Goal: Task Accomplishment & Management: Complete application form

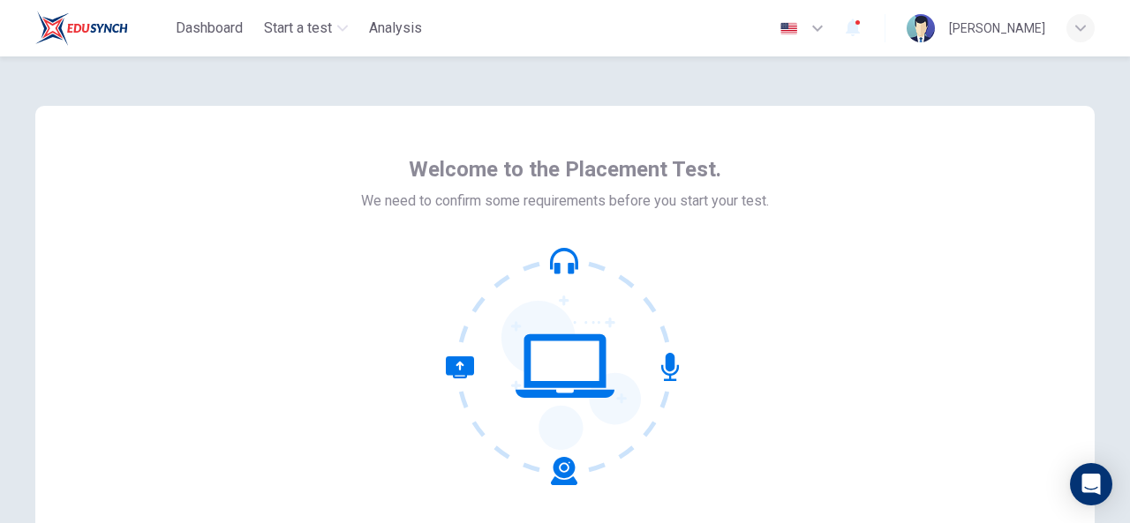
click at [798, 259] on div "Welcome to the Placement Test. We need to confirm some requirements before you …" at bounding box center [564, 318] width 1059 height 424
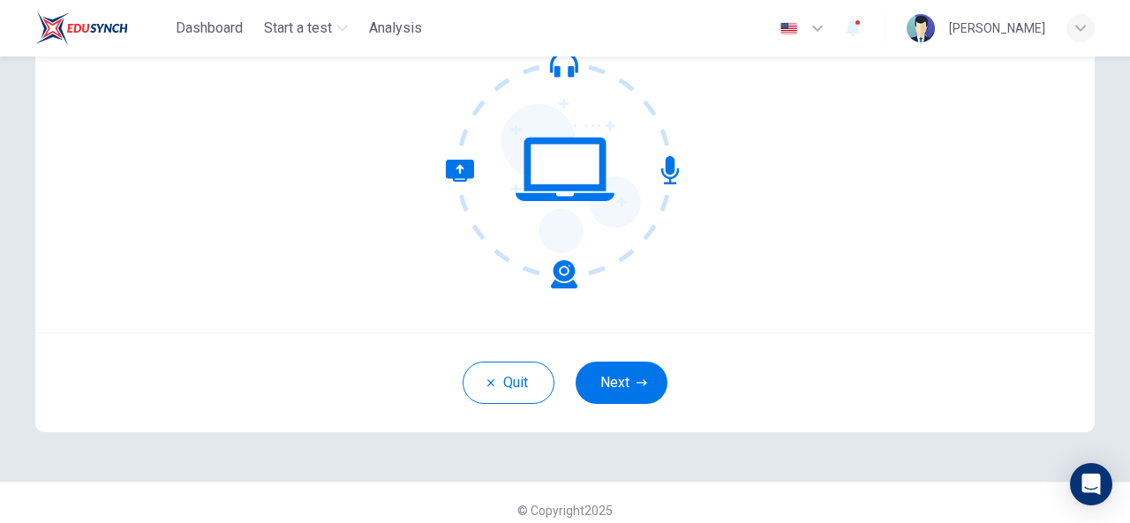
scroll to position [211, 0]
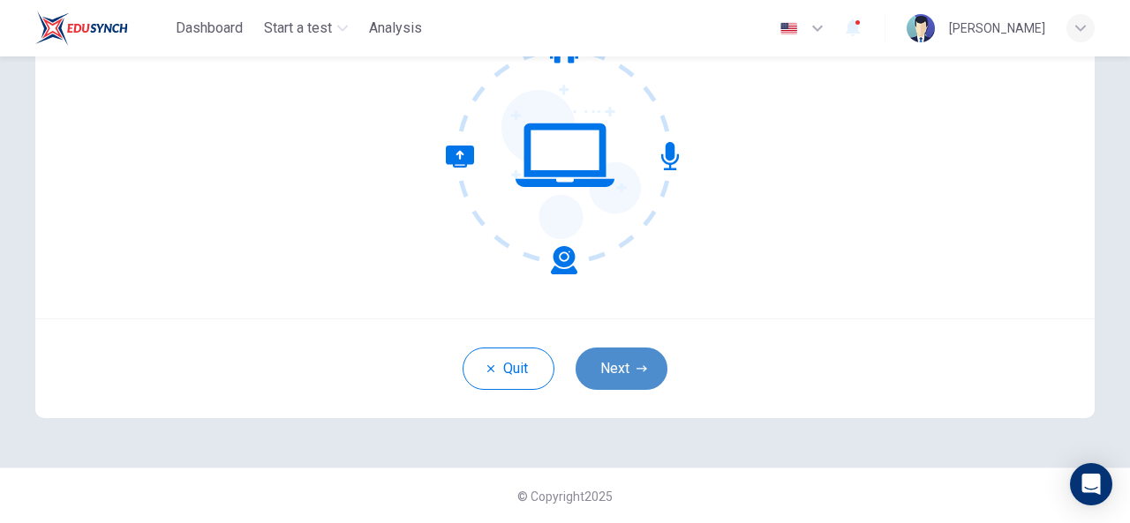
click at [634, 354] on button "Next" at bounding box center [622, 369] width 92 height 42
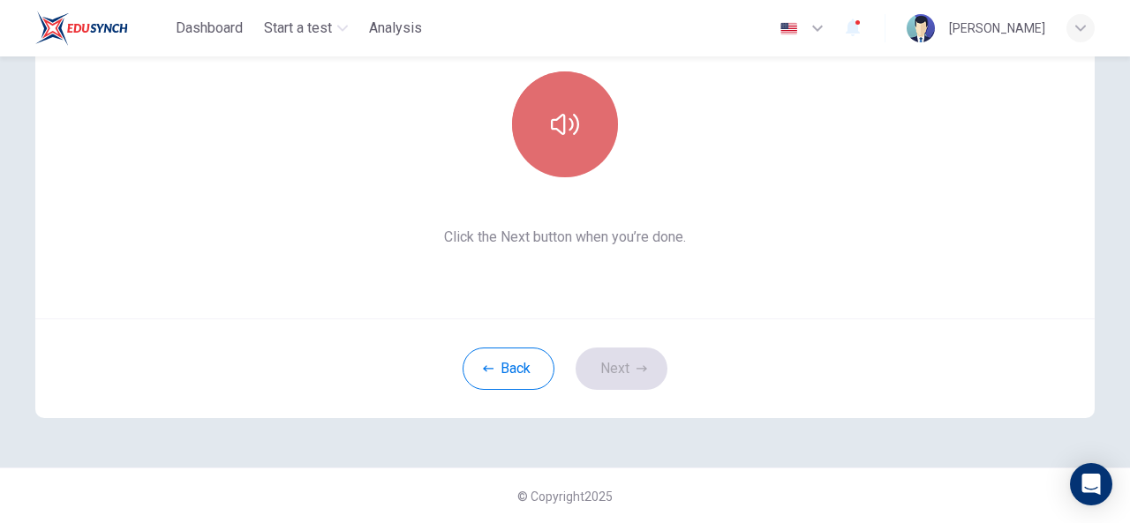
click at [555, 162] on button "button" at bounding box center [565, 125] width 106 height 106
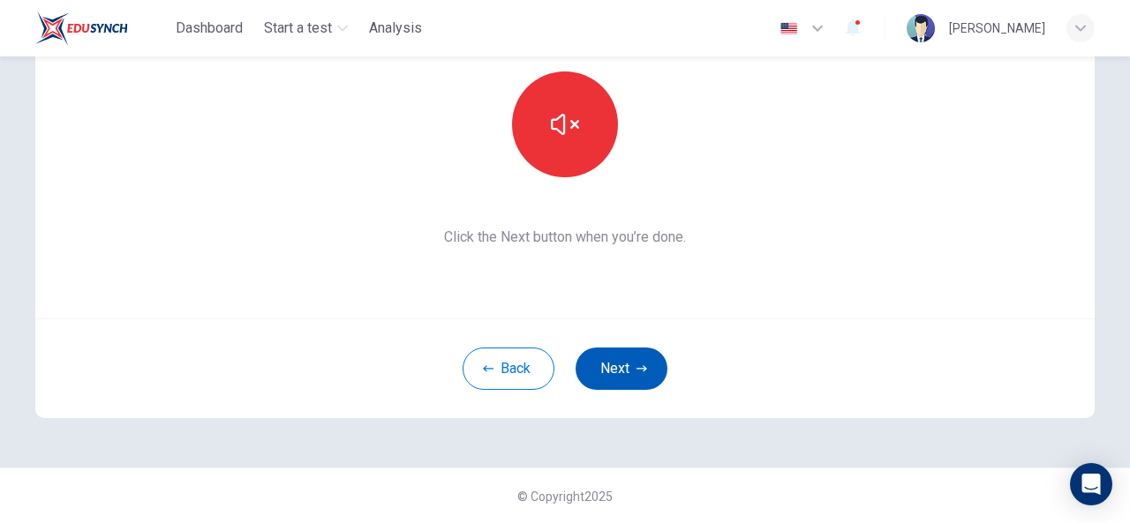
drag, startPoint x: 555, startPoint y: 162, endPoint x: 623, endPoint y: 380, distance: 229.2
click at [623, 380] on div "This section requires audio. Click the icon to make sure you can hear the tune …" at bounding box center [564, 156] width 1059 height 523
click at [623, 380] on button "Next" at bounding box center [622, 369] width 92 height 42
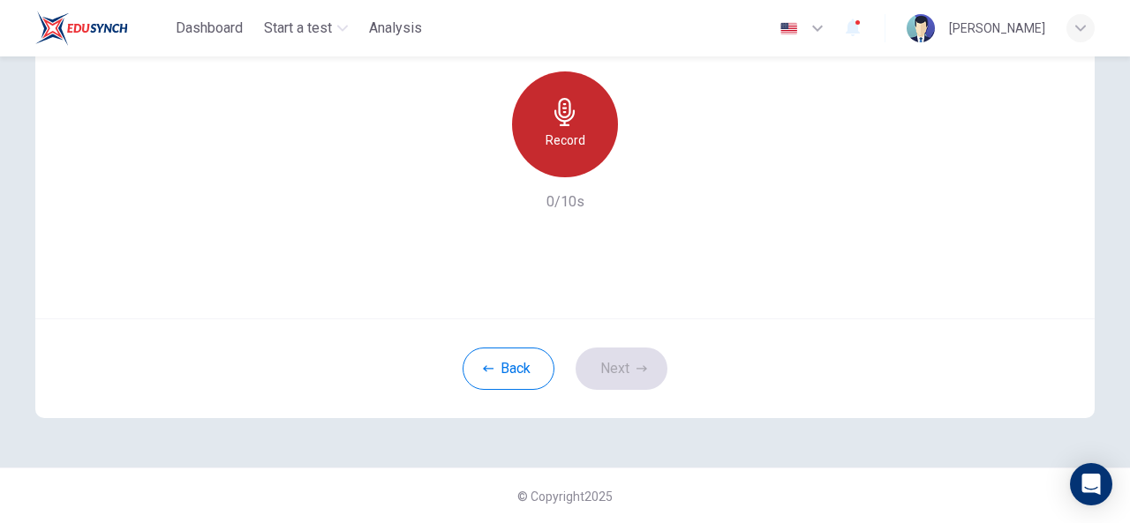
click at [565, 130] on h6 "Record" at bounding box center [566, 140] width 40 height 21
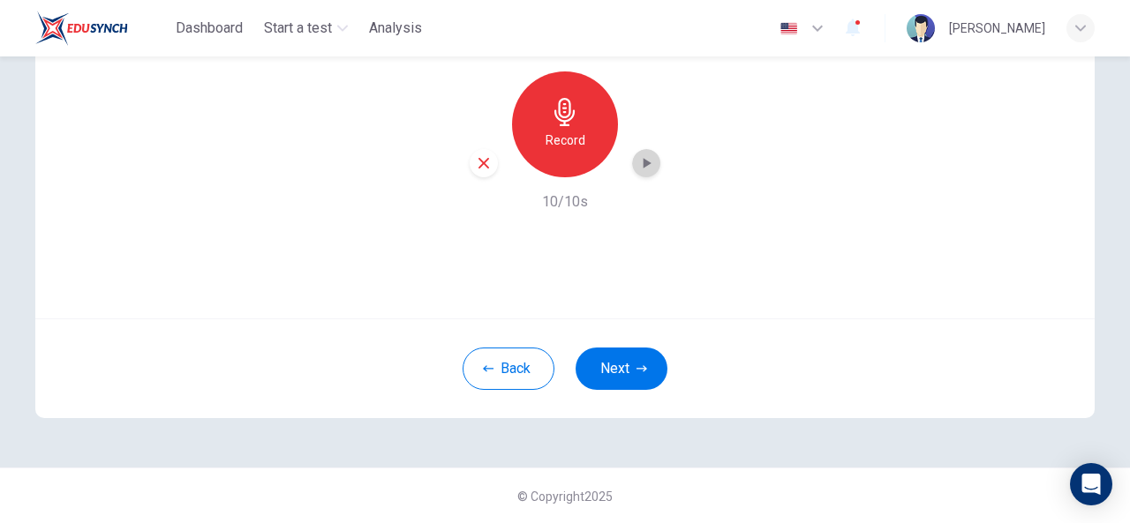
click at [644, 162] on icon "button" at bounding box center [648, 163] width 8 height 11
click at [478, 172] on div "button" at bounding box center [484, 163] width 28 height 28
click at [636, 372] on icon "button" at bounding box center [641, 369] width 11 height 11
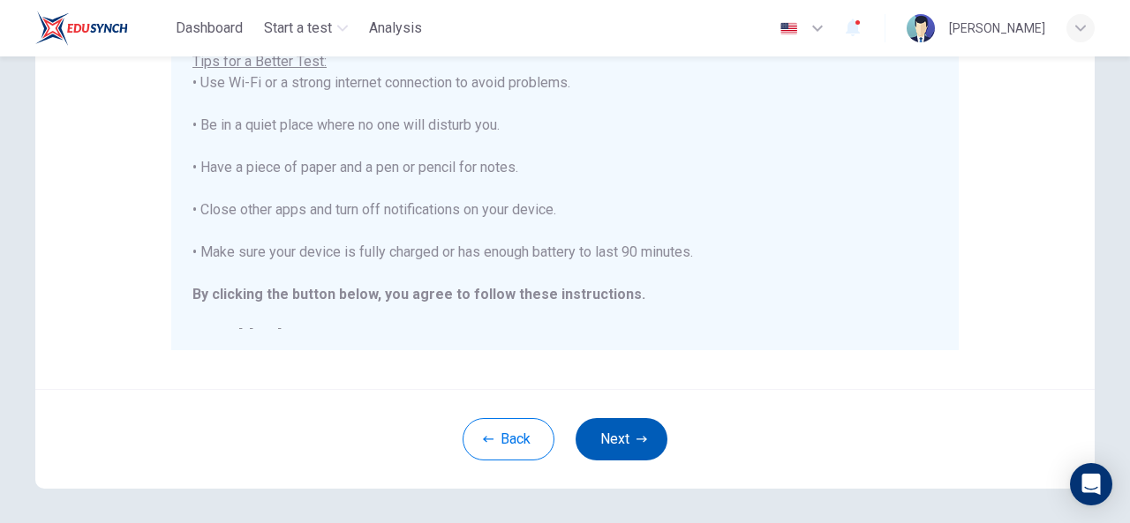
scroll to position [422, 0]
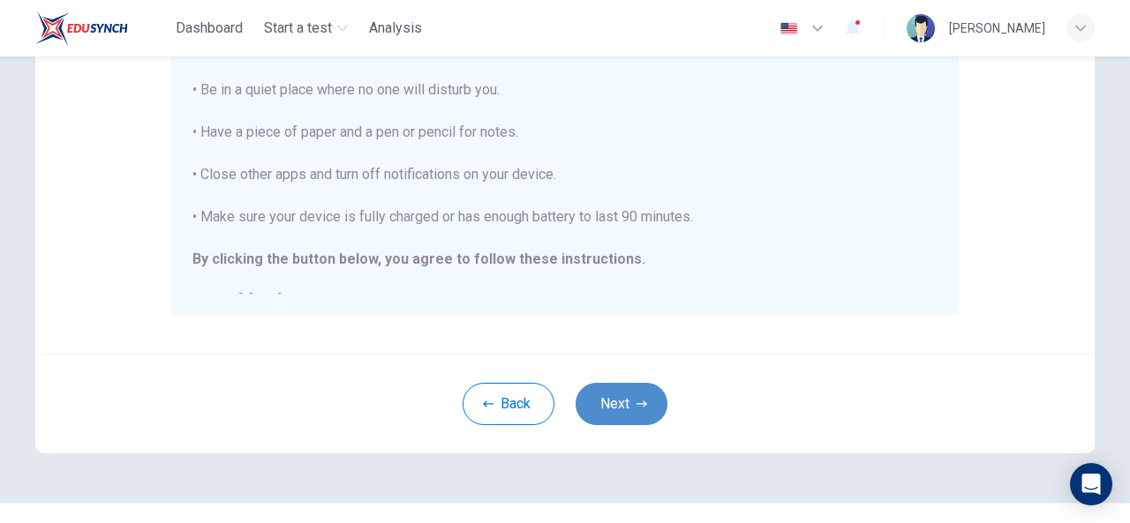
click at [644, 397] on button "Next" at bounding box center [622, 404] width 92 height 42
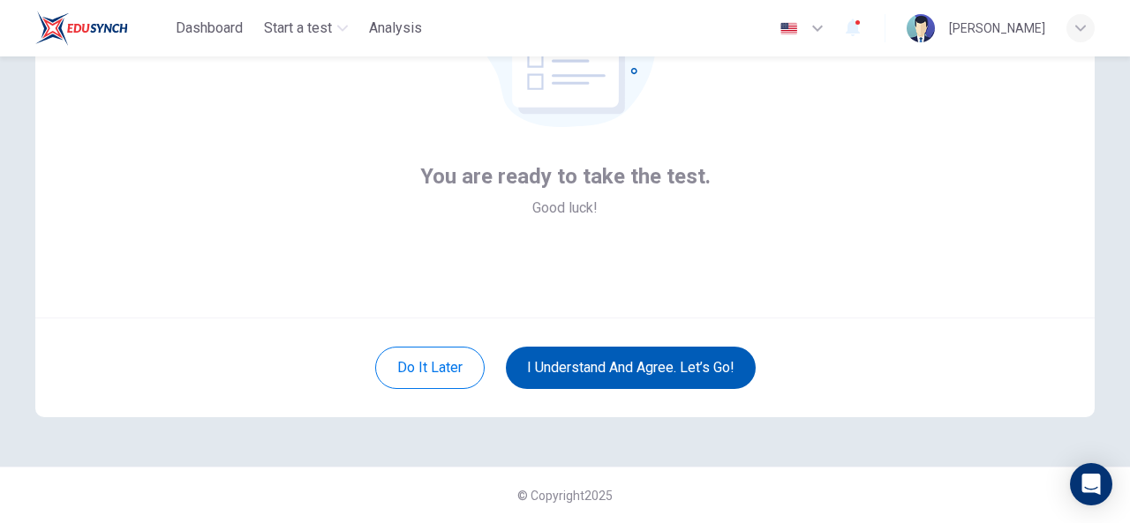
scroll to position [211, 0]
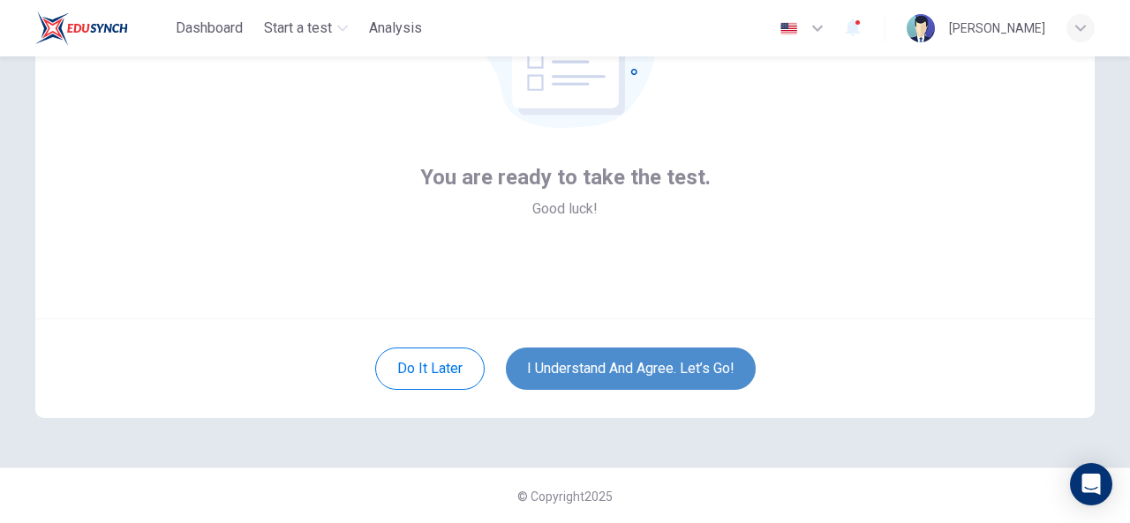
click at [604, 370] on button "I understand and agree. Let’s go!" at bounding box center [631, 369] width 250 height 42
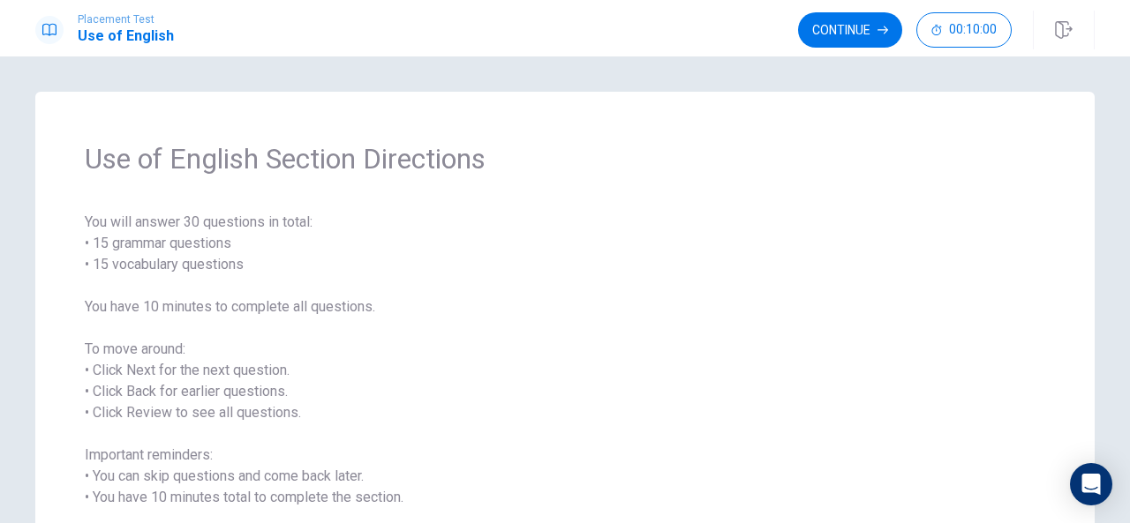
click at [516, 349] on span "You will answer 30 questions in total: • 15 grammar questions • 15 vocabulary q…" at bounding box center [565, 381] width 960 height 339
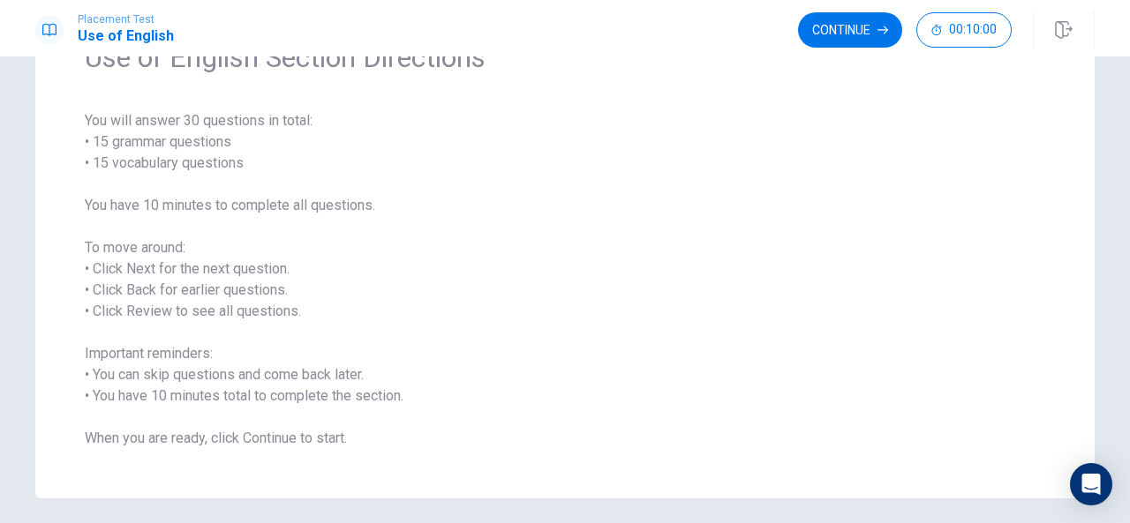
scroll to position [97, 0]
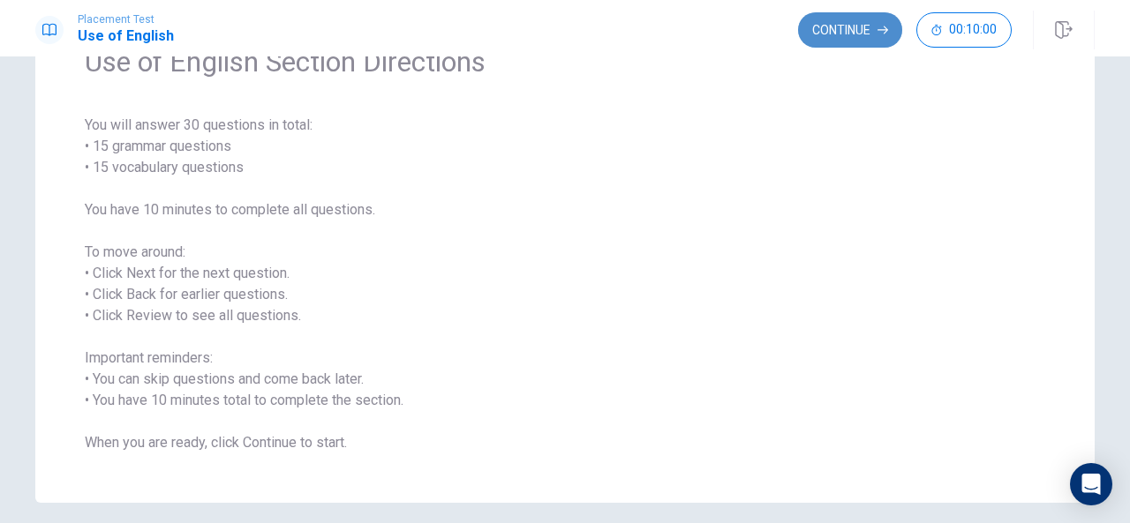
click at [844, 31] on button "Continue" at bounding box center [850, 29] width 104 height 35
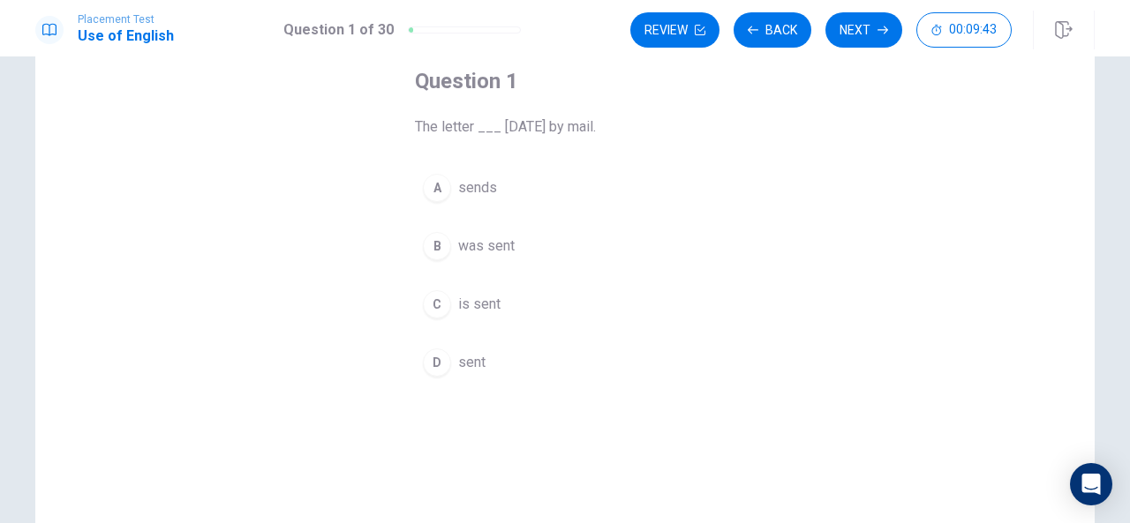
click at [433, 249] on div "B" at bounding box center [437, 246] width 28 height 28
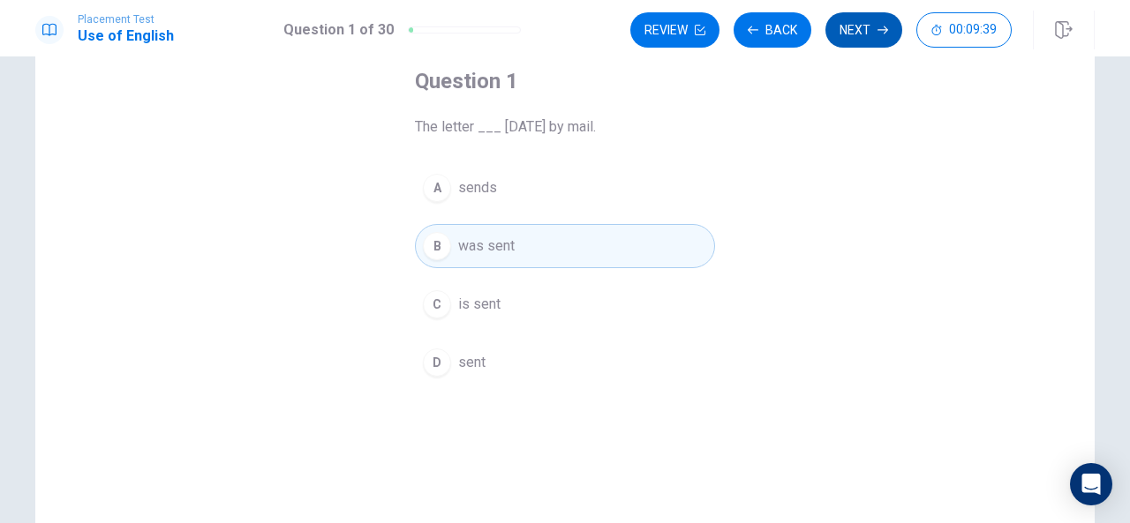
click at [876, 22] on button "Next" at bounding box center [863, 29] width 77 height 35
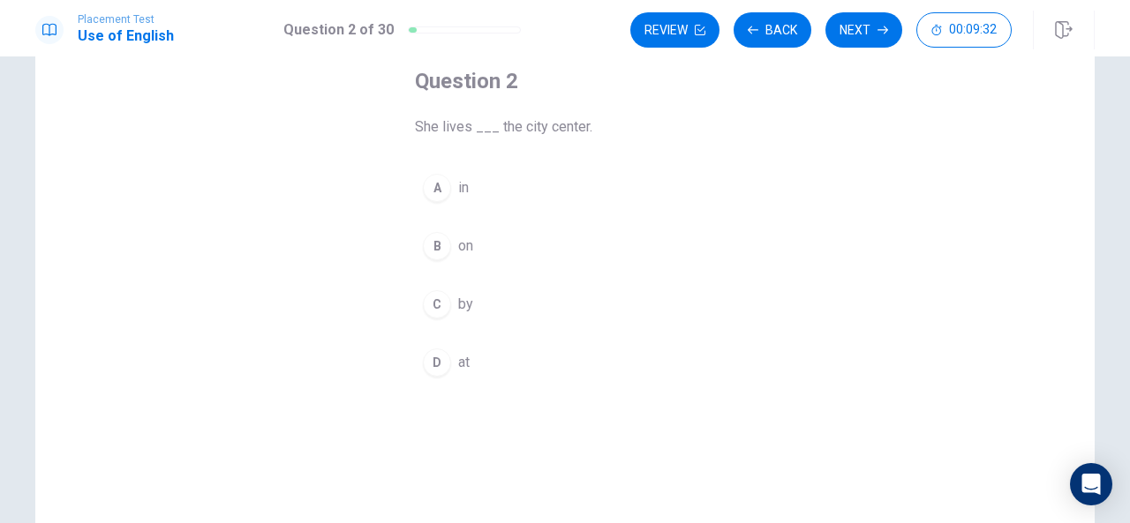
click at [423, 184] on div "A" at bounding box center [437, 188] width 28 height 28
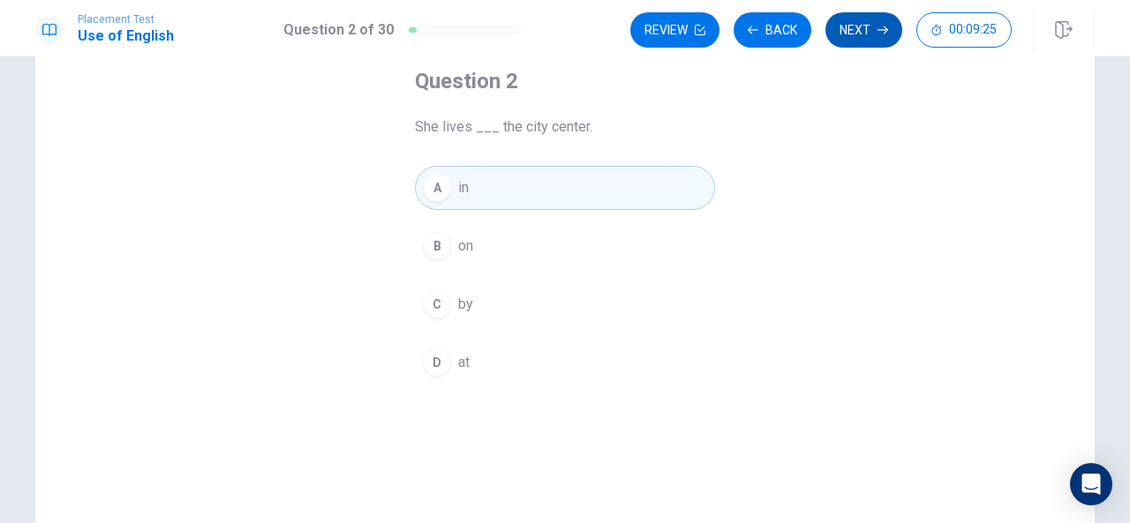
click at [856, 37] on button "Next" at bounding box center [863, 29] width 77 height 35
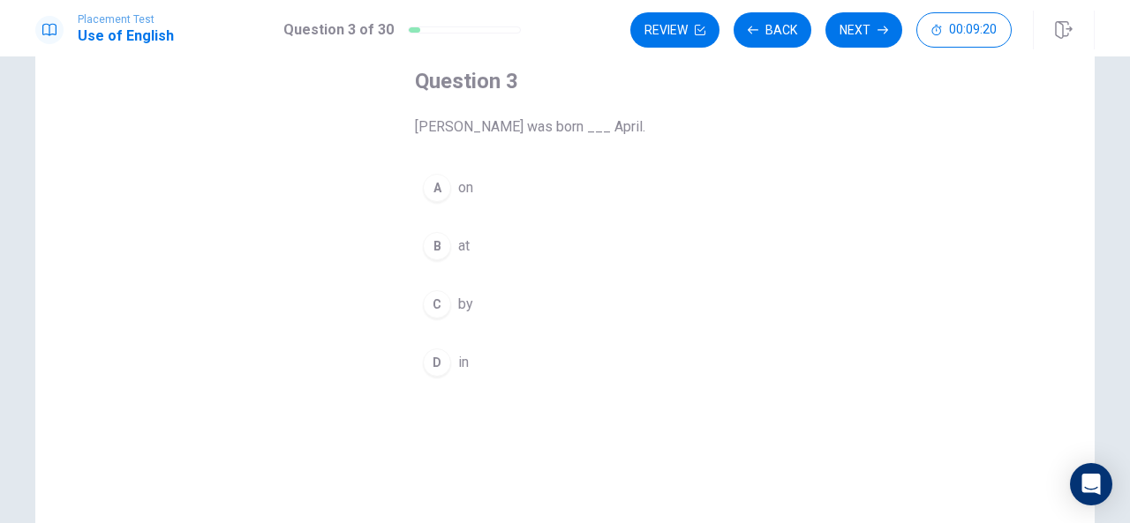
click at [433, 359] on div "D" at bounding box center [437, 363] width 28 height 28
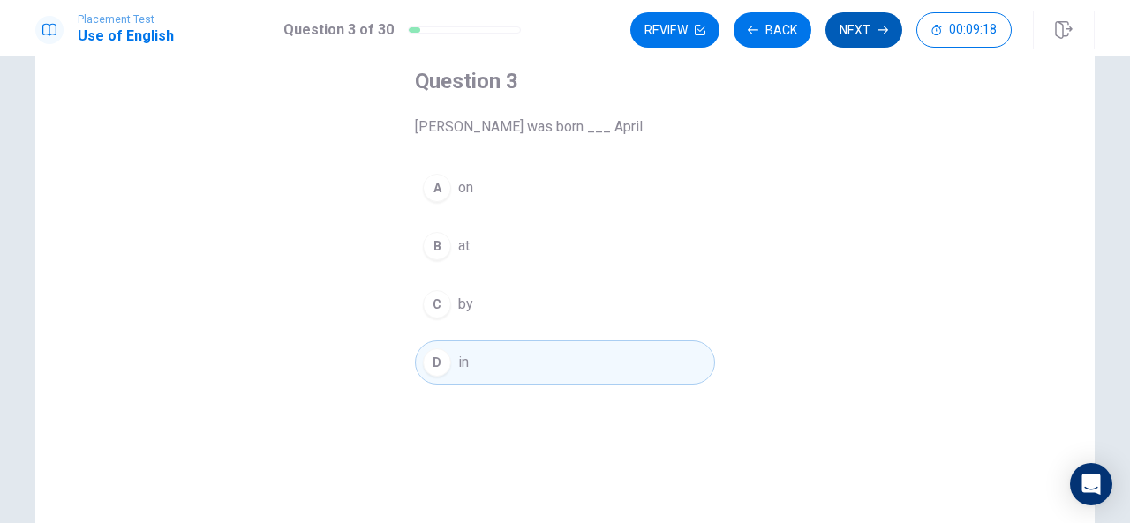
click at [849, 36] on button "Next" at bounding box center [863, 29] width 77 height 35
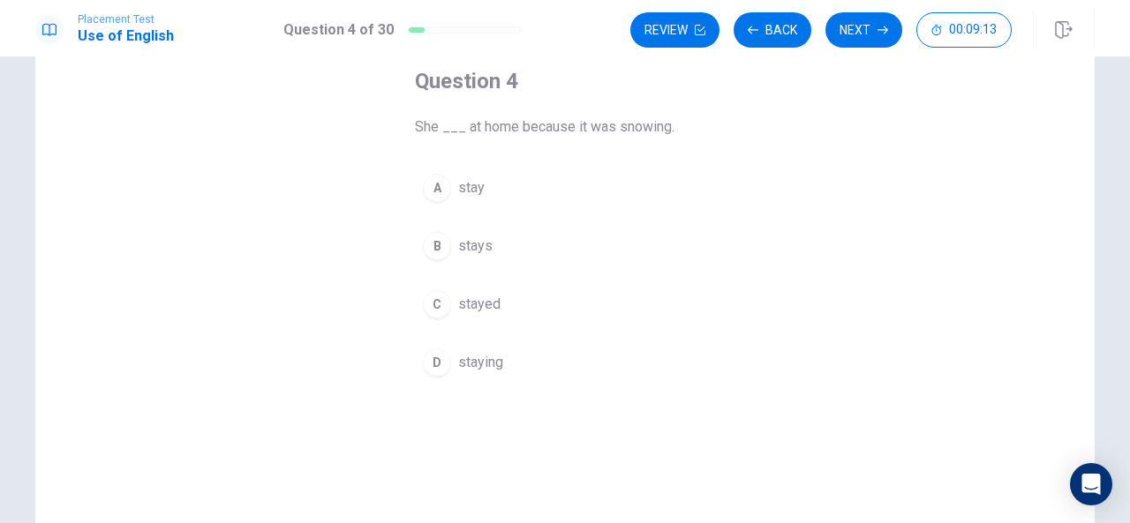
click at [429, 303] on div "C" at bounding box center [437, 304] width 28 height 28
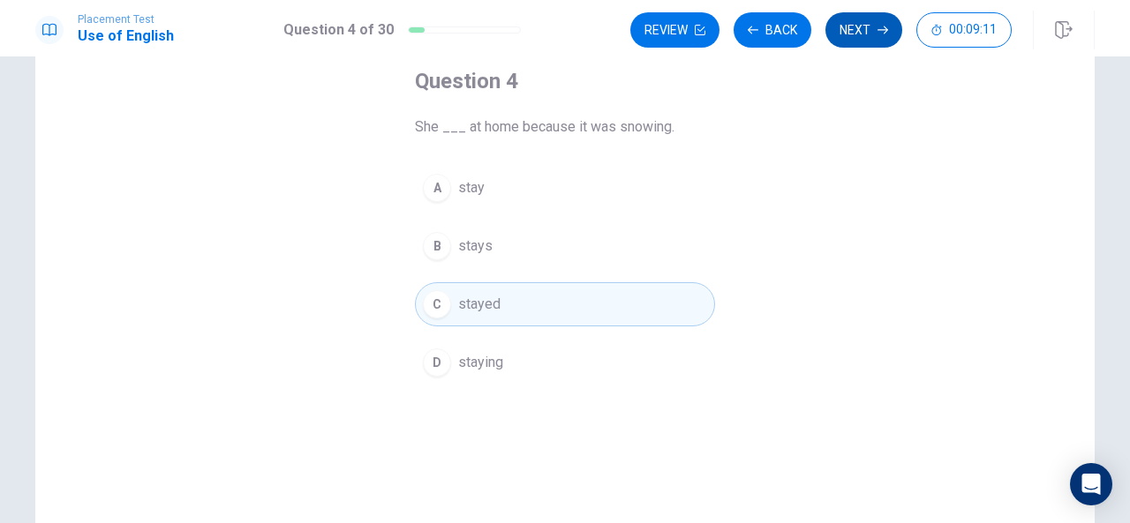
click at [849, 43] on button "Next" at bounding box center [863, 29] width 77 height 35
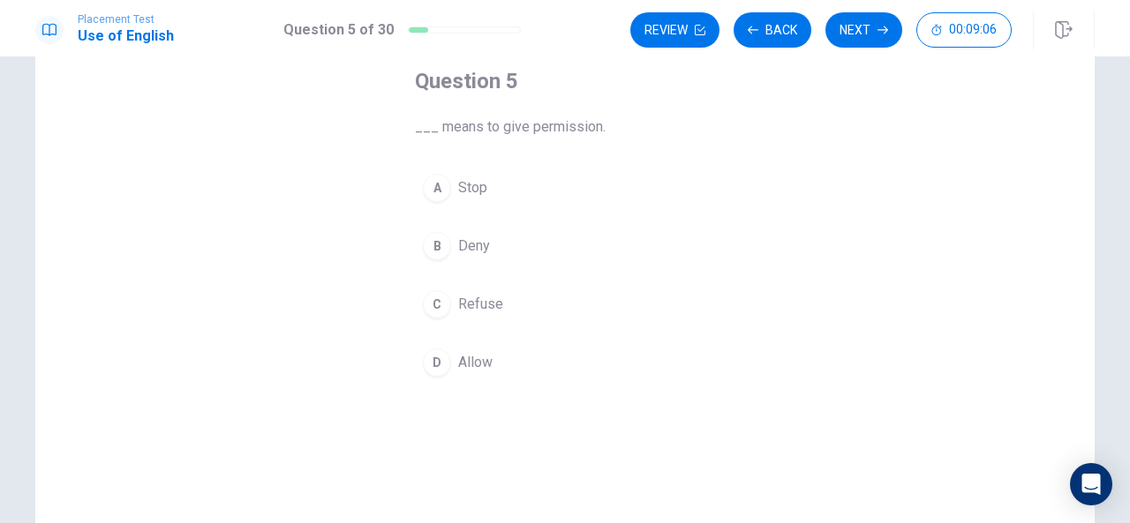
click at [445, 361] on div "D" at bounding box center [437, 363] width 28 height 28
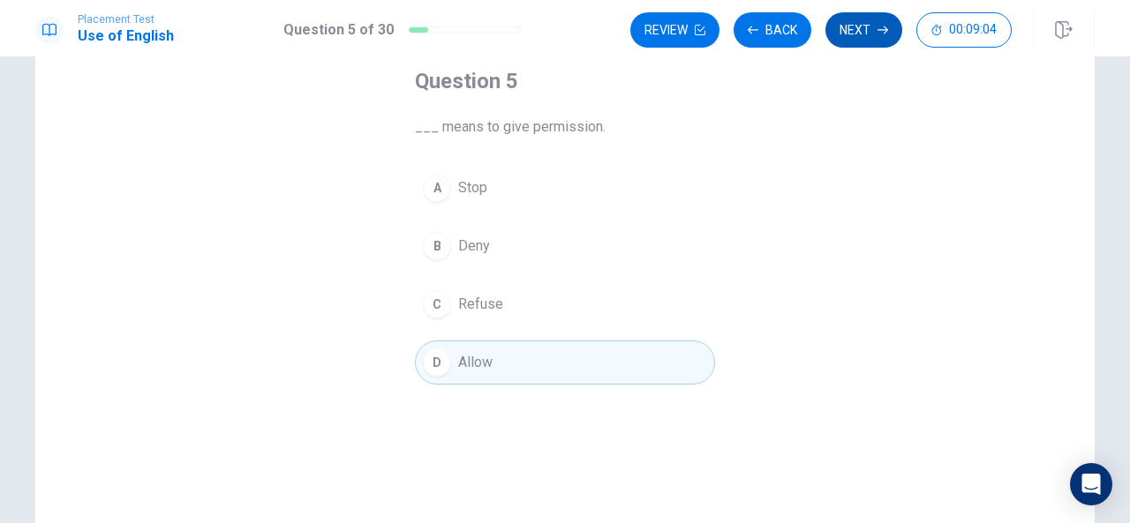
click at [877, 34] on button "Next" at bounding box center [863, 29] width 77 height 35
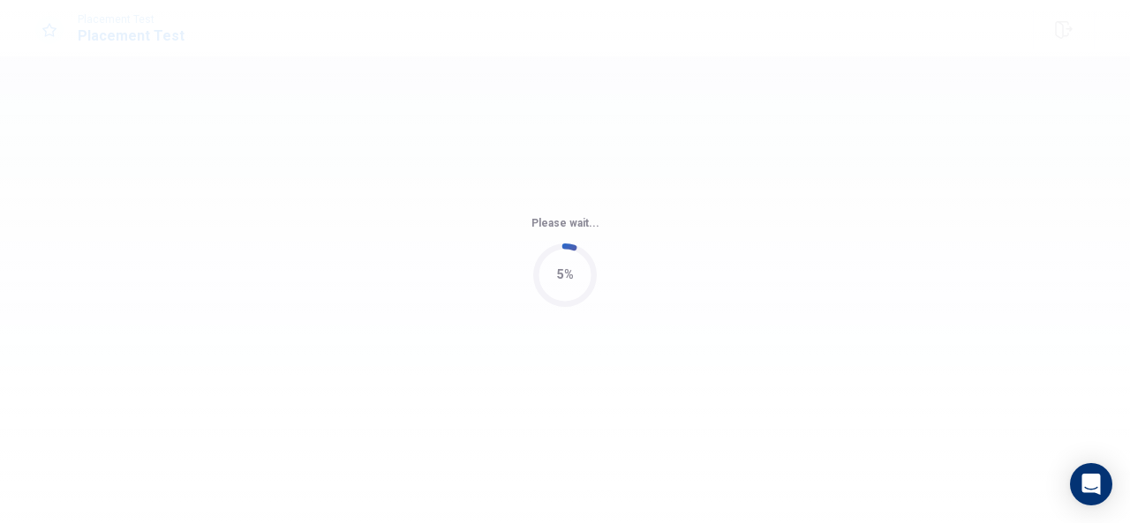
scroll to position [0, 0]
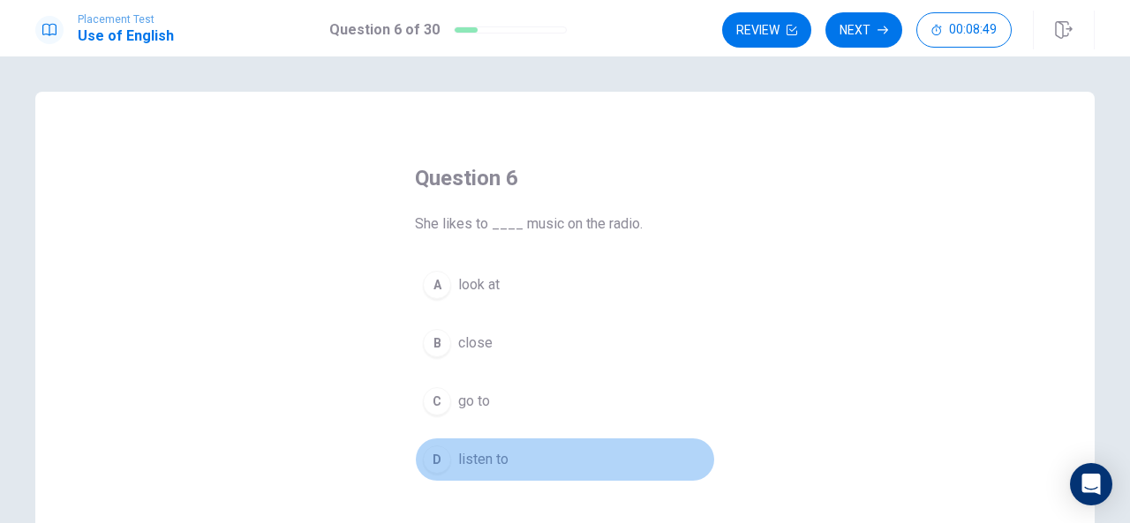
click at [423, 448] on div "D" at bounding box center [437, 460] width 28 height 28
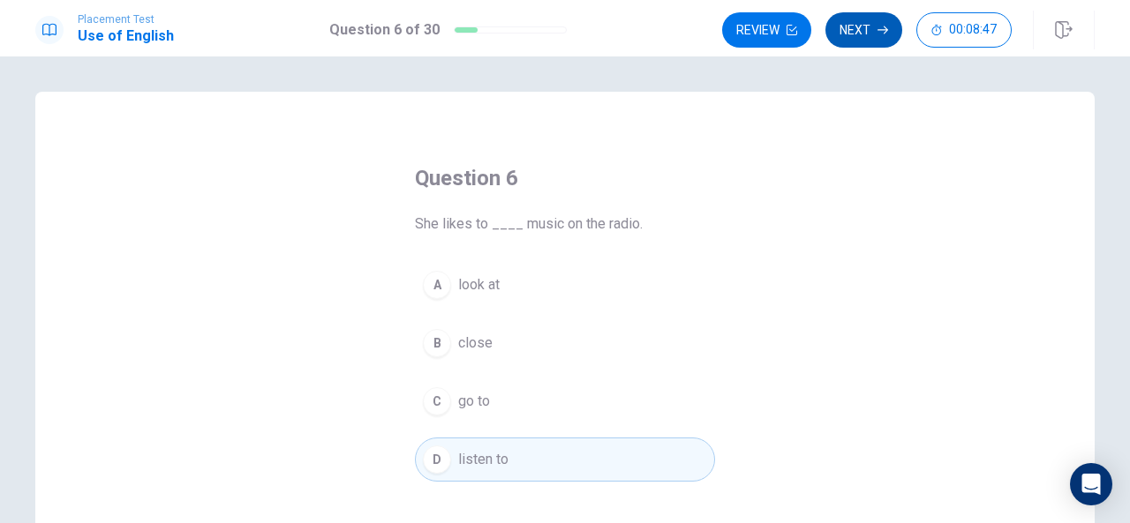
click at [869, 27] on button "Next" at bounding box center [863, 29] width 77 height 35
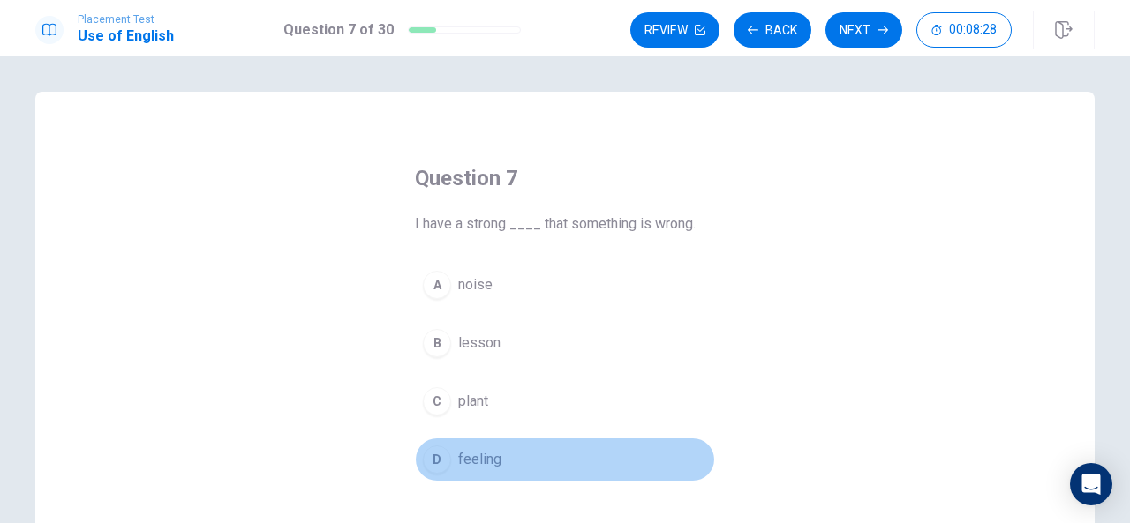
click at [479, 441] on button "D feeling" at bounding box center [565, 460] width 300 height 44
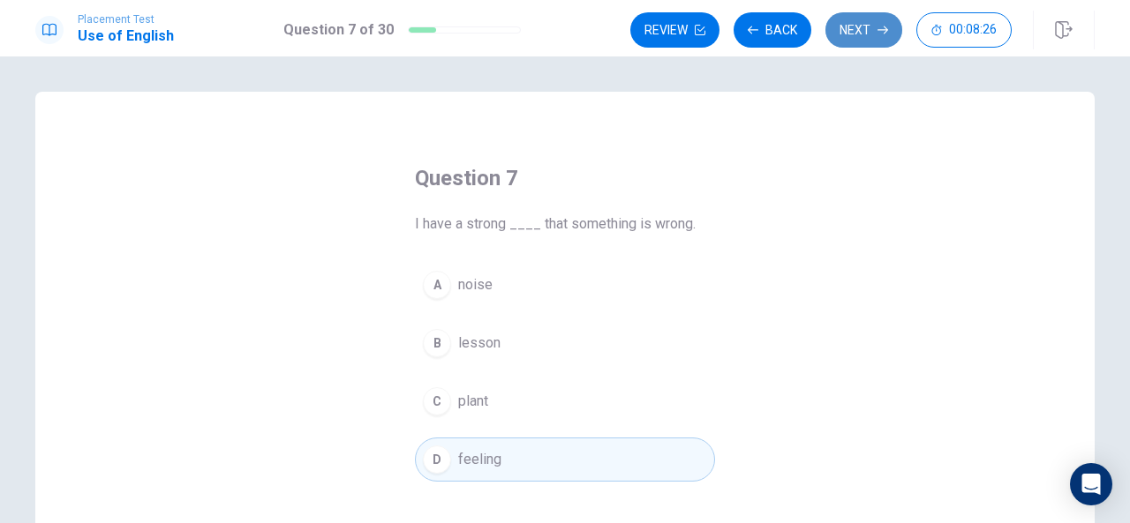
click at [874, 26] on button "Next" at bounding box center [863, 29] width 77 height 35
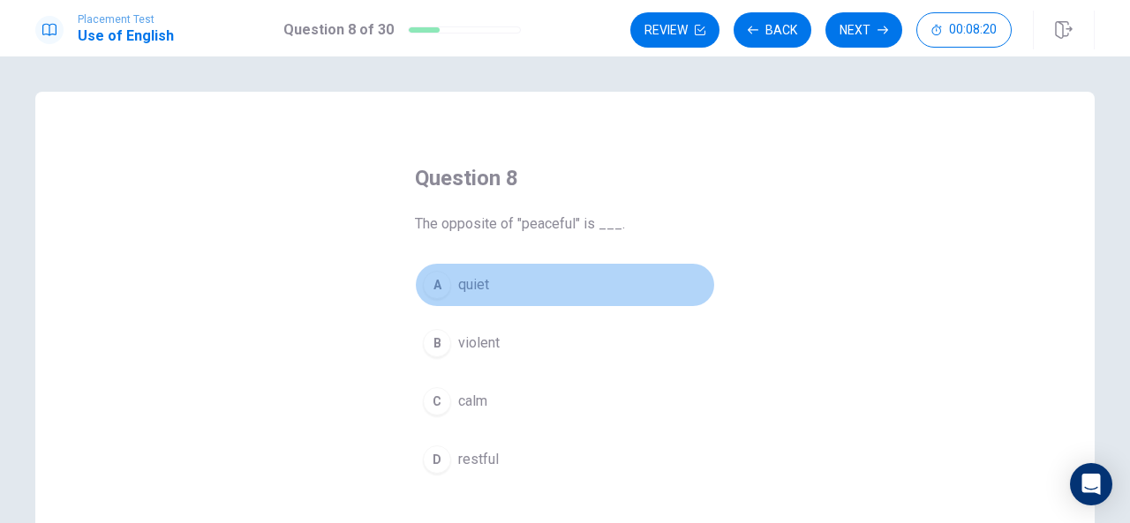
click at [484, 270] on button "A quiet" at bounding box center [565, 285] width 300 height 44
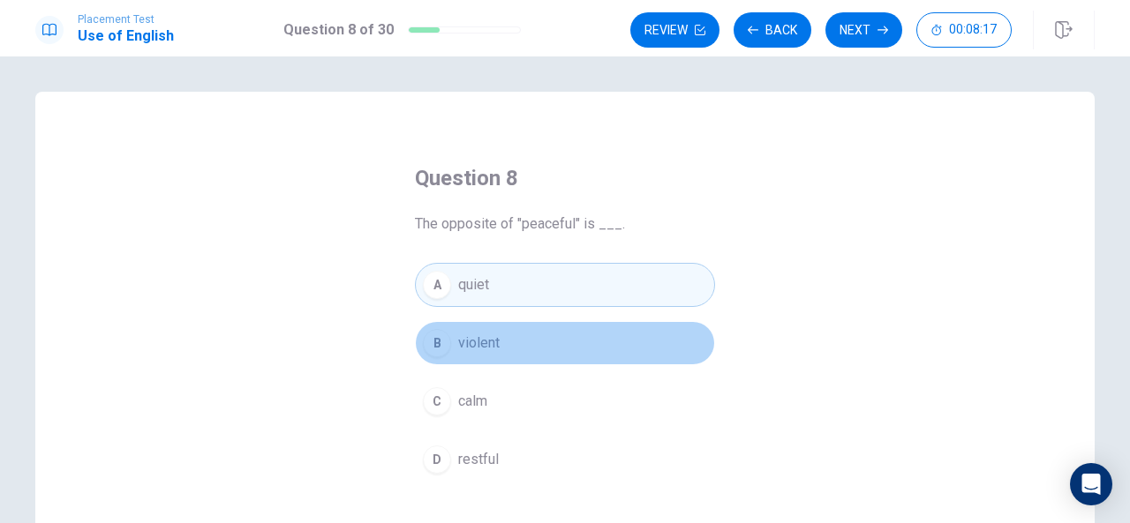
click at [519, 354] on button "B violent" at bounding box center [565, 343] width 300 height 44
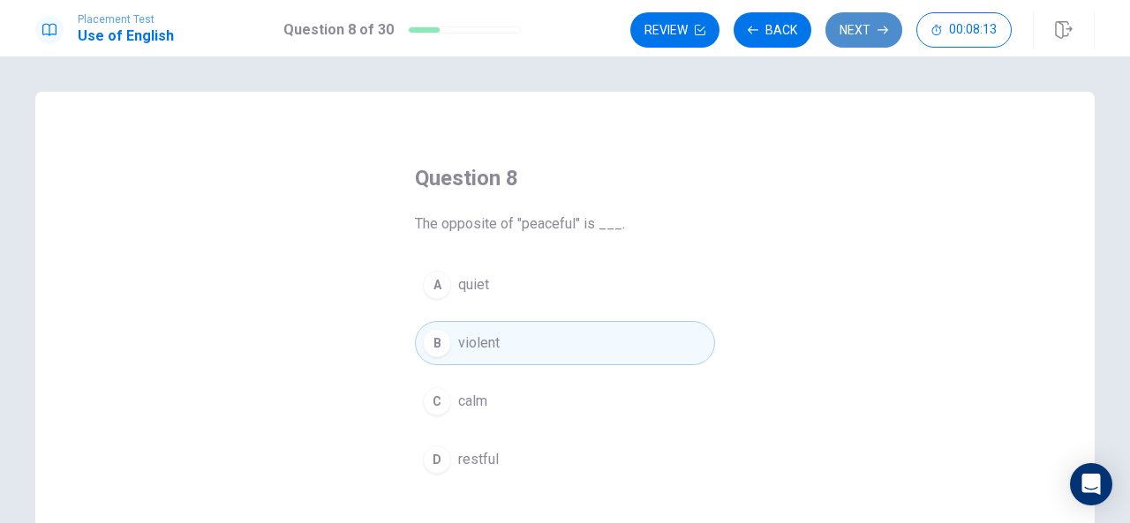
click at [876, 36] on button "Next" at bounding box center [863, 29] width 77 height 35
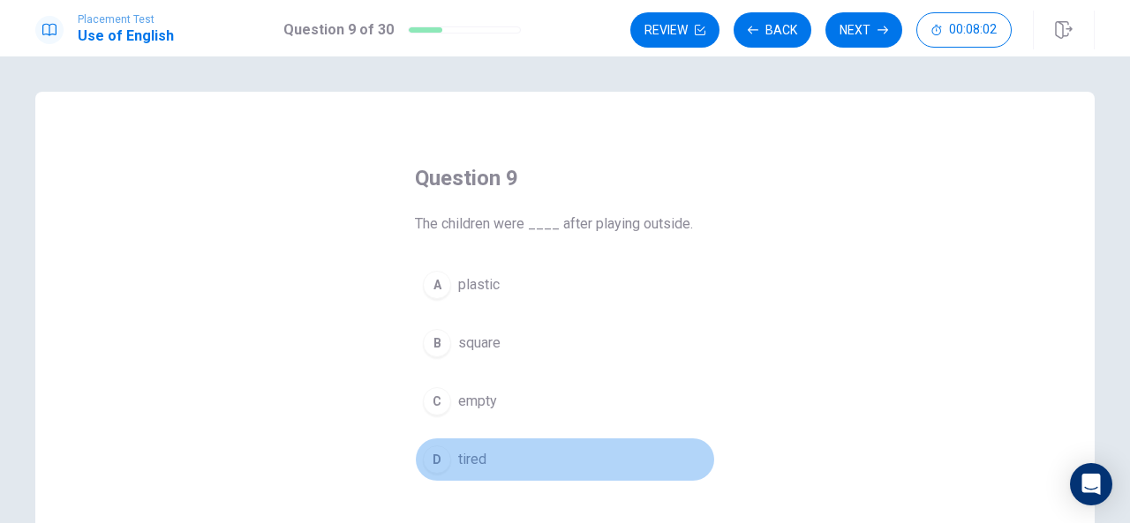
click at [478, 456] on span "tired" at bounding box center [472, 459] width 28 height 21
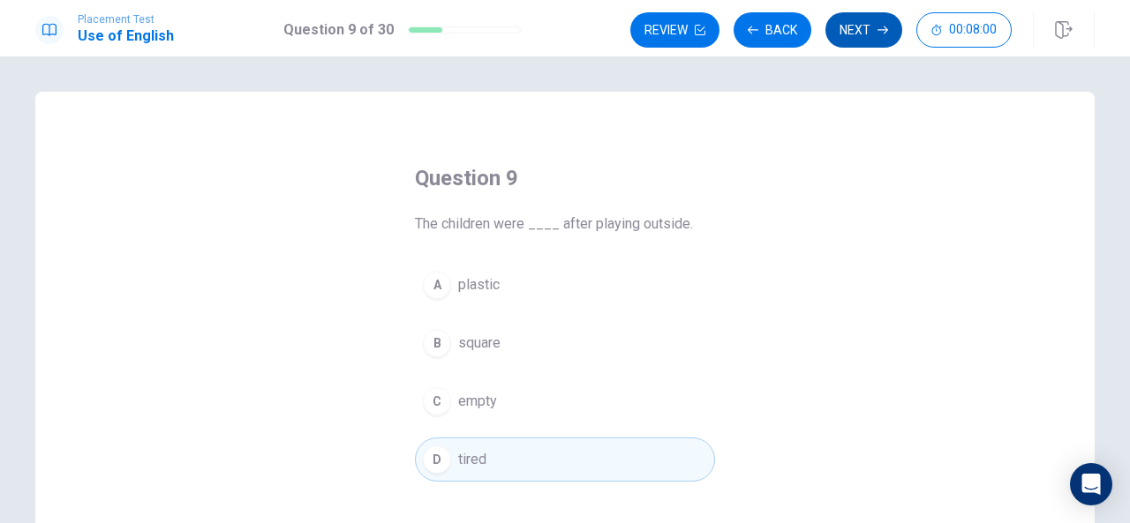
click at [870, 18] on button "Next" at bounding box center [863, 29] width 77 height 35
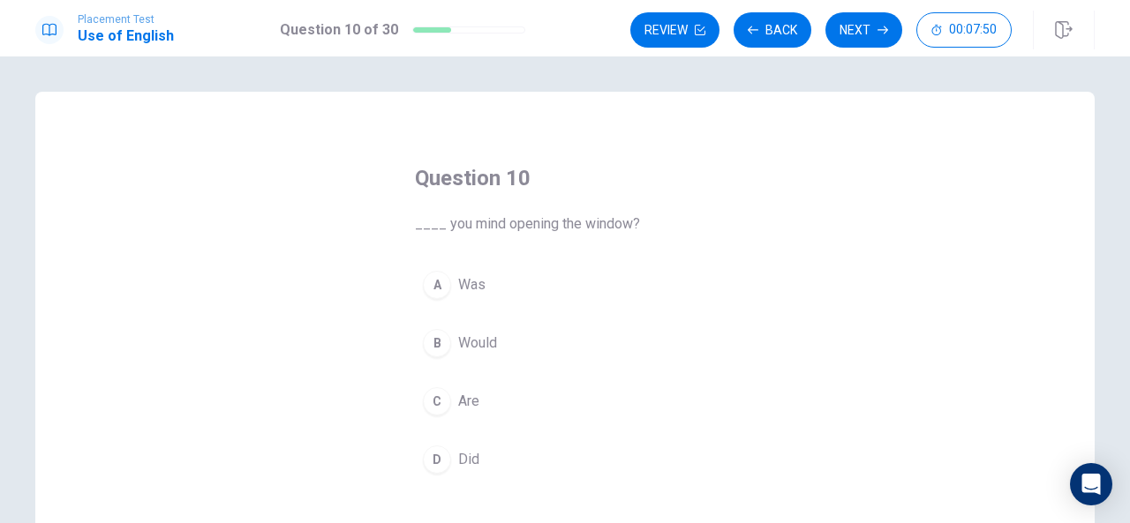
click at [510, 343] on button "B Would" at bounding box center [565, 343] width 300 height 44
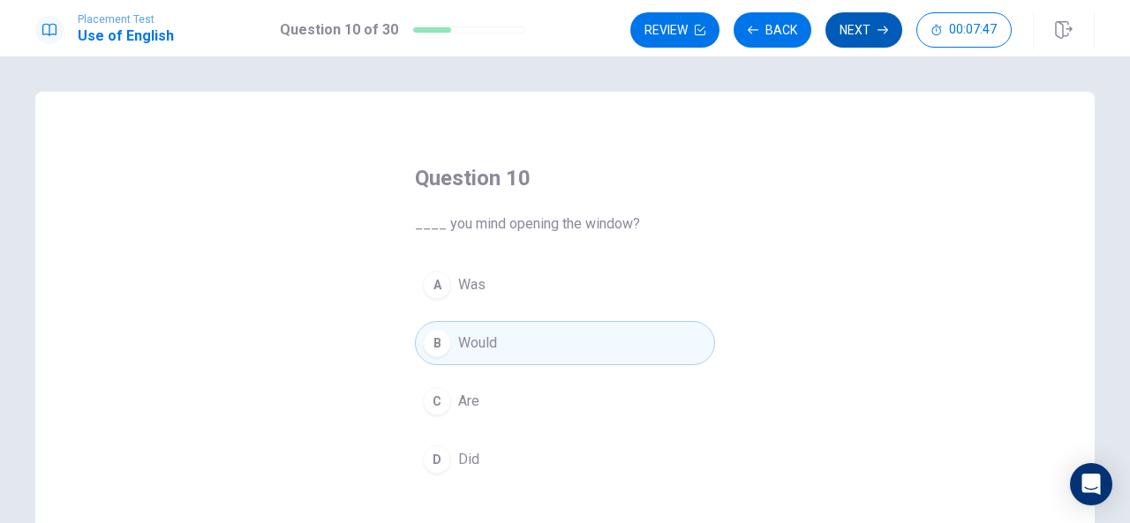
click at [873, 20] on button "Next" at bounding box center [863, 29] width 77 height 35
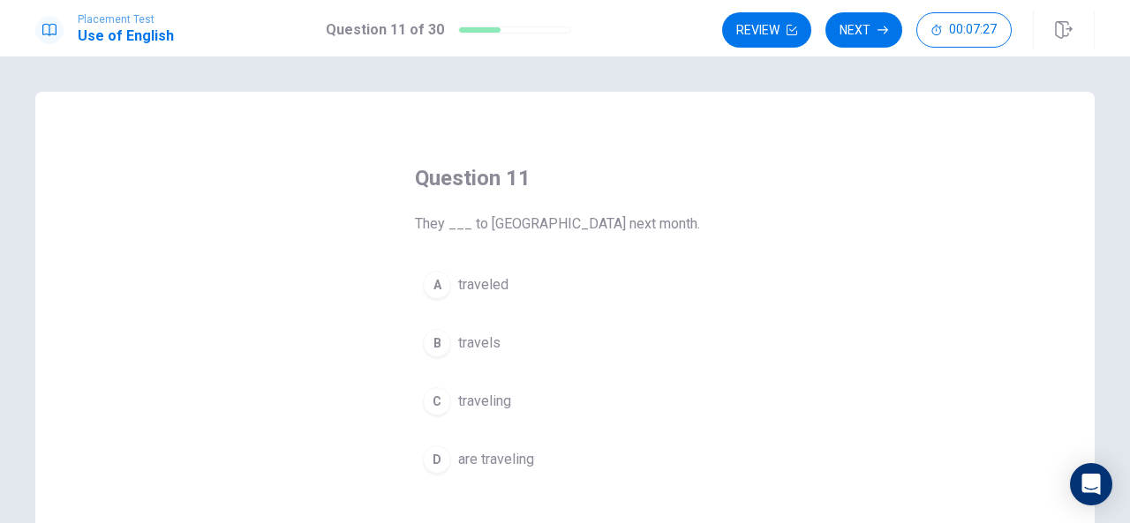
drag, startPoint x: 607, startPoint y: 238, endPoint x: 569, endPoint y: 294, distance: 67.3
click at [569, 294] on div "Question 11 They ___ to [GEOGRAPHIC_DATA] next month. A traveled B travels C tr…" at bounding box center [565, 323] width 371 height 374
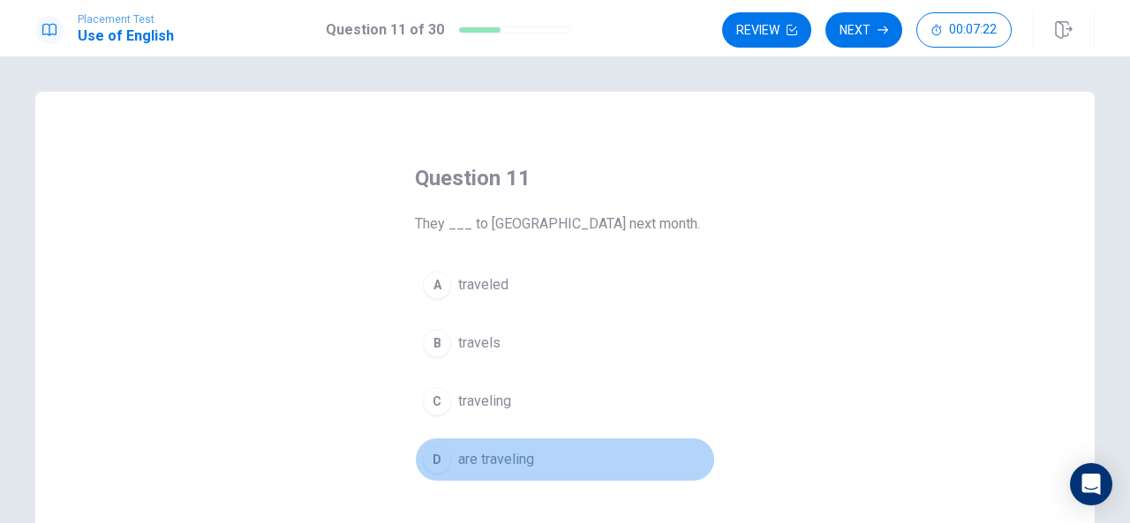
click at [433, 465] on div "D" at bounding box center [437, 460] width 28 height 28
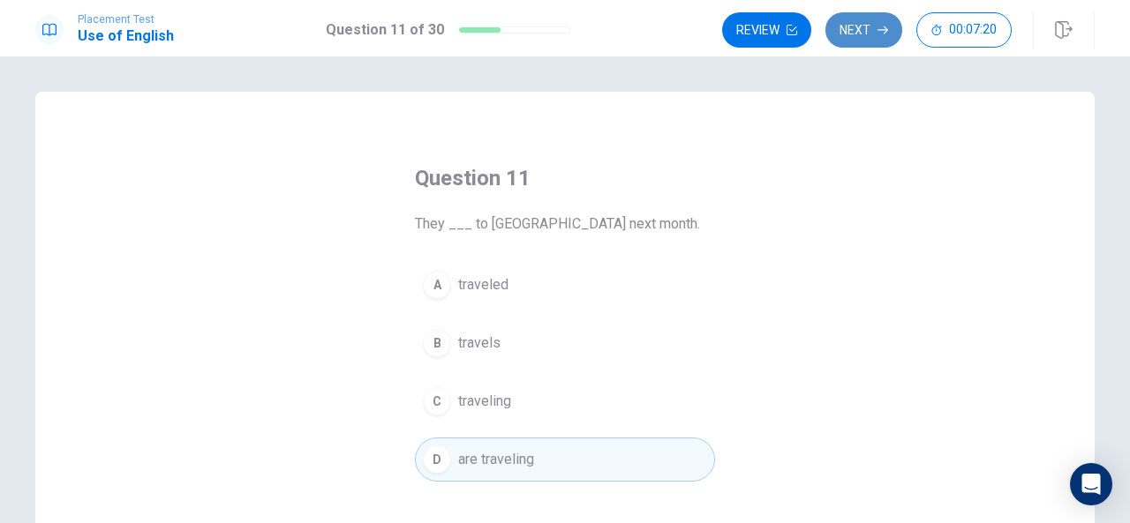
click at [868, 37] on button "Next" at bounding box center [863, 29] width 77 height 35
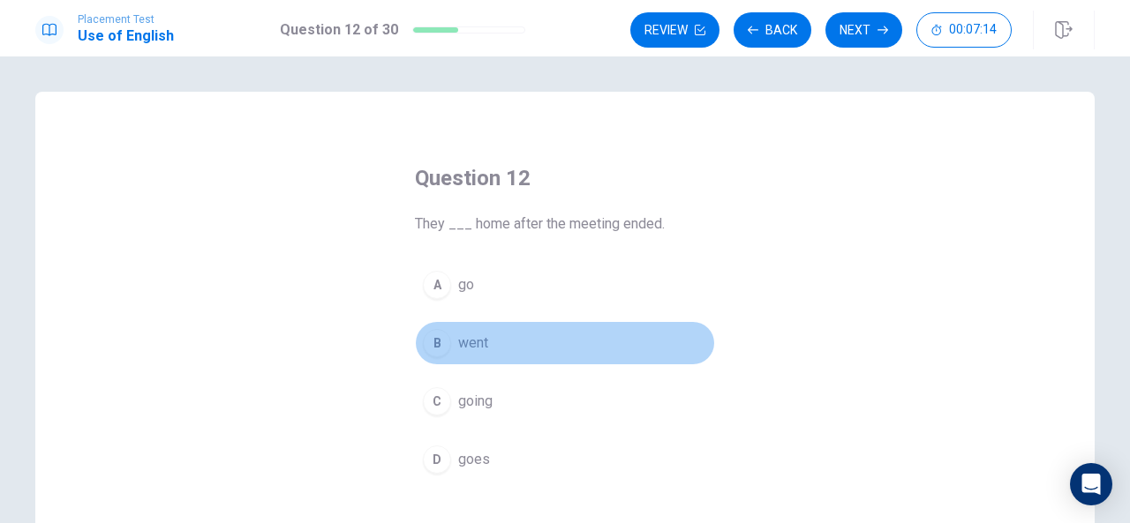
click at [434, 347] on div "B" at bounding box center [437, 343] width 28 height 28
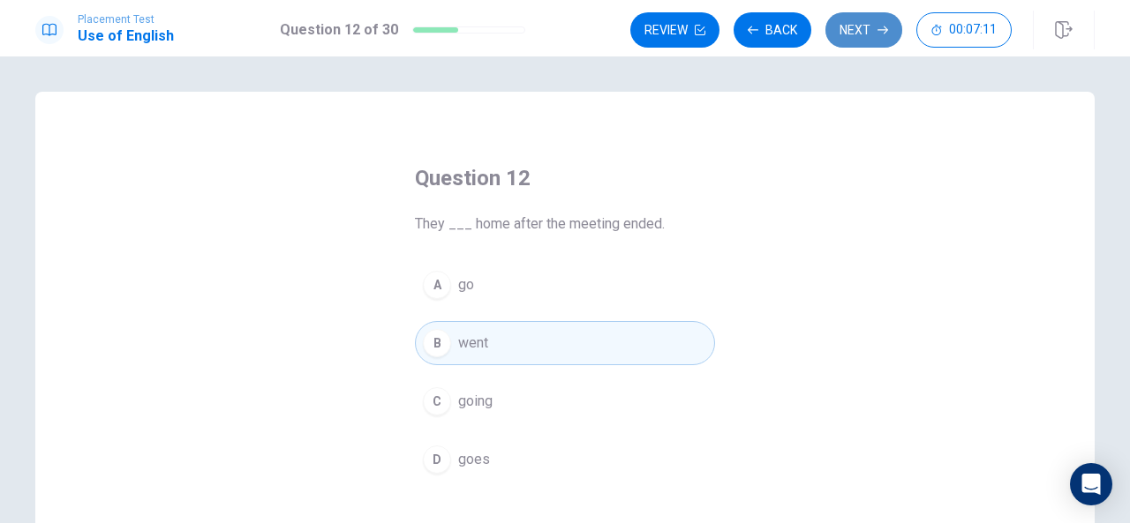
click at [856, 31] on button "Next" at bounding box center [863, 29] width 77 height 35
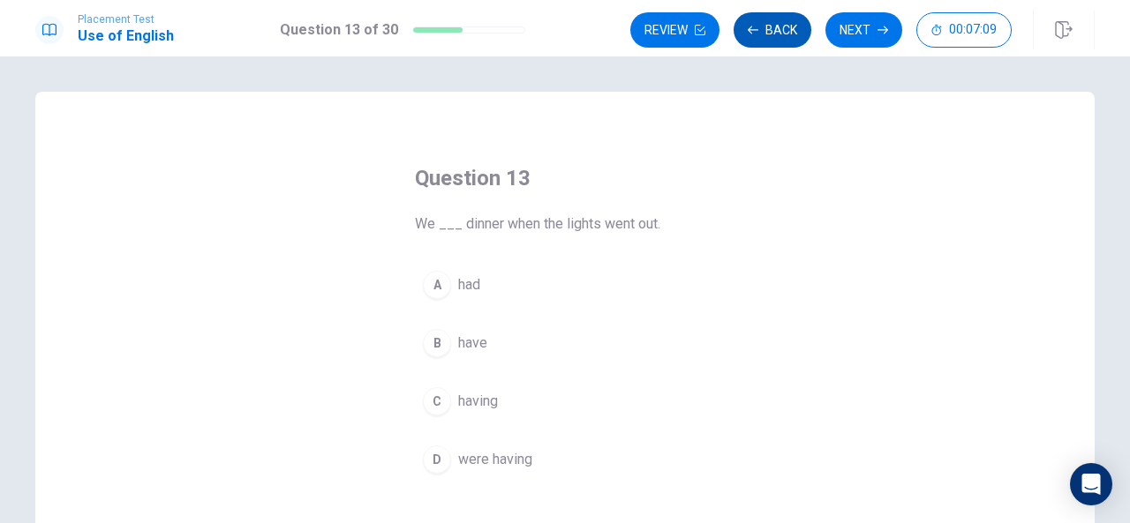
click at [782, 27] on button "Back" at bounding box center [773, 29] width 78 height 35
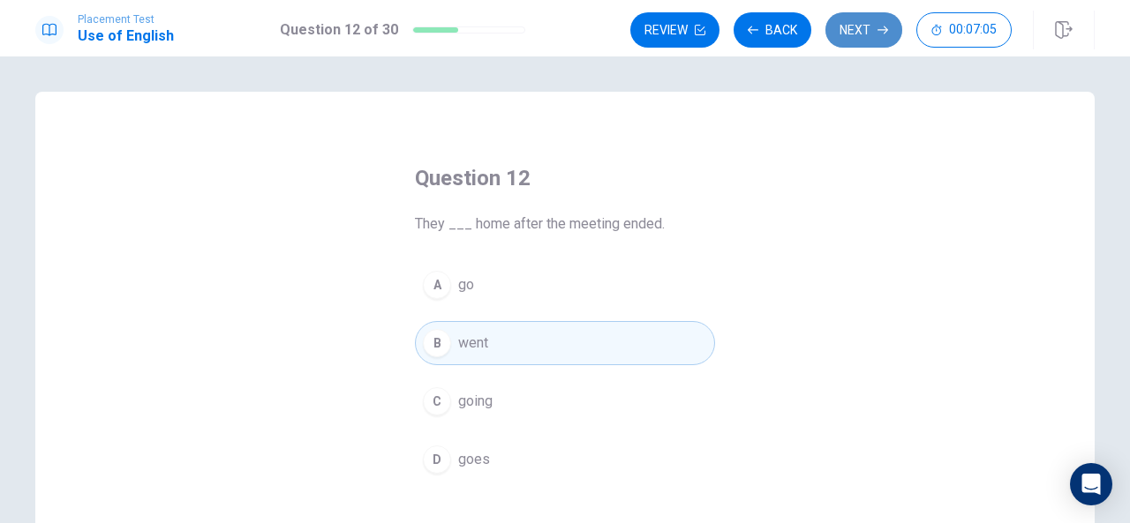
click at [870, 43] on button "Next" at bounding box center [863, 29] width 77 height 35
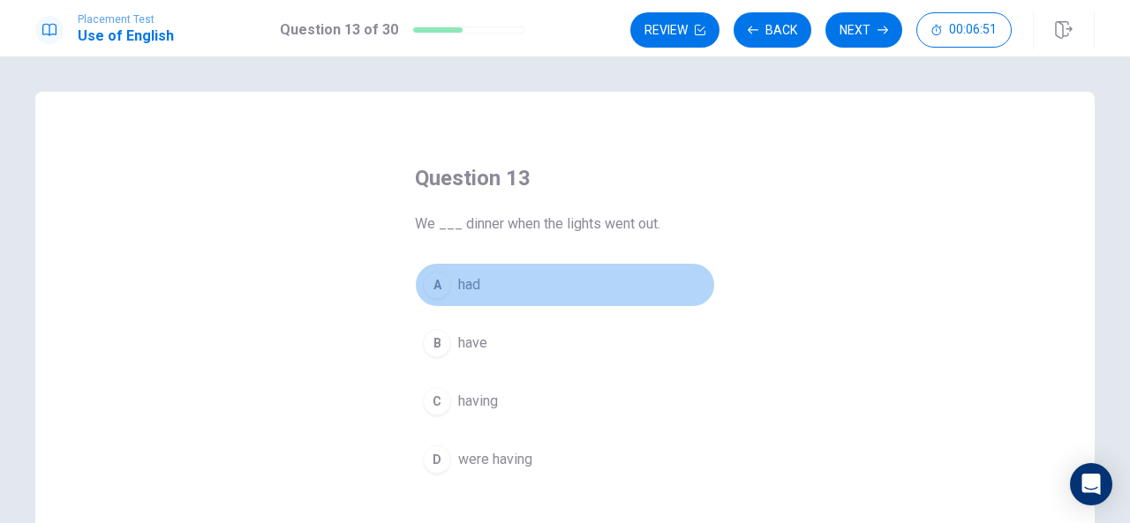
click at [460, 290] on span "had" at bounding box center [469, 285] width 22 height 21
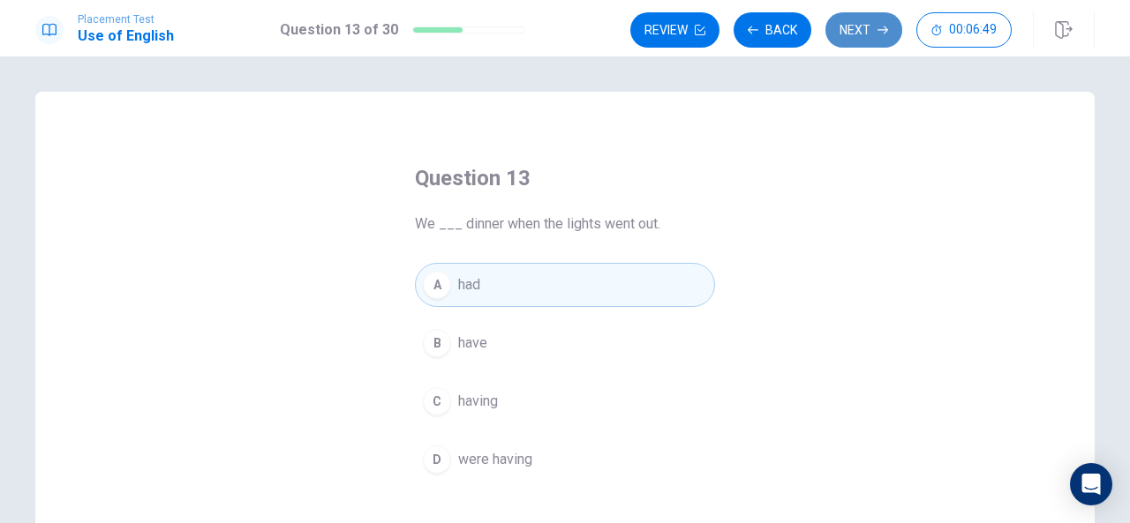
click at [876, 34] on button "Next" at bounding box center [863, 29] width 77 height 35
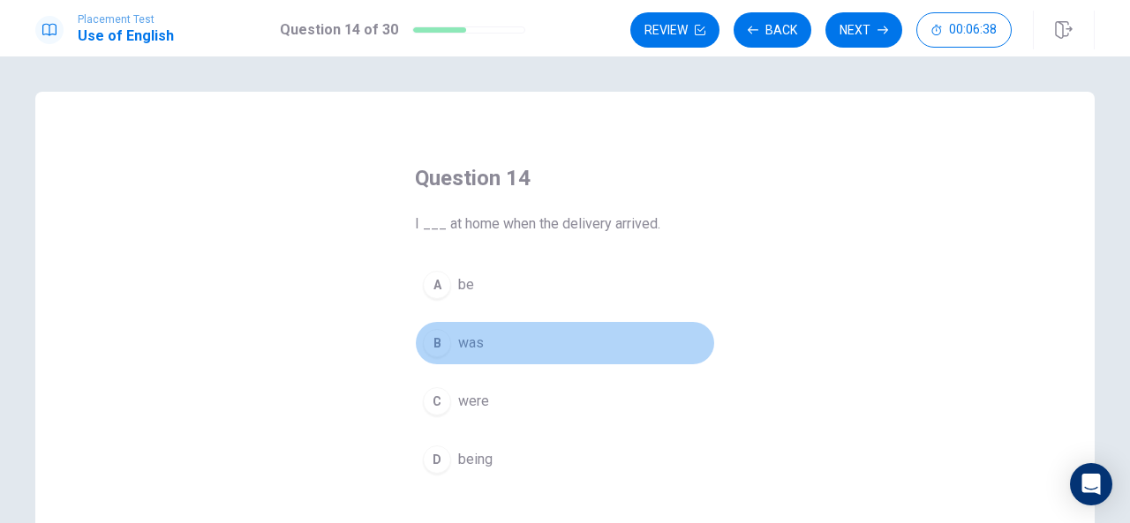
click at [456, 355] on button "B was" at bounding box center [565, 343] width 300 height 44
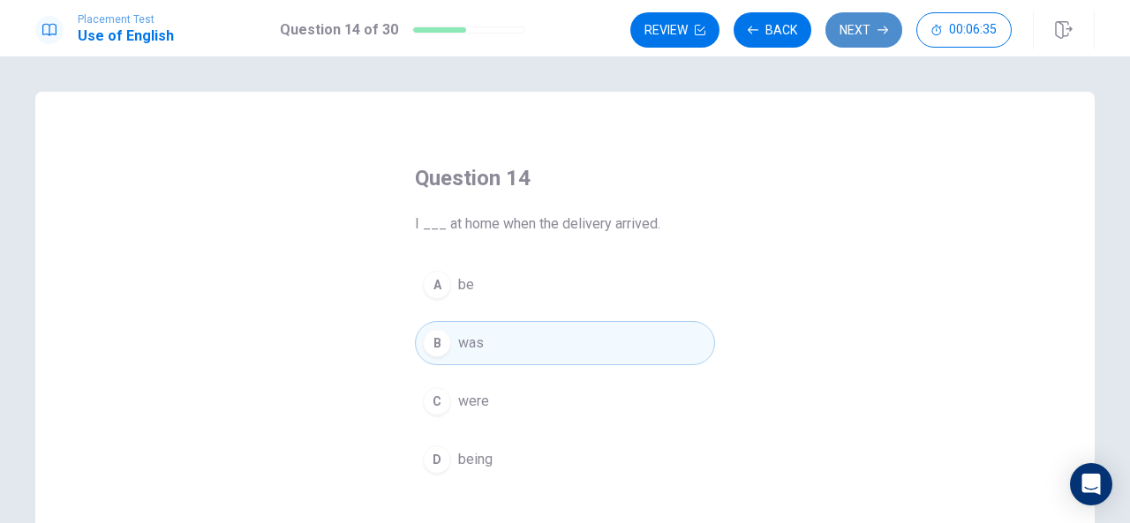
click at [852, 31] on button "Next" at bounding box center [863, 29] width 77 height 35
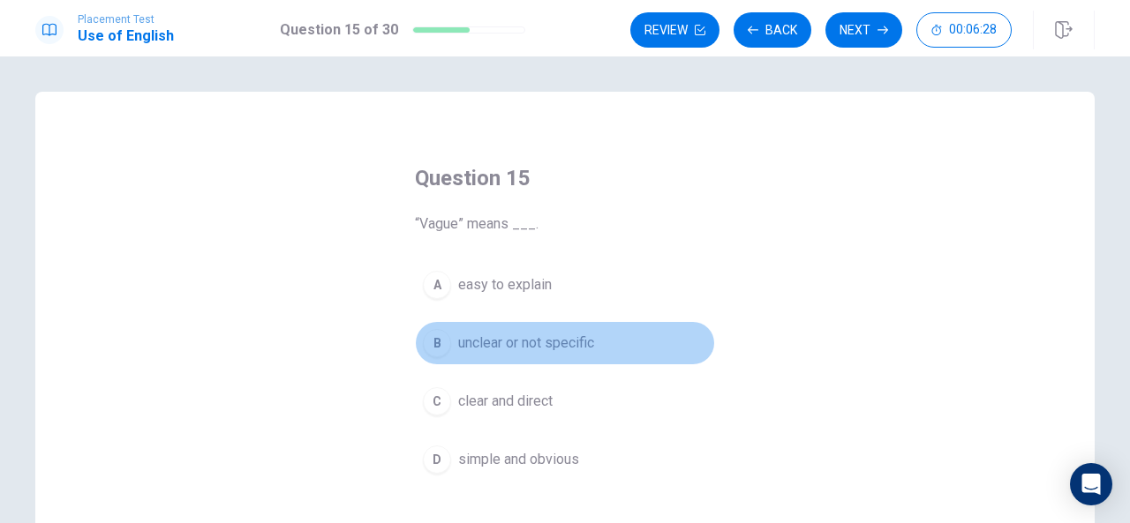
click at [565, 343] on span "unclear or not specific" at bounding box center [526, 343] width 136 height 21
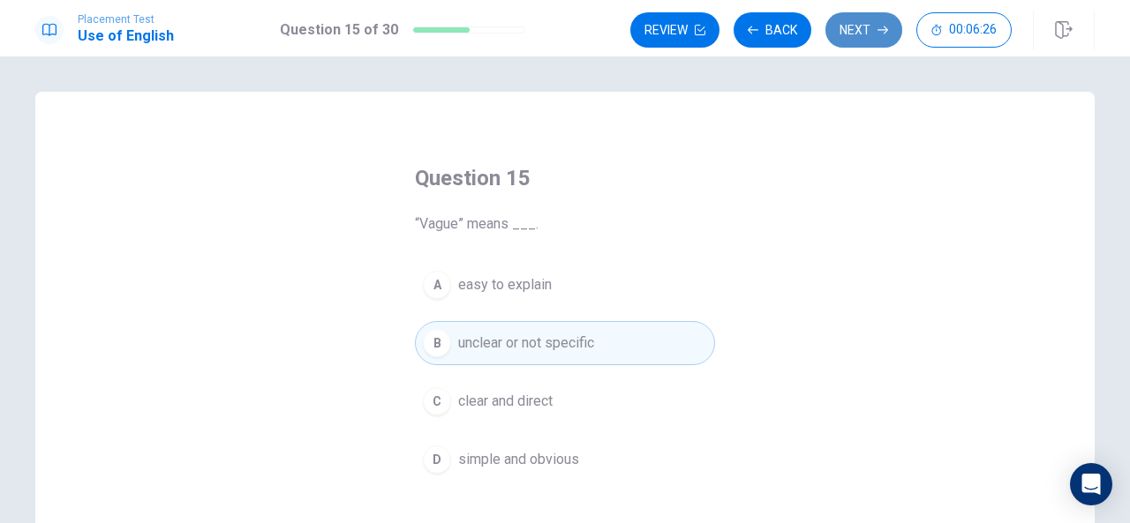
click at [856, 33] on button "Next" at bounding box center [863, 29] width 77 height 35
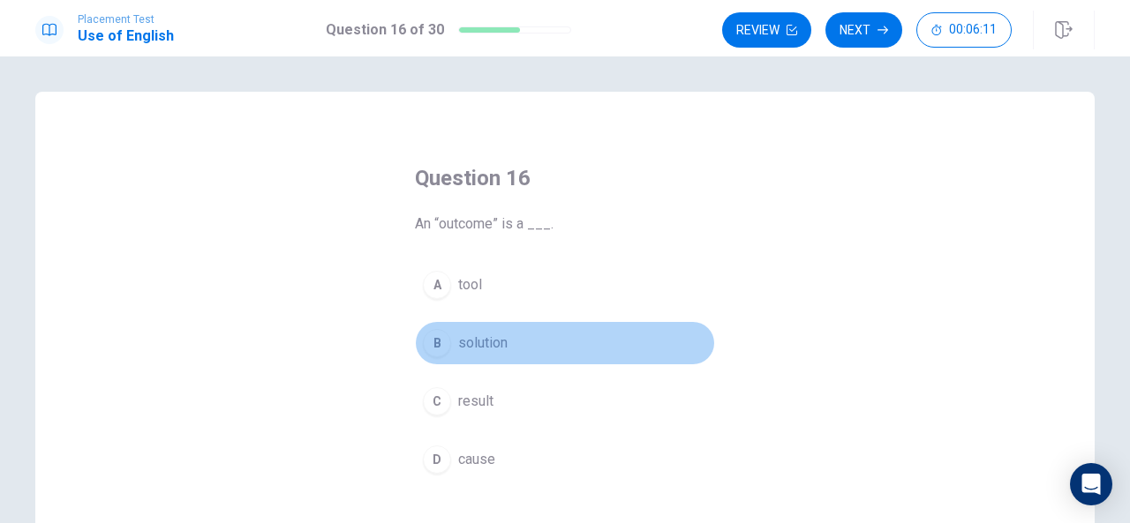
click at [503, 328] on button "B solution" at bounding box center [565, 343] width 300 height 44
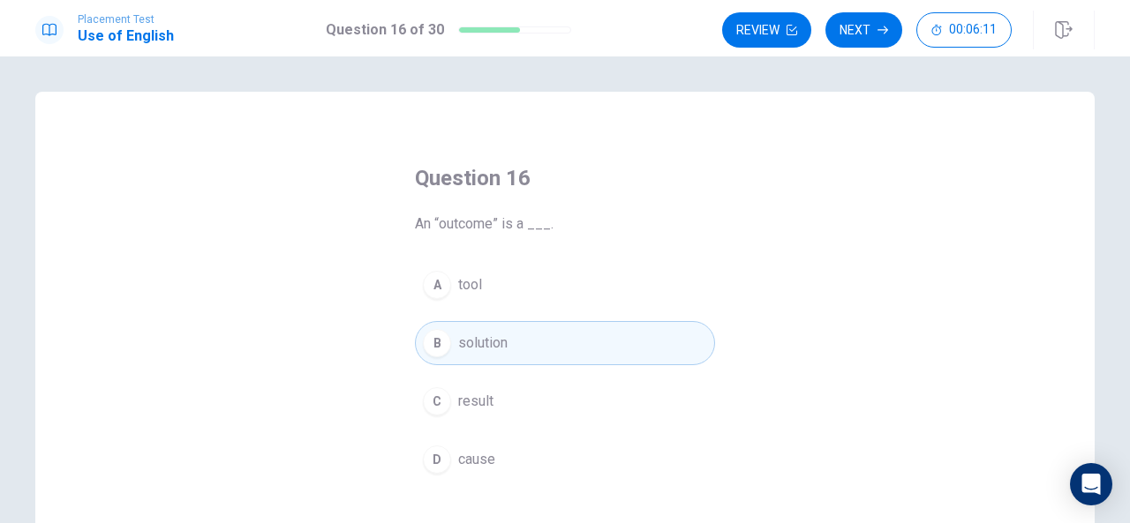
click at [503, 328] on button "B solution" at bounding box center [565, 343] width 300 height 44
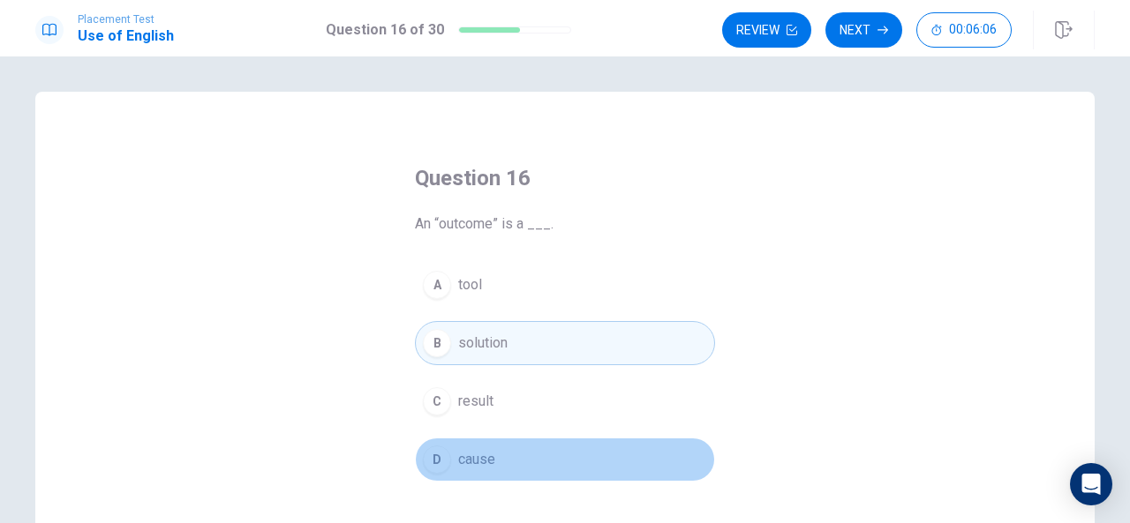
click at [458, 455] on span "cause" at bounding box center [476, 459] width 37 height 21
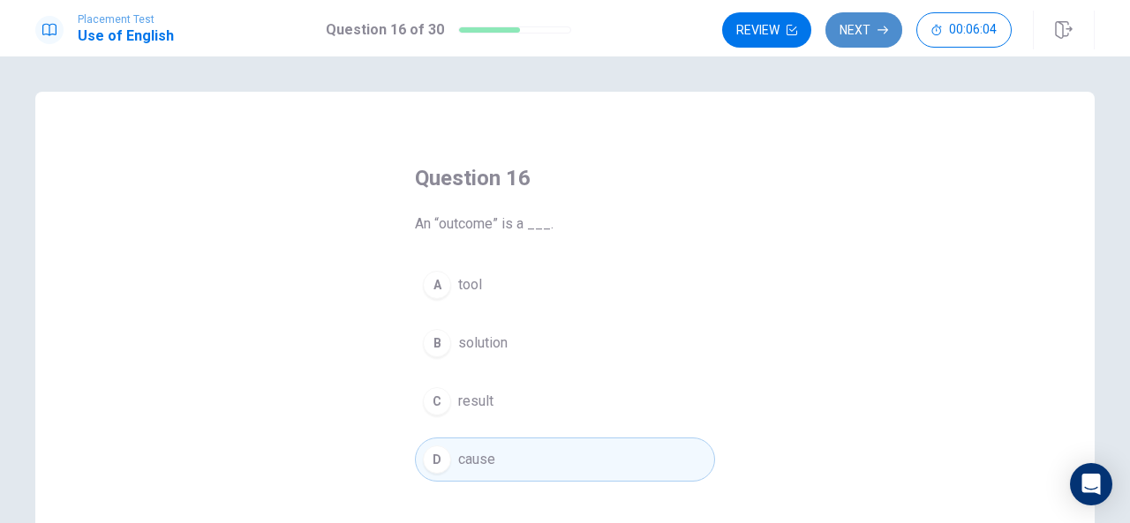
click at [879, 20] on button "Next" at bounding box center [863, 29] width 77 height 35
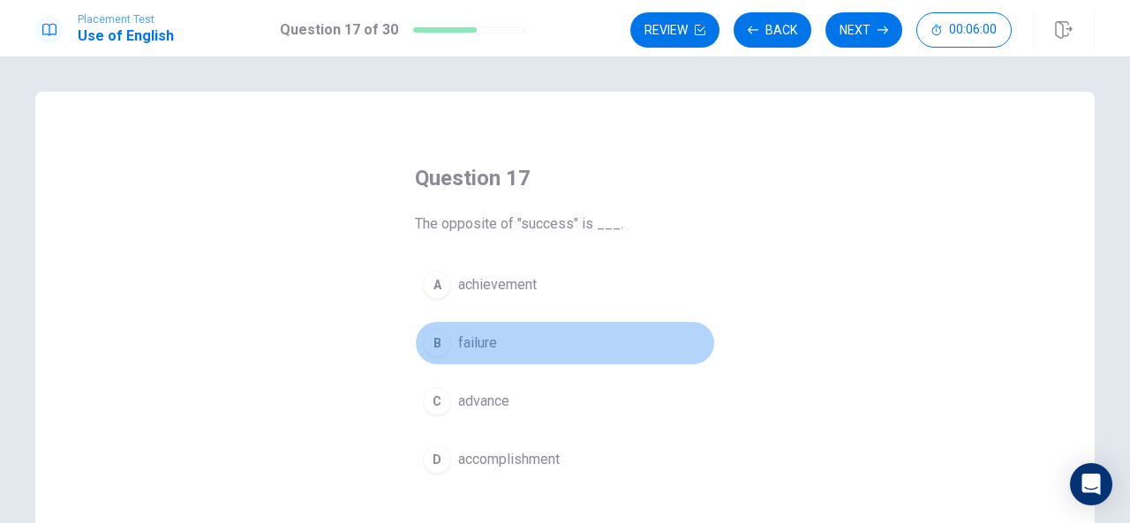
click at [508, 346] on button "B failure" at bounding box center [565, 343] width 300 height 44
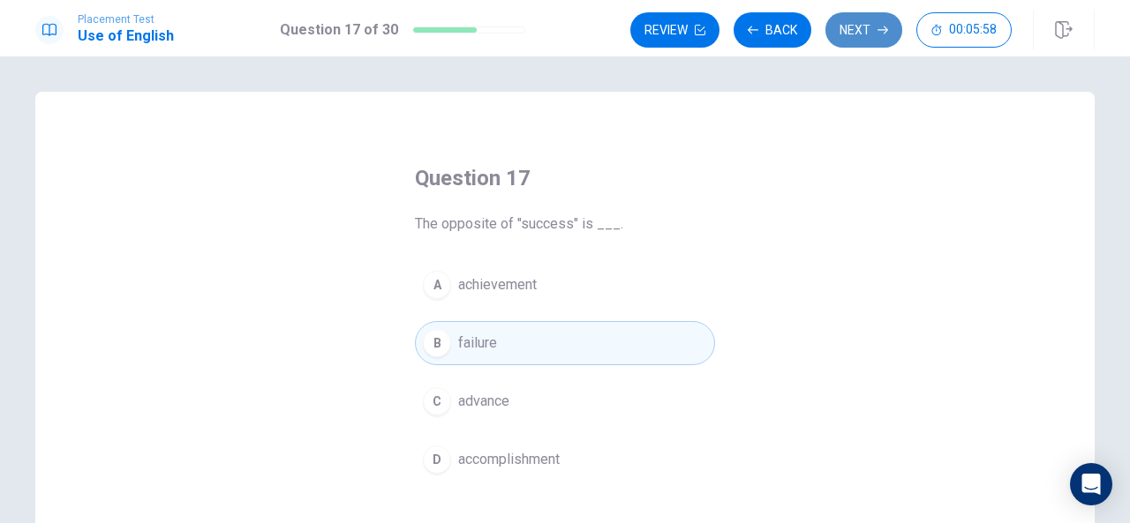
click at [876, 38] on button "Next" at bounding box center [863, 29] width 77 height 35
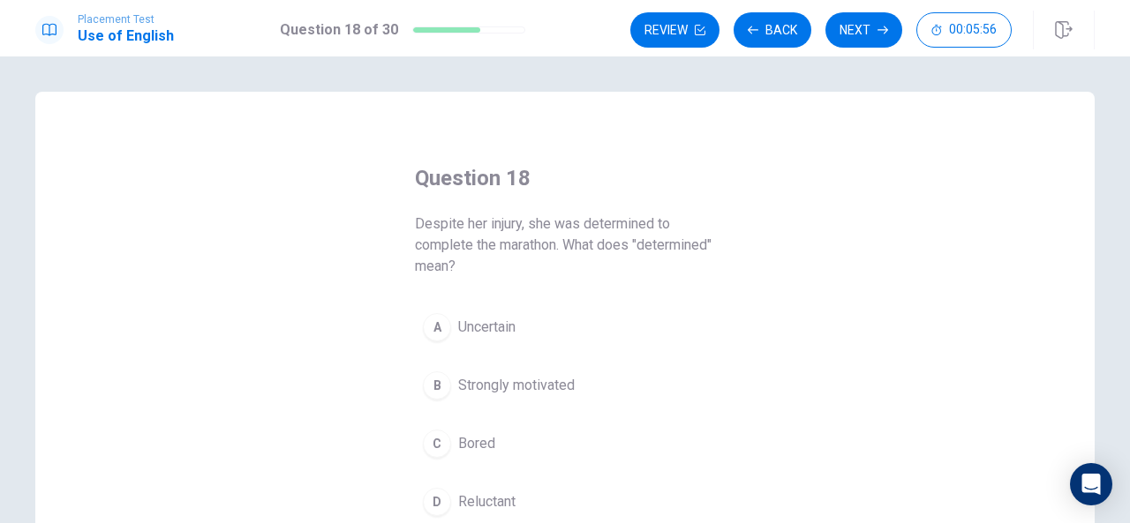
click at [787, 290] on div "Question 18 Despite her injury, she was determined to complete the marathon. Wh…" at bounding box center [564, 399] width 1059 height 614
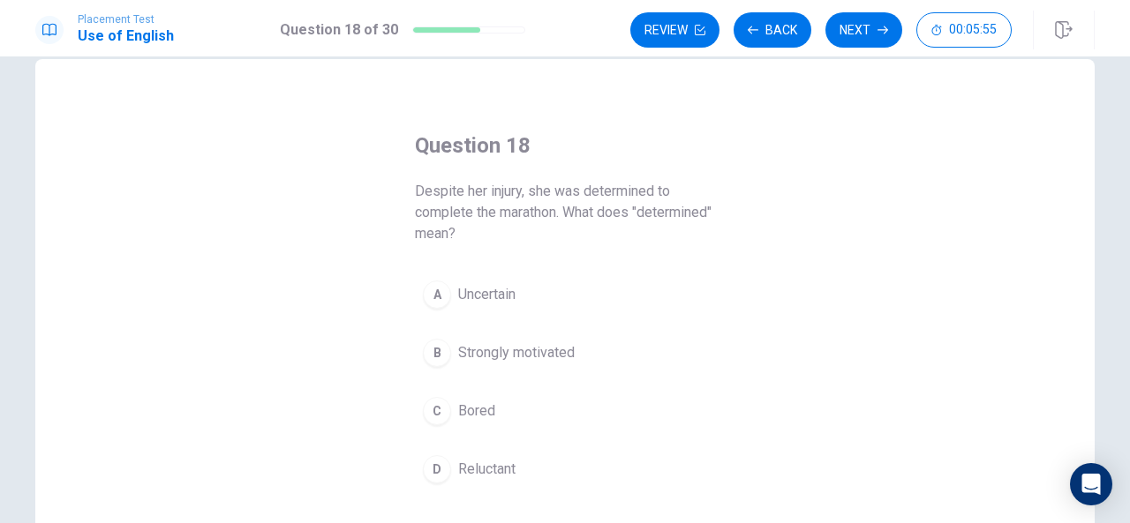
scroll to position [35, 0]
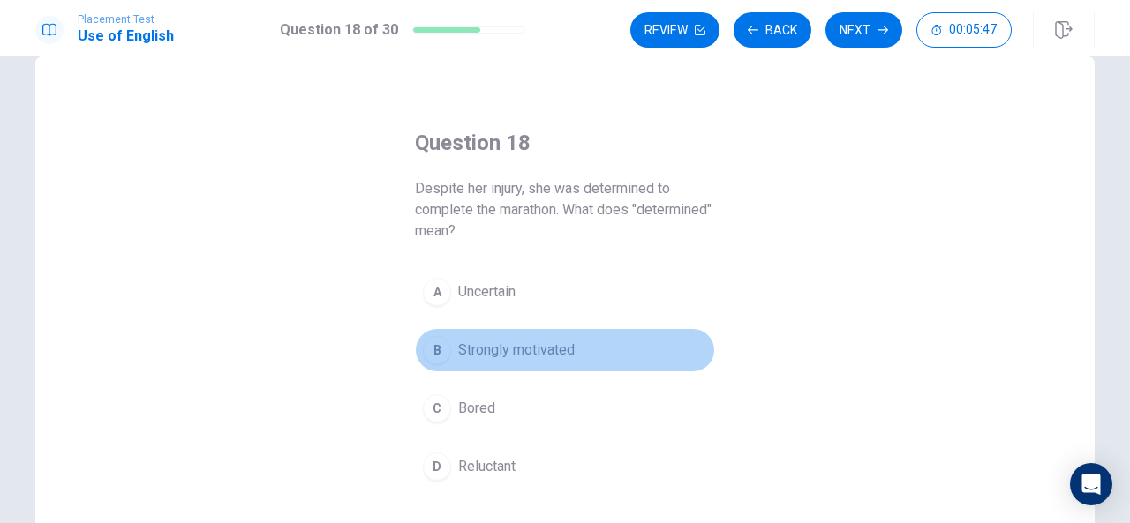
click at [553, 345] on span "Strongly motivated" at bounding box center [516, 350] width 117 height 21
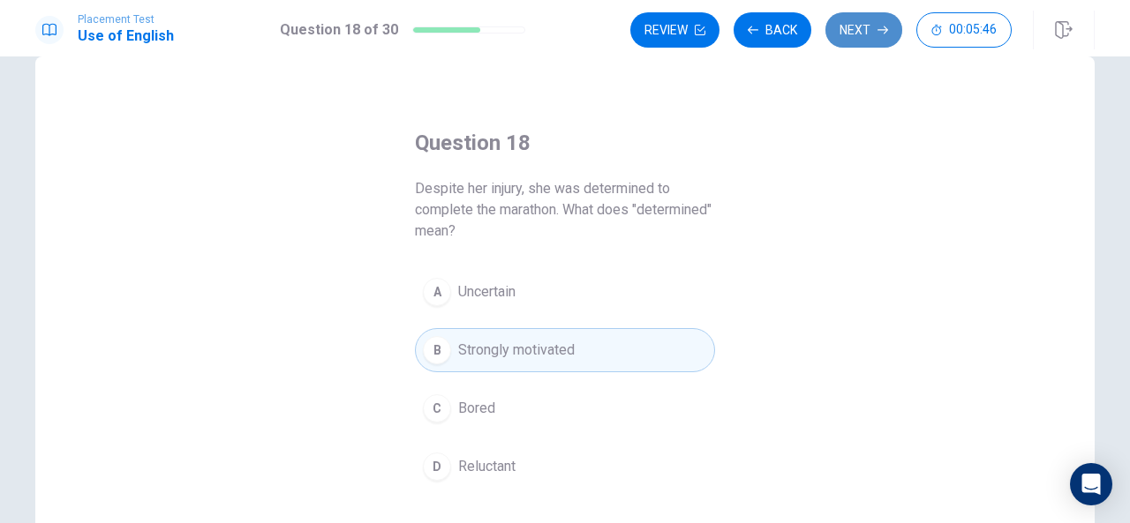
click at [867, 31] on button "Next" at bounding box center [863, 29] width 77 height 35
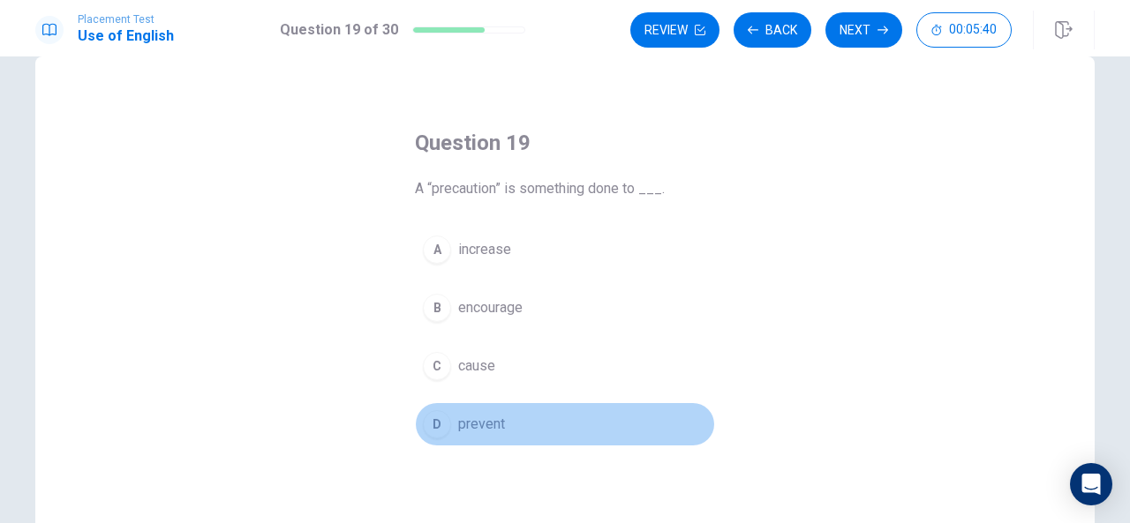
click at [486, 414] on span "prevent" at bounding box center [481, 424] width 47 height 21
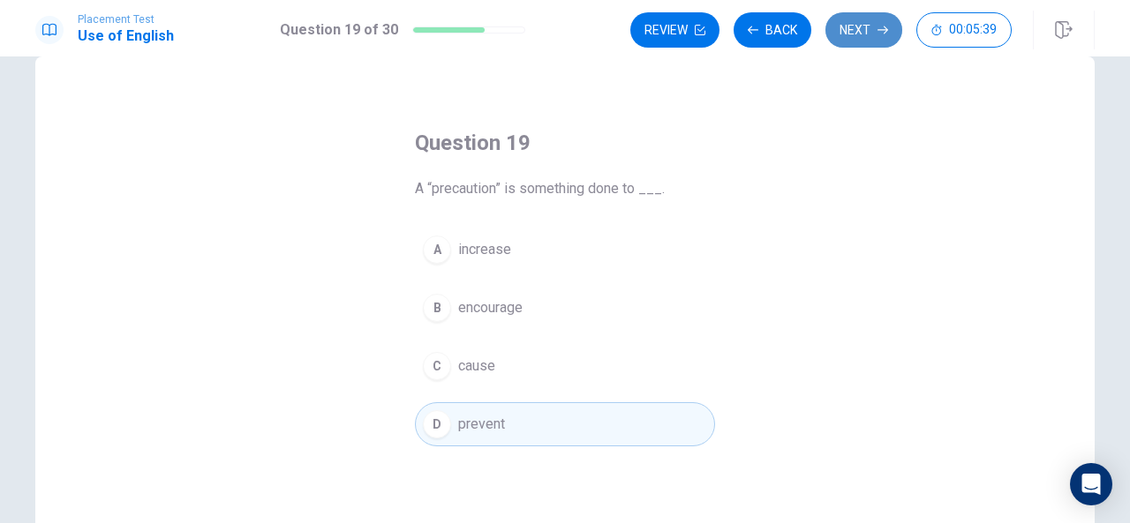
click at [882, 26] on icon "button" at bounding box center [882, 30] width 11 height 11
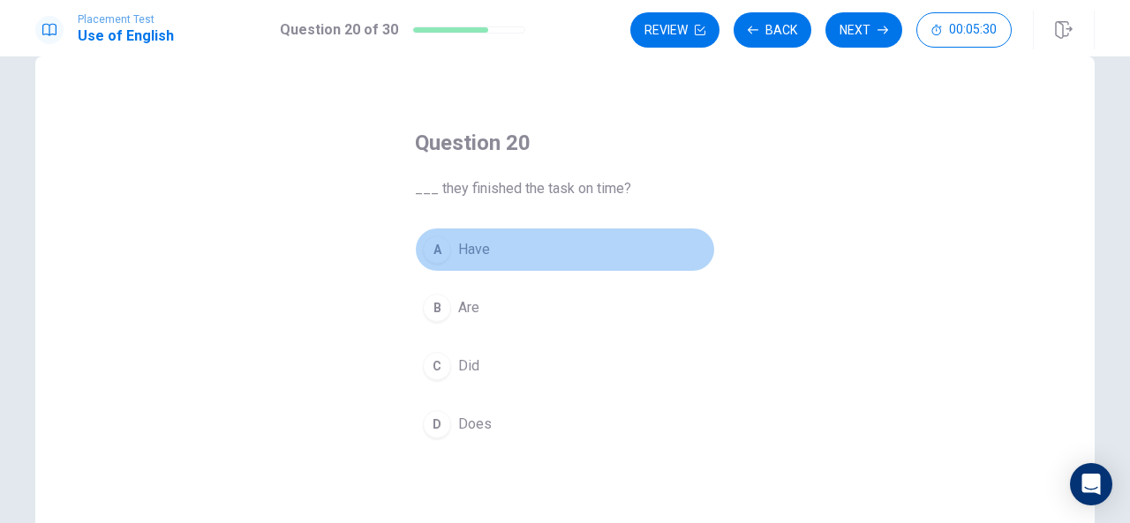
click at [480, 242] on span "Have" at bounding box center [474, 249] width 32 height 21
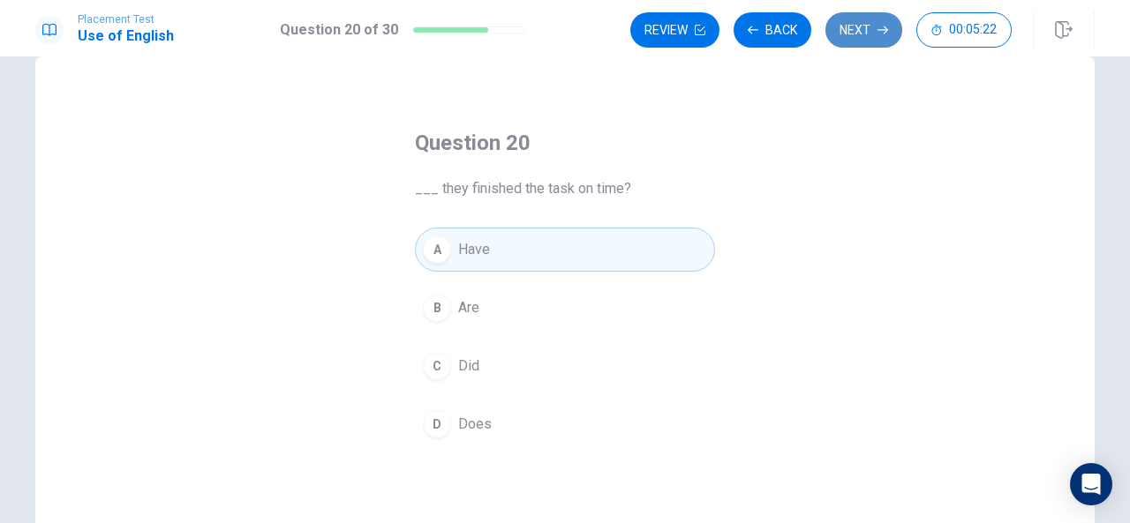
click at [872, 22] on button "Next" at bounding box center [863, 29] width 77 height 35
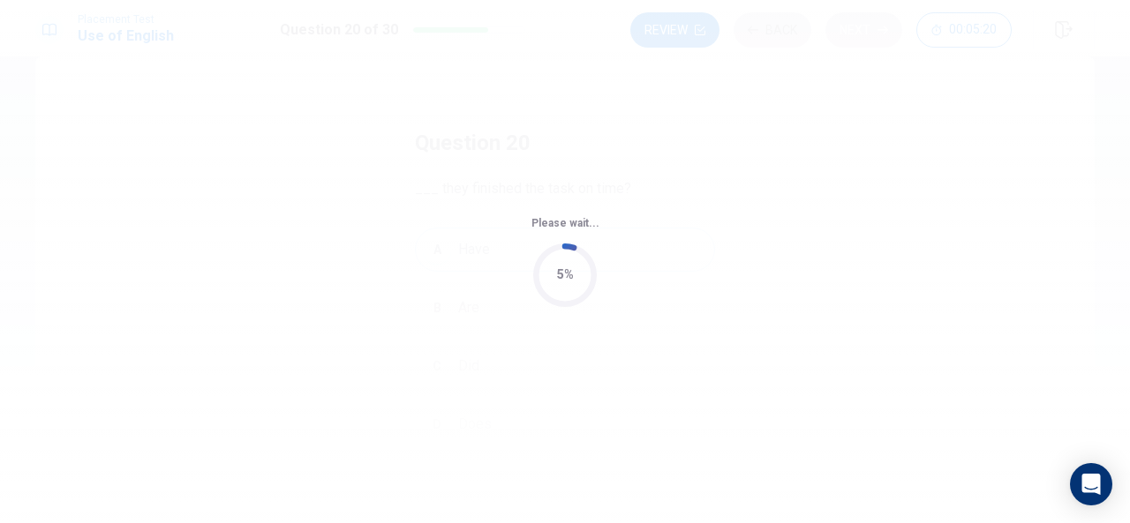
scroll to position [0, 0]
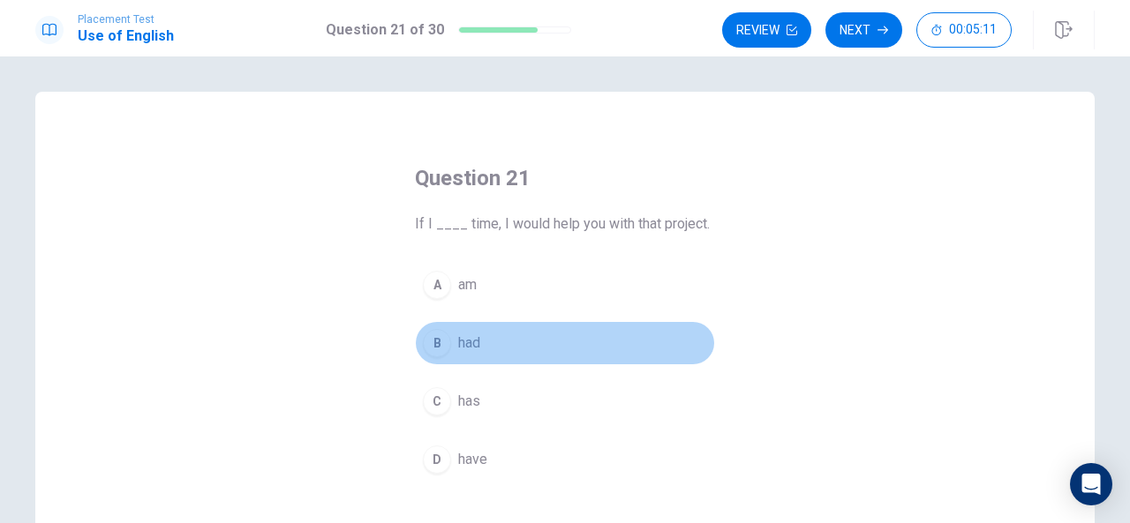
click at [491, 343] on button "B had" at bounding box center [565, 343] width 300 height 44
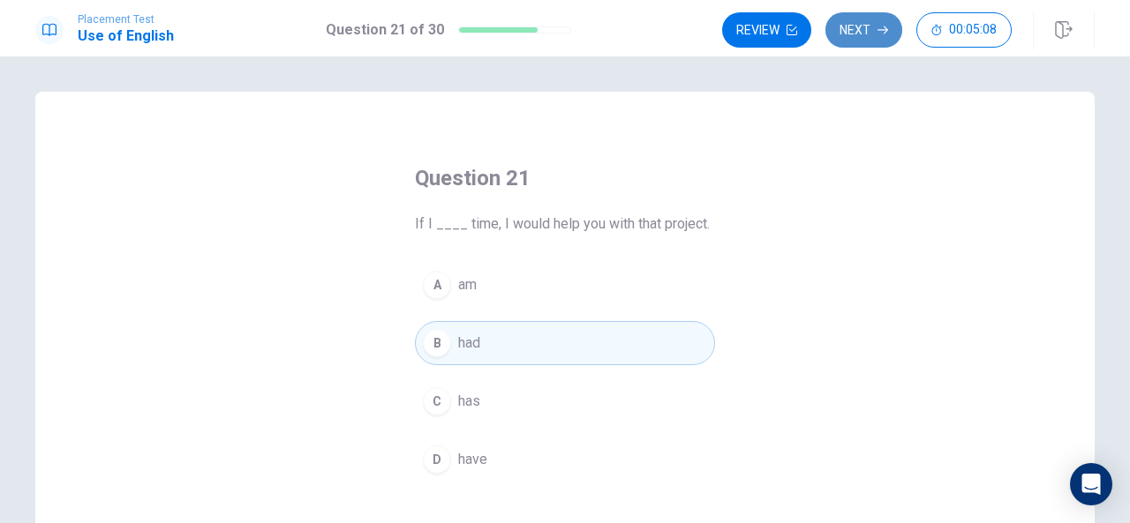
click at [865, 19] on button "Next" at bounding box center [863, 29] width 77 height 35
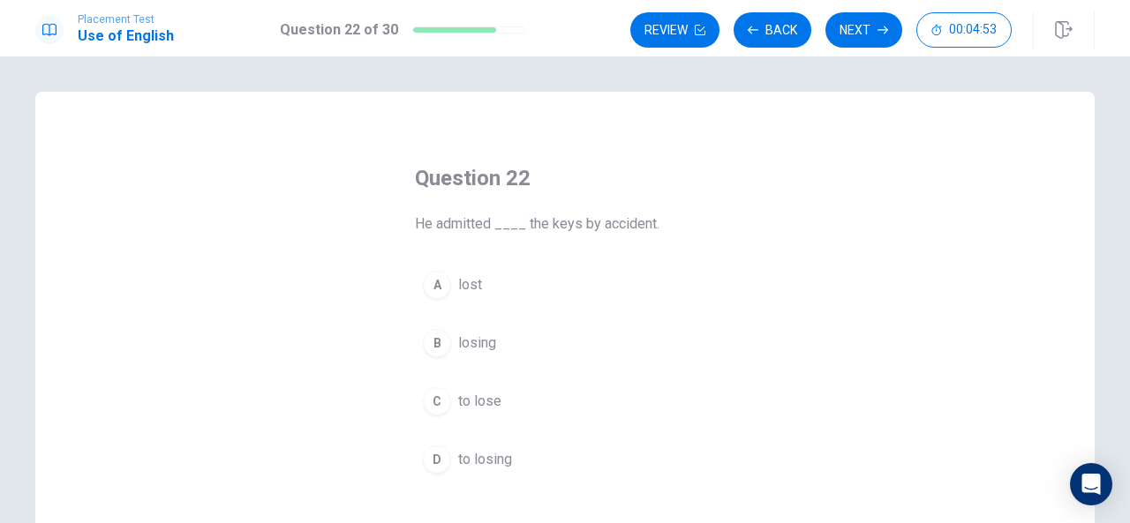
click at [446, 403] on div "C" at bounding box center [437, 402] width 28 height 28
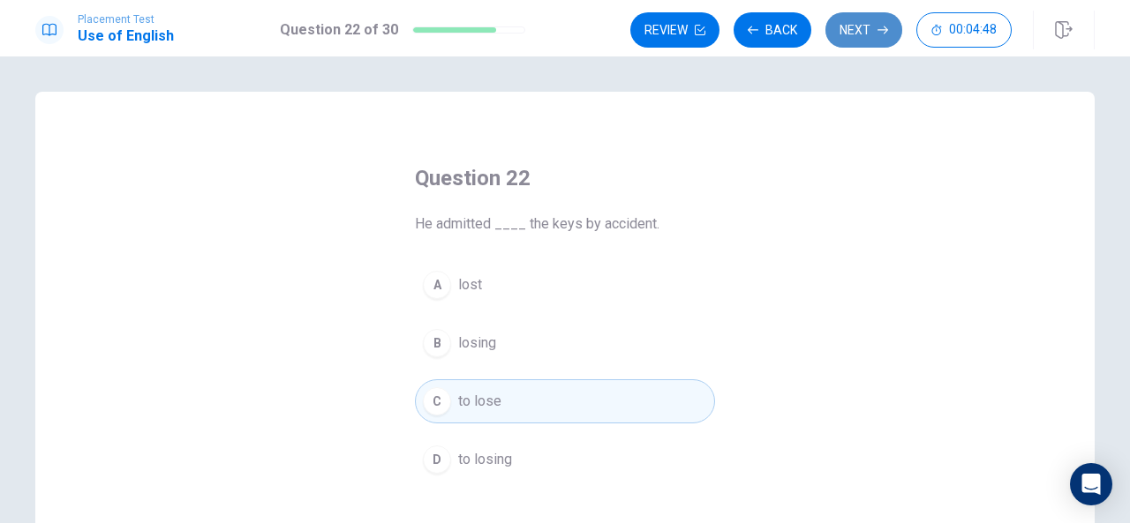
click at [888, 28] on icon "button" at bounding box center [882, 30] width 11 height 11
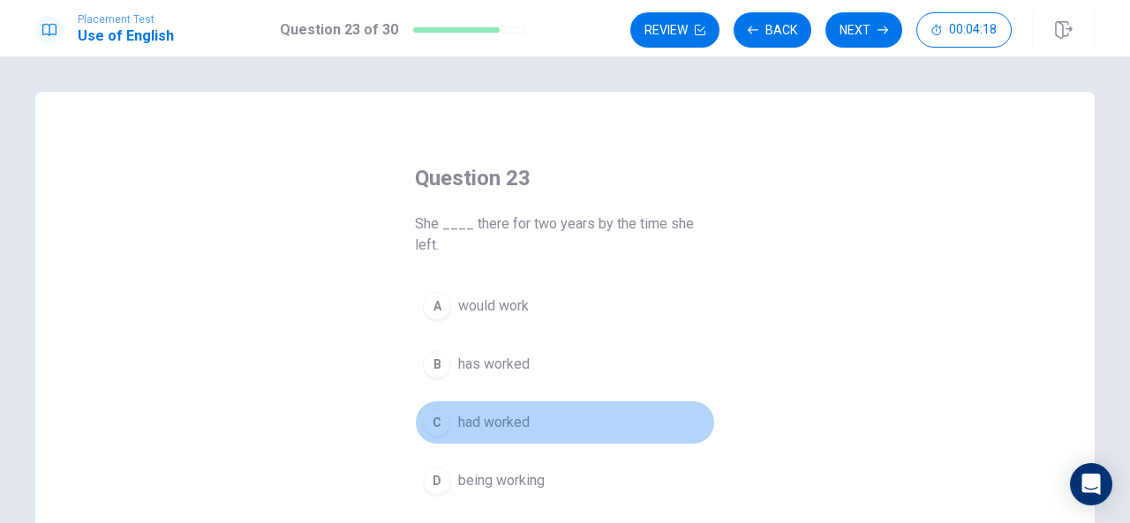
click at [486, 425] on span "had worked" at bounding box center [494, 422] width 72 height 21
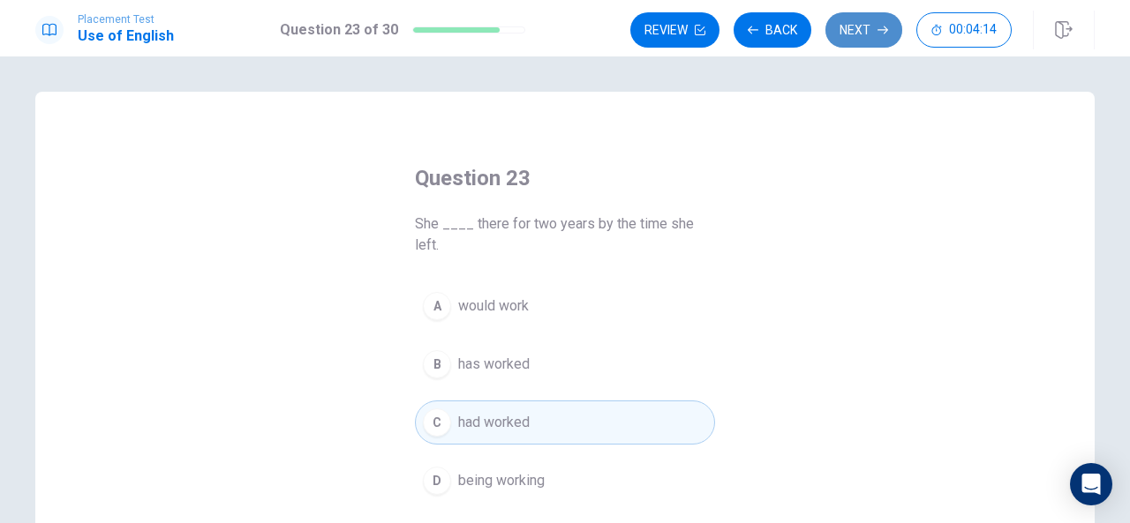
click at [845, 38] on button "Next" at bounding box center [863, 29] width 77 height 35
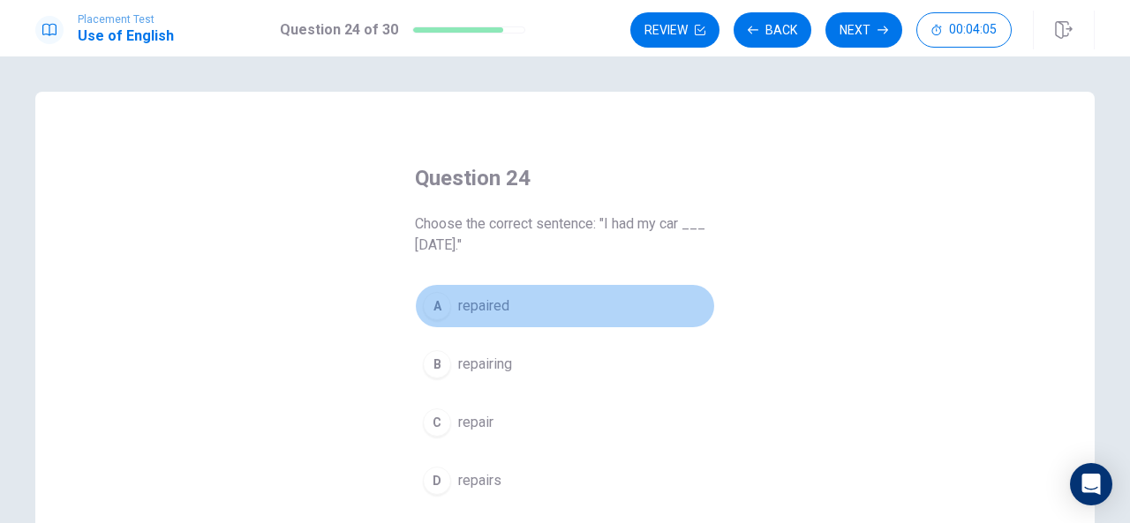
click at [494, 308] on span "repaired" at bounding box center [483, 306] width 51 height 21
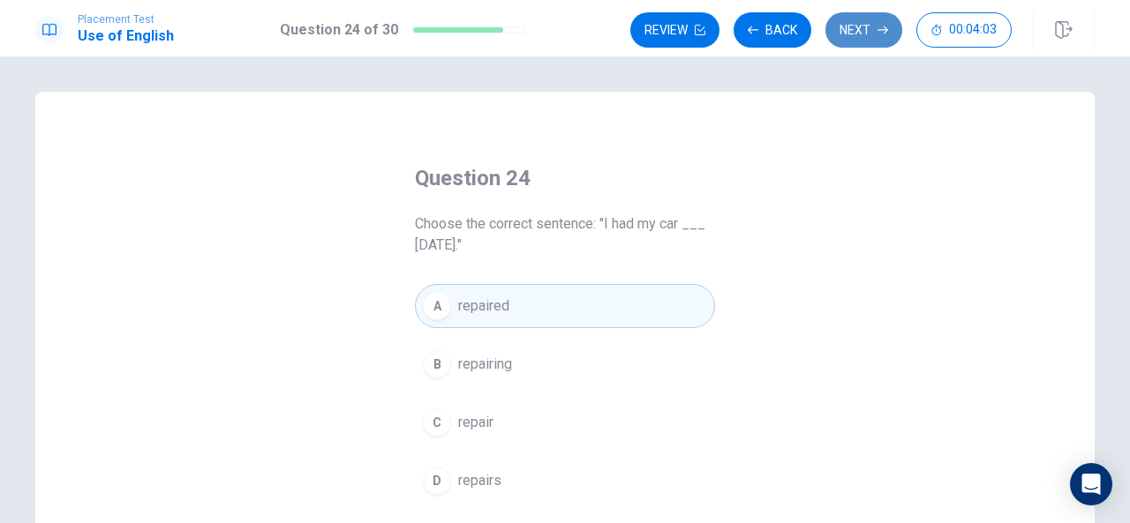
click at [855, 34] on button "Next" at bounding box center [863, 29] width 77 height 35
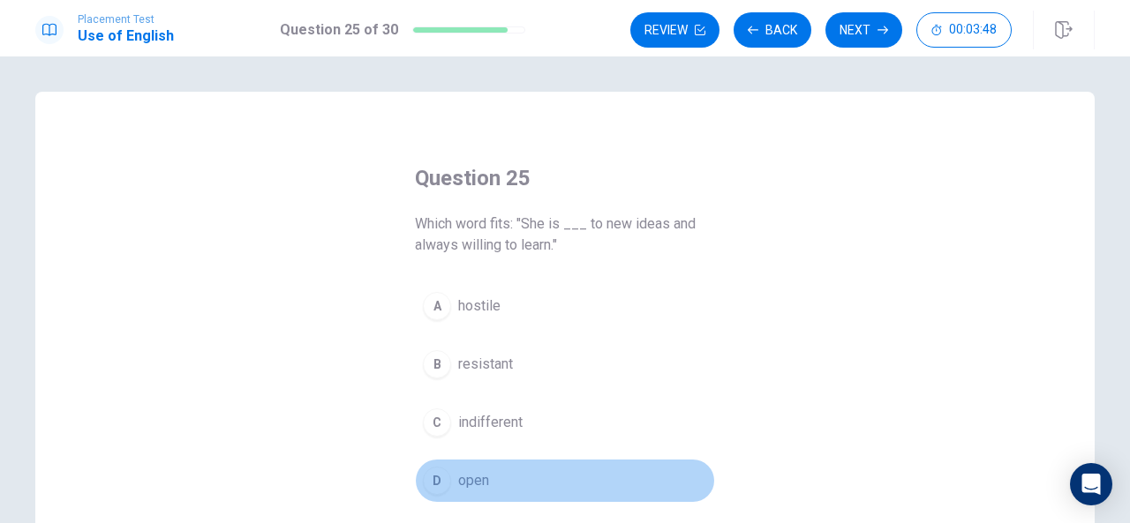
click at [458, 479] on span "open" at bounding box center [473, 481] width 31 height 21
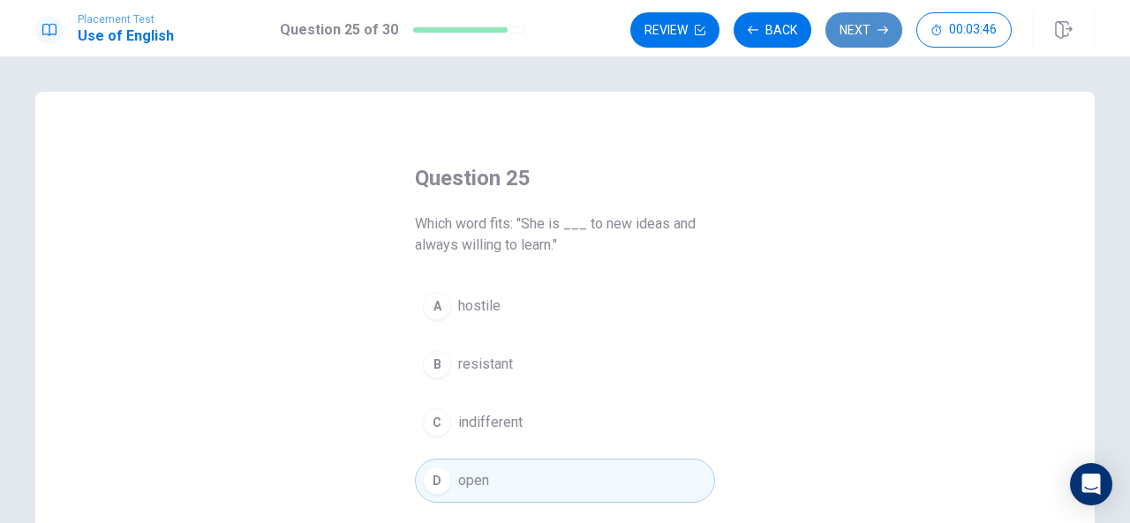
click at [862, 41] on button "Next" at bounding box center [863, 29] width 77 height 35
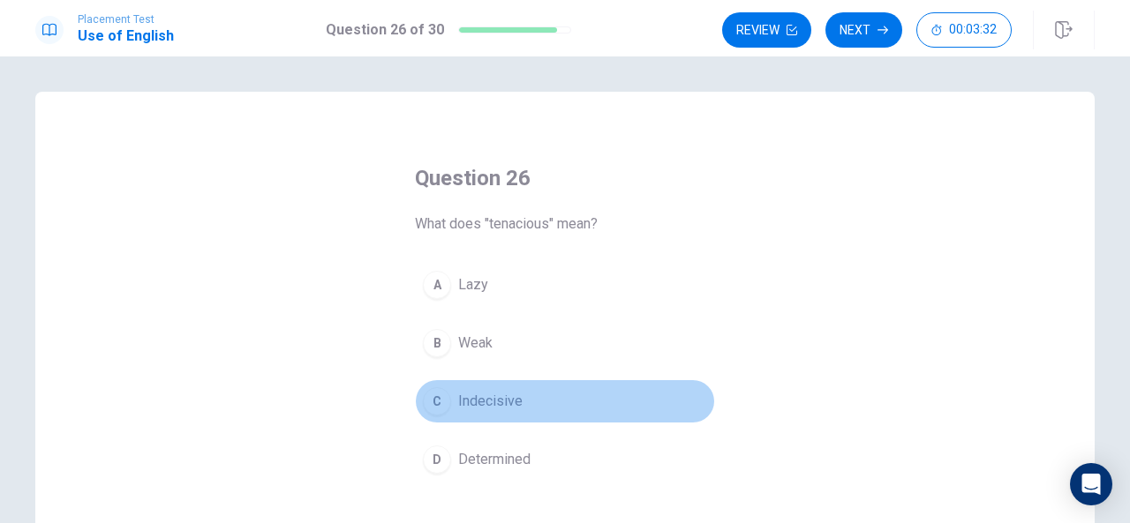
click at [529, 395] on button "C Indecisive" at bounding box center [565, 402] width 300 height 44
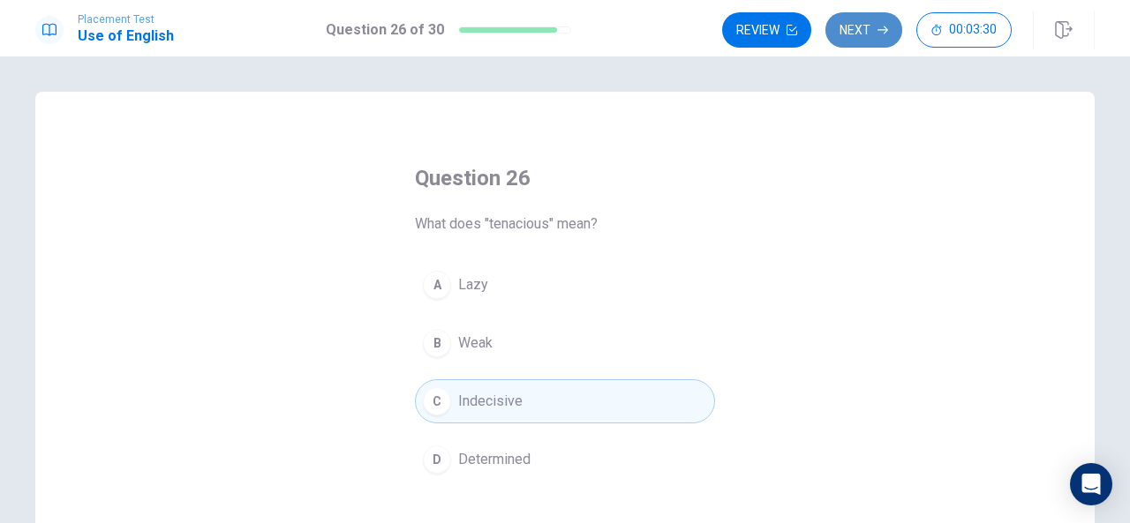
click at [867, 30] on button "Next" at bounding box center [863, 29] width 77 height 35
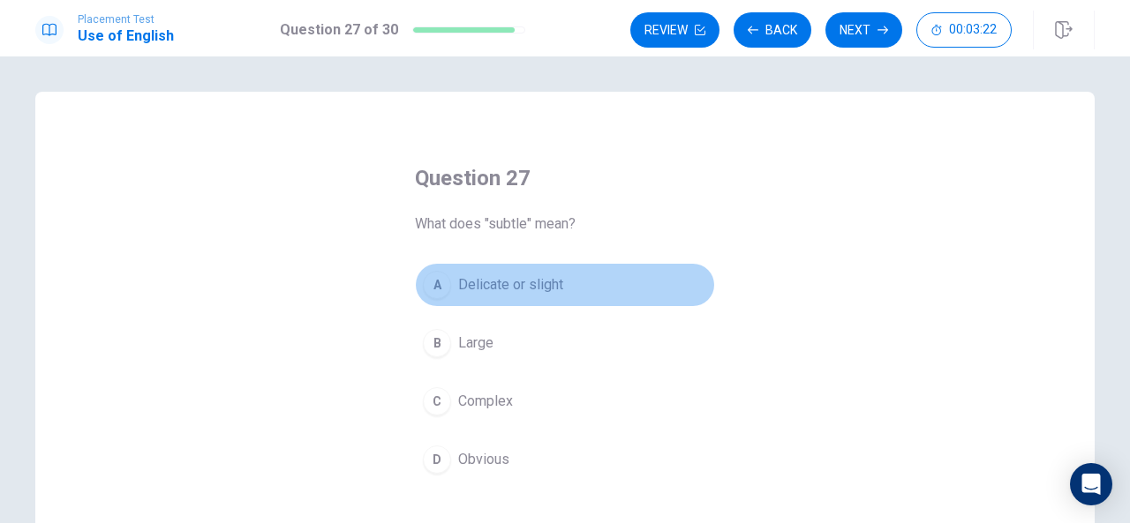
click at [546, 286] on span "Delicate or slight" at bounding box center [510, 285] width 105 height 21
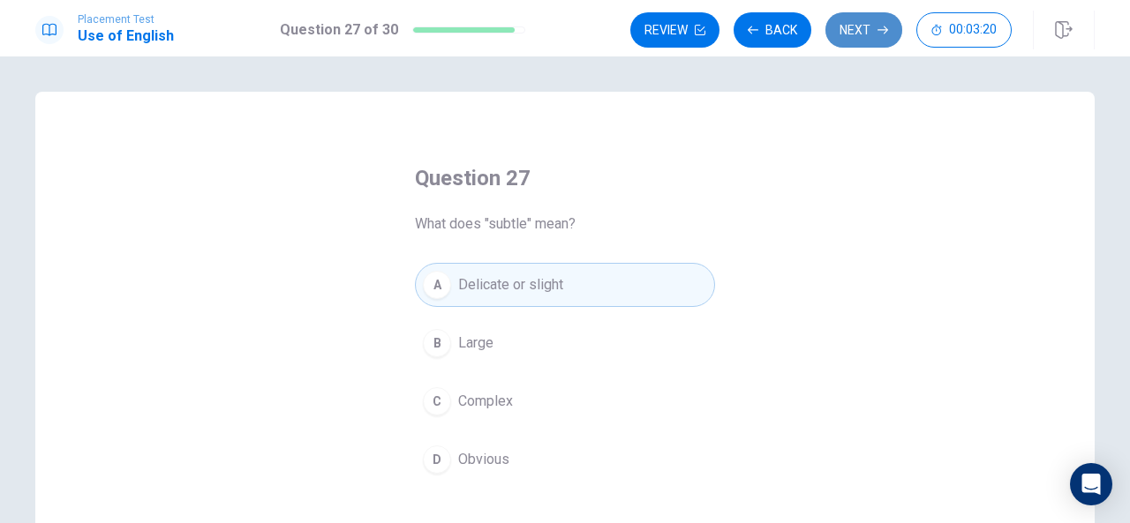
click at [863, 24] on button "Next" at bounding box center [863, 29] width 77 height 35
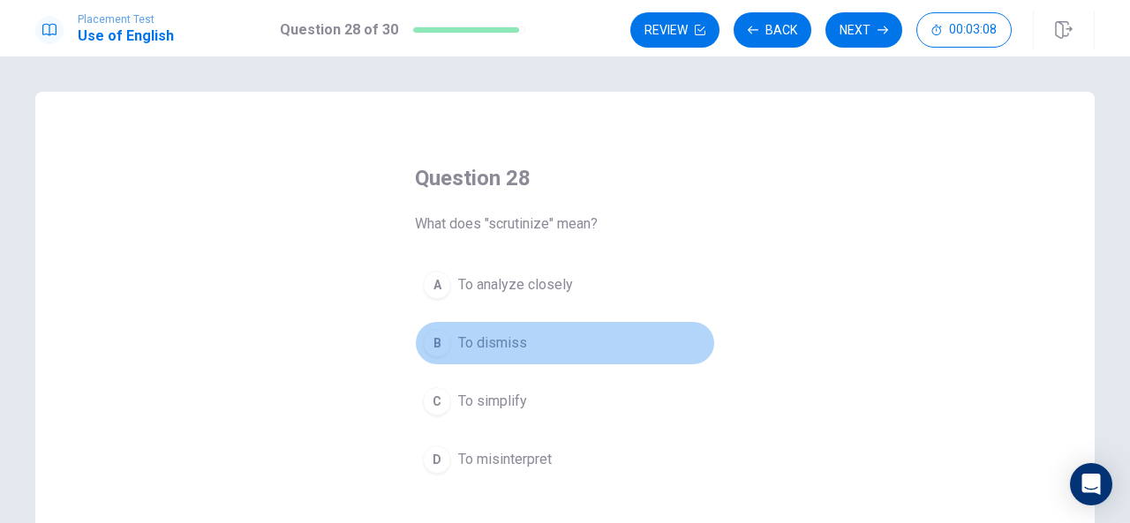
click at [514, 350] on span "To dismiss" at bounding box center [492, 343] width 69 height 21
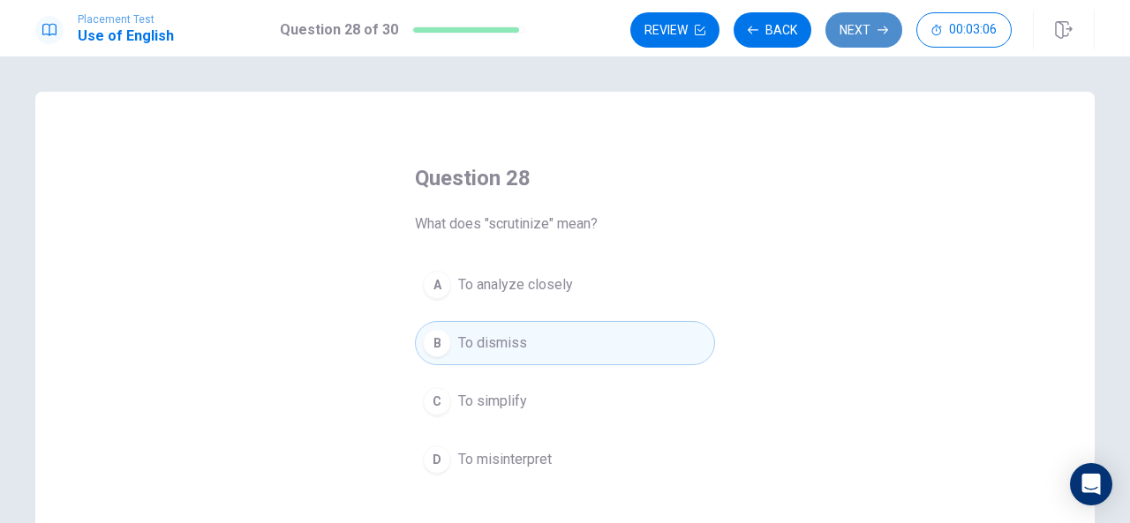
click at [843, 29] on button "Next" at bounding box center [863, 29] width 77 height 35
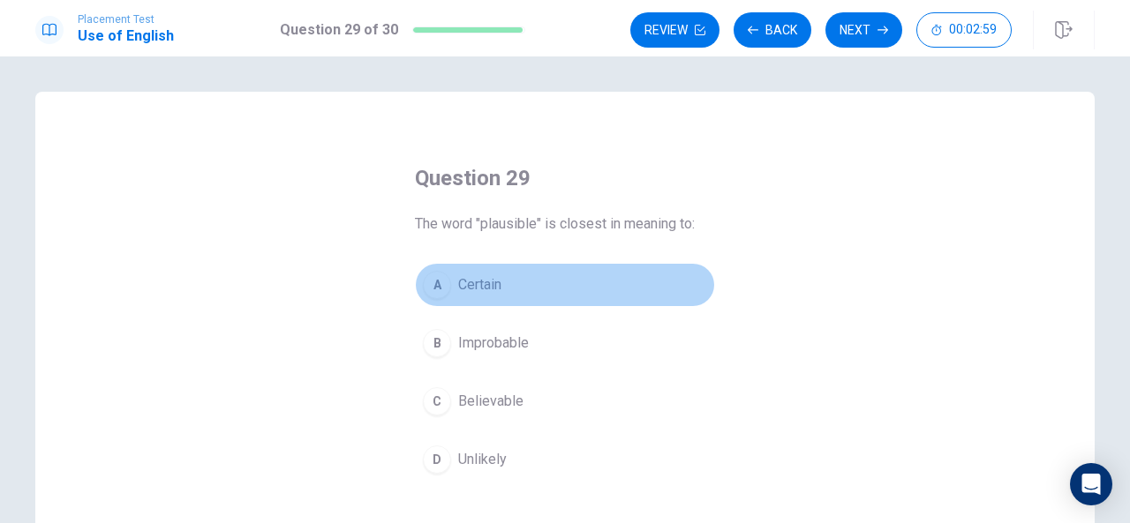
click at [480, 275] on span "Certain" at bounding box center [479, 285] width 43 height 21
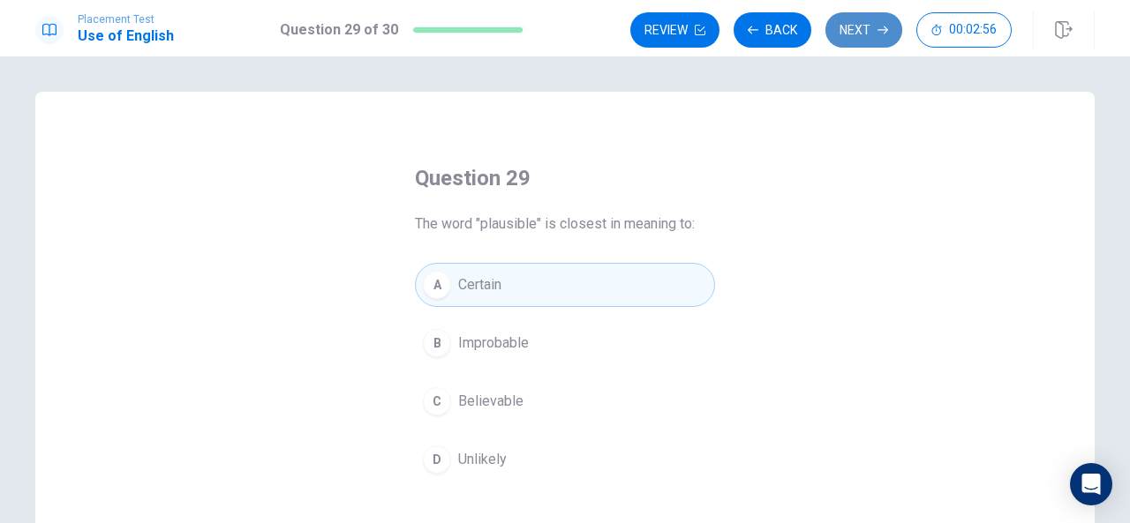
click at [870, 19] on button "Next" at bounding box center [863, 29] width 77 height 35
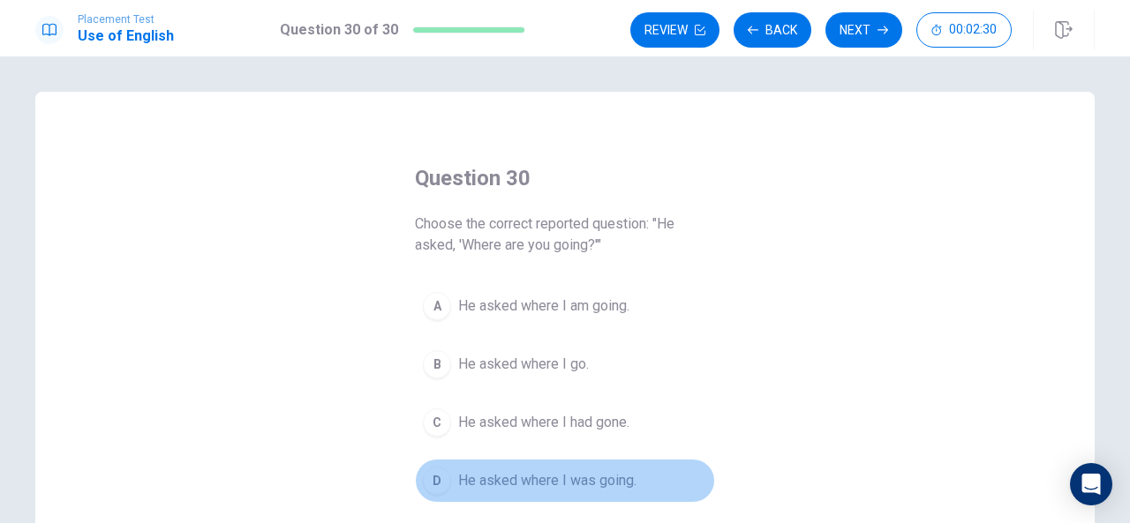
click at [590, 465] on button "D He asked where I was going." at bounding box center [565, 481] width 300 height 44
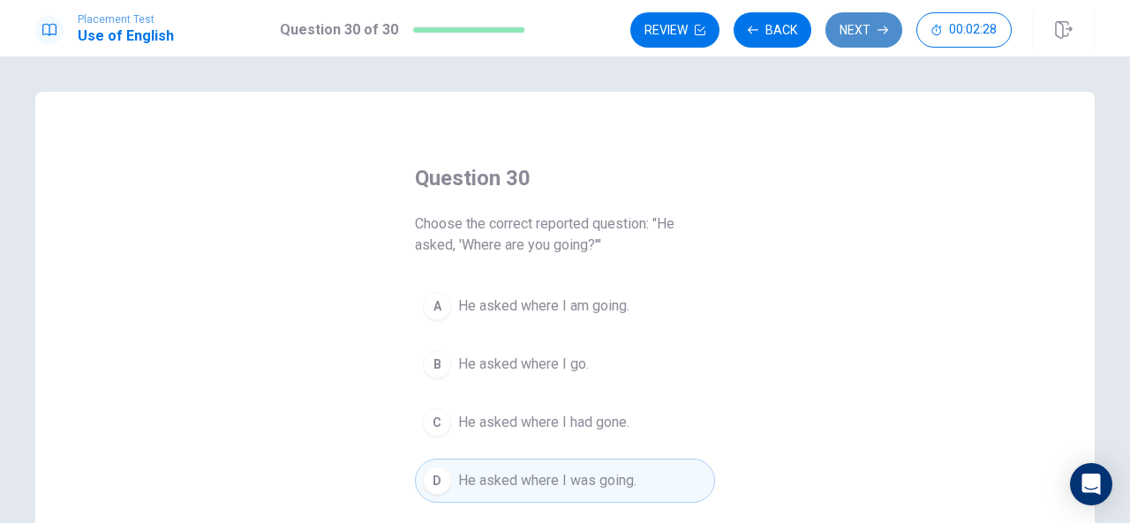
click at [846, 22] on button "Next" at bounding box center [863, 29] width 77 height 35
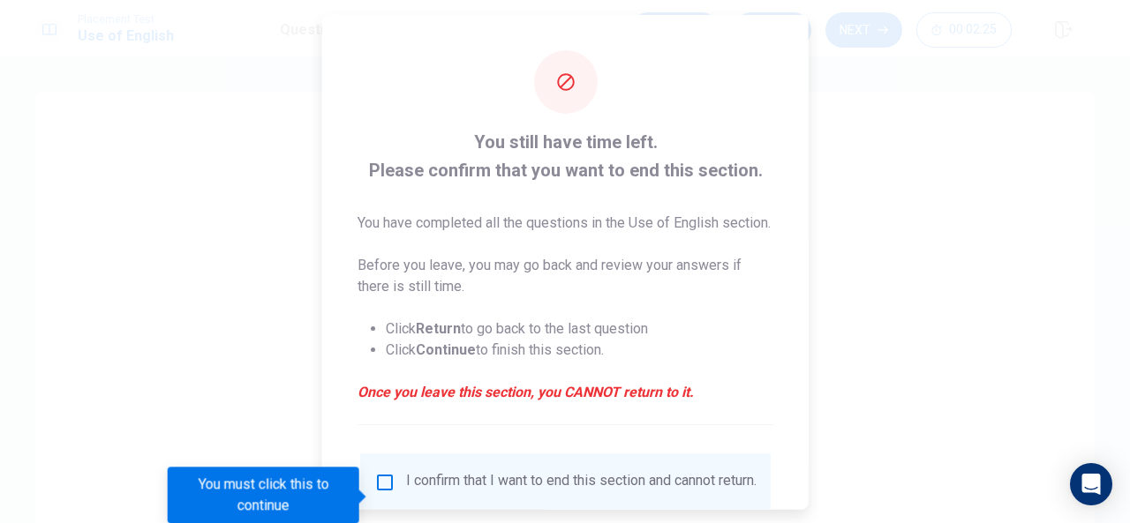
scroll to position [35, 0]
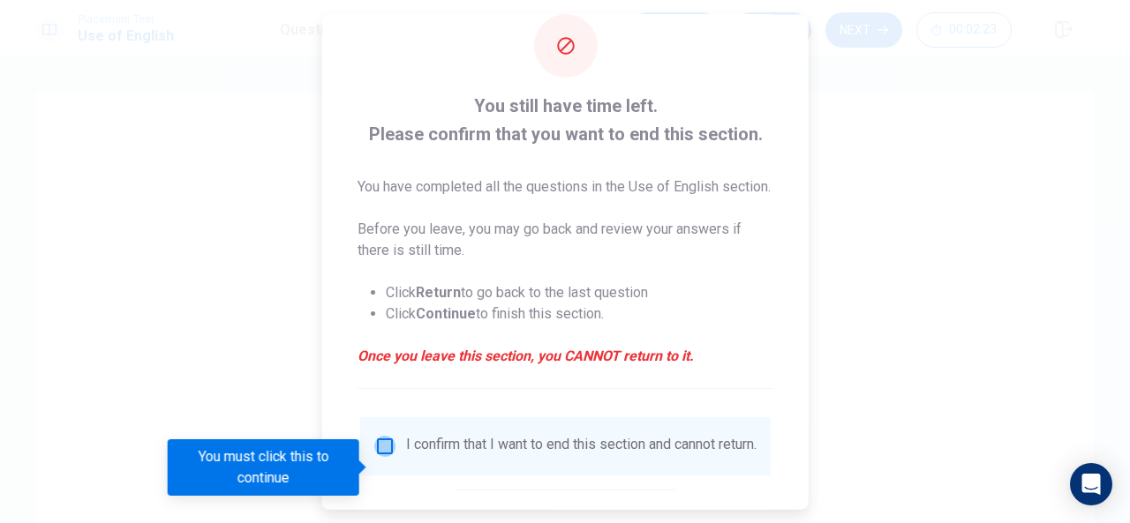
click at [381, 457] on input "You must click this to continue" at bounding box center [384, 446] width 21 height 21
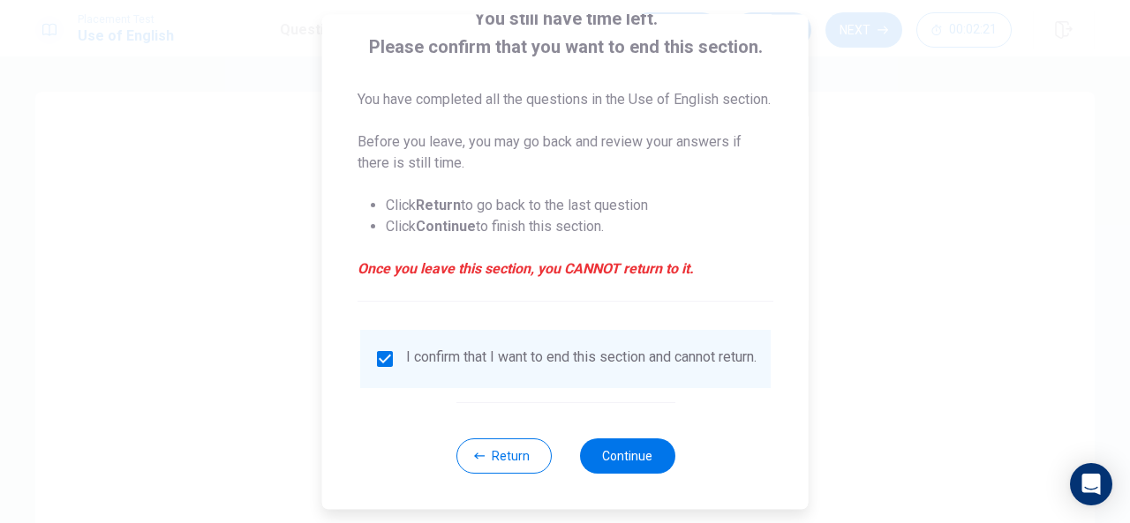
scroll to position [155, 0]
click at [628, 463] on button "Continue" at bounding box center [626, 456] width 95 height 35
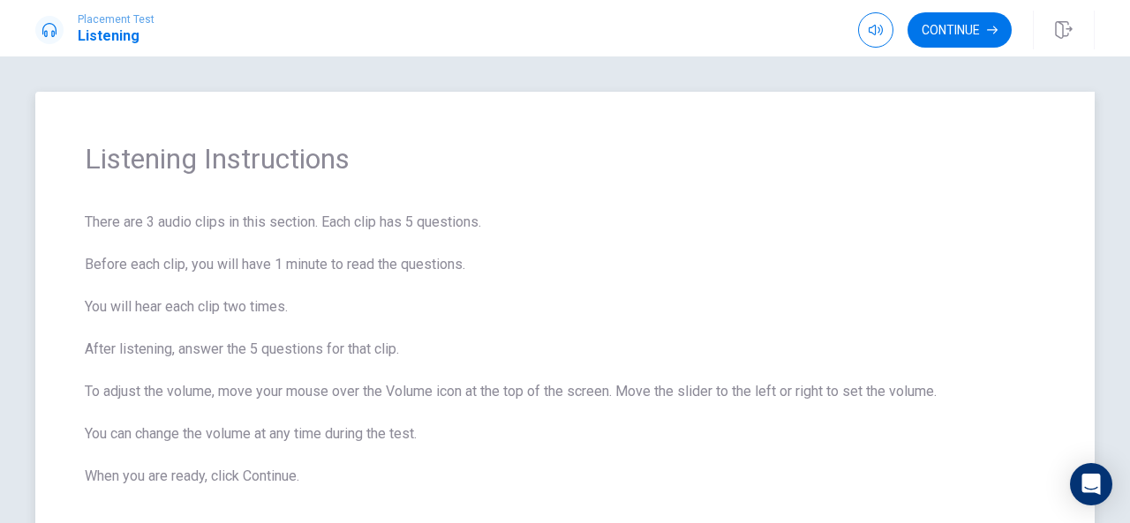
click at [651, 394] on span "There are 3 audio clips in this section. Each clip has 5 questions. Before each…" at bounding box center [565, 349] width 960 height 275
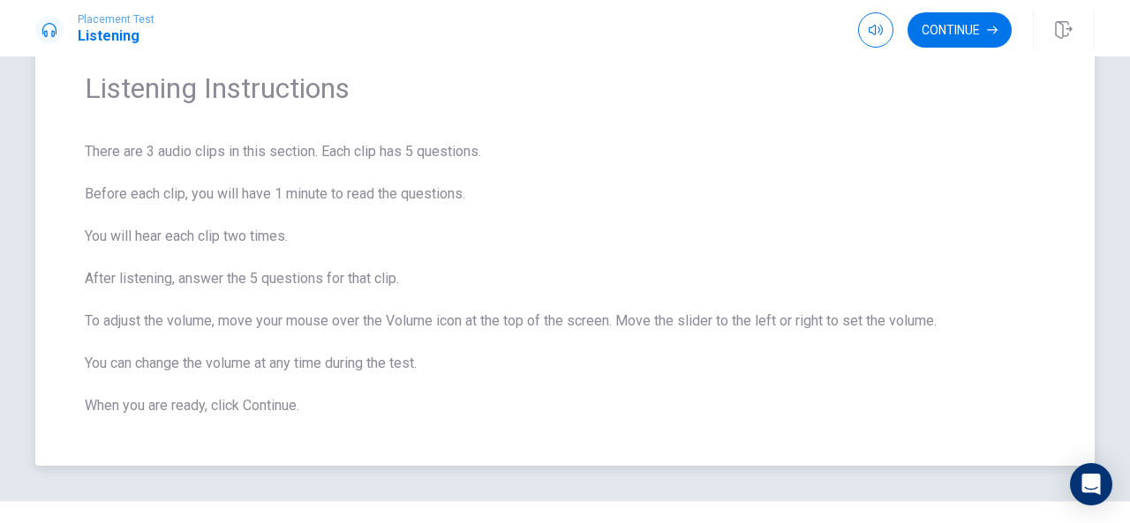
scroll to position [104, 0]
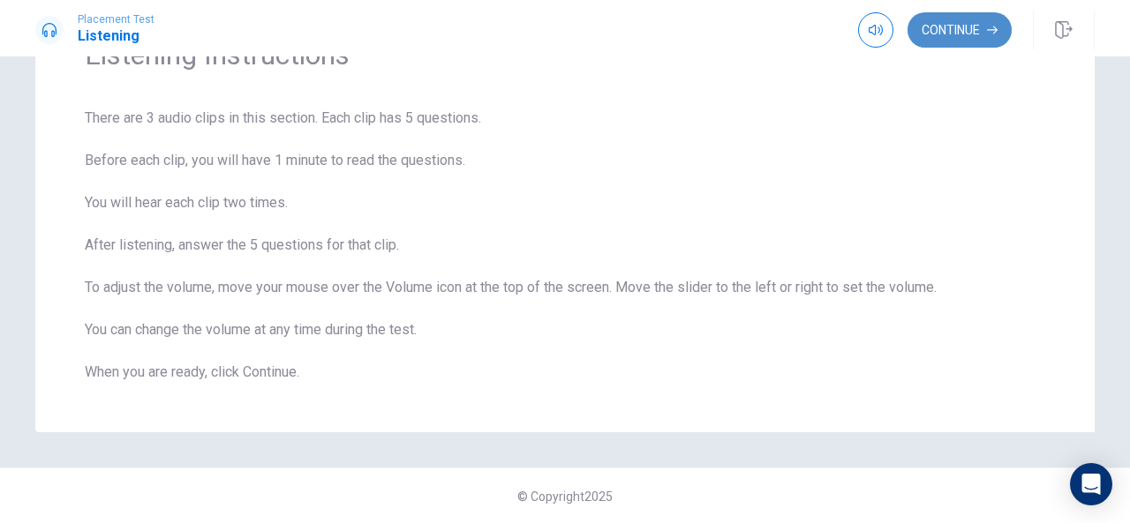
click at [953, 26] on button "Continue" at bounding box center [959, 29] width 104 height 35
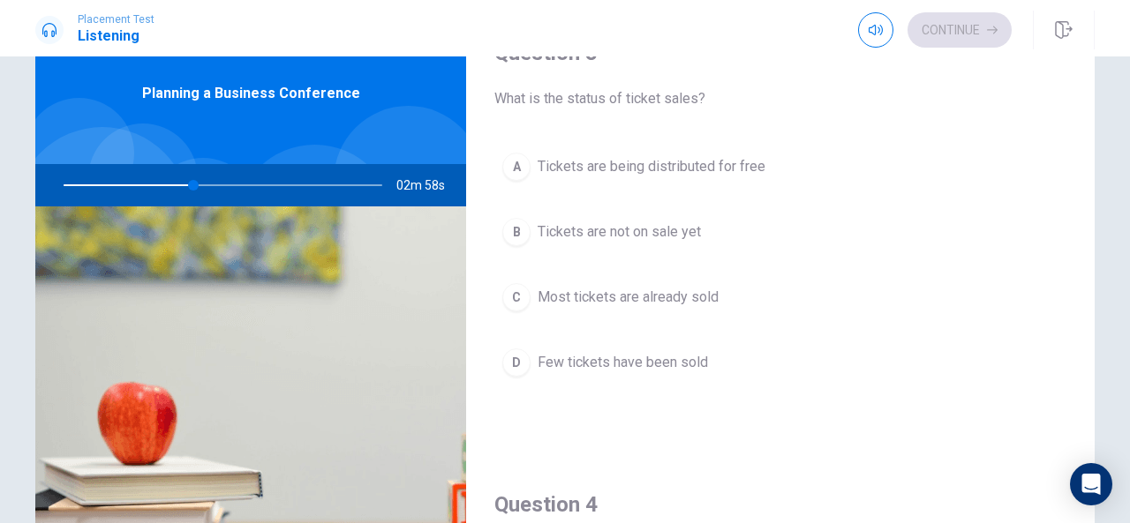
scroll to position [920, 0]
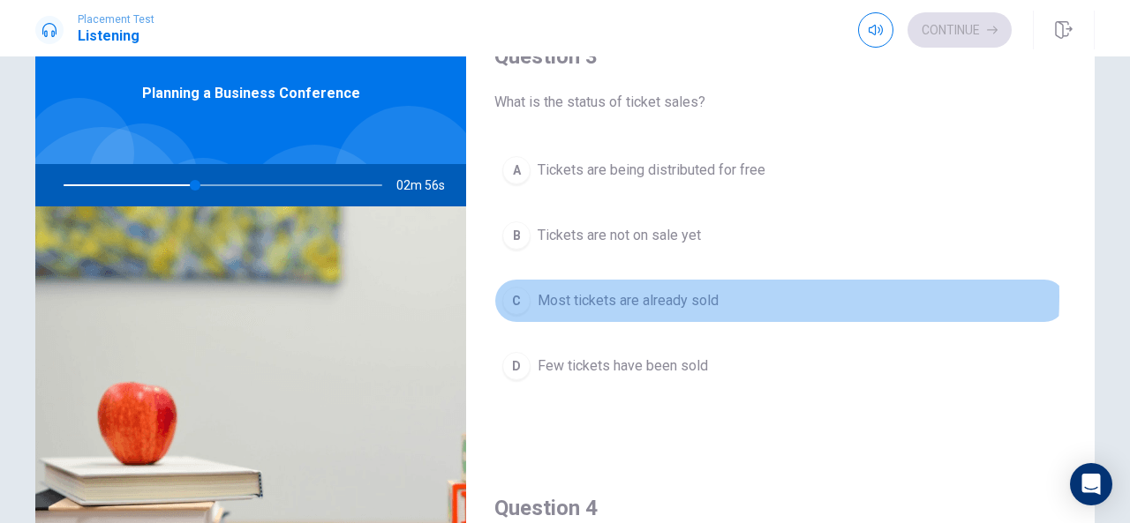
click at [625, 290] on span "Most tickets are already sold" at bounding box center [628, 300] width 181 height 21
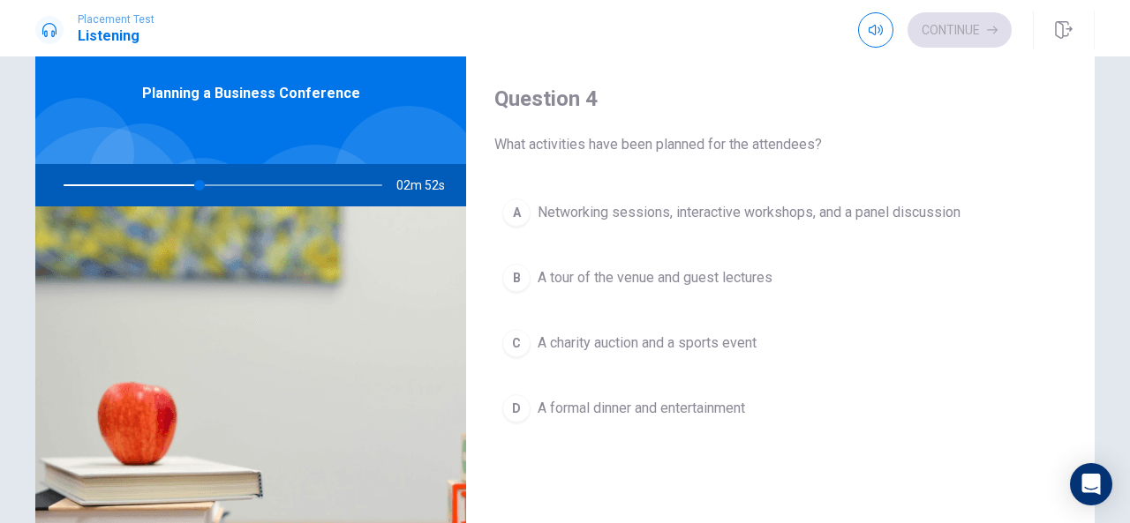
scroll to position [1352, 0]
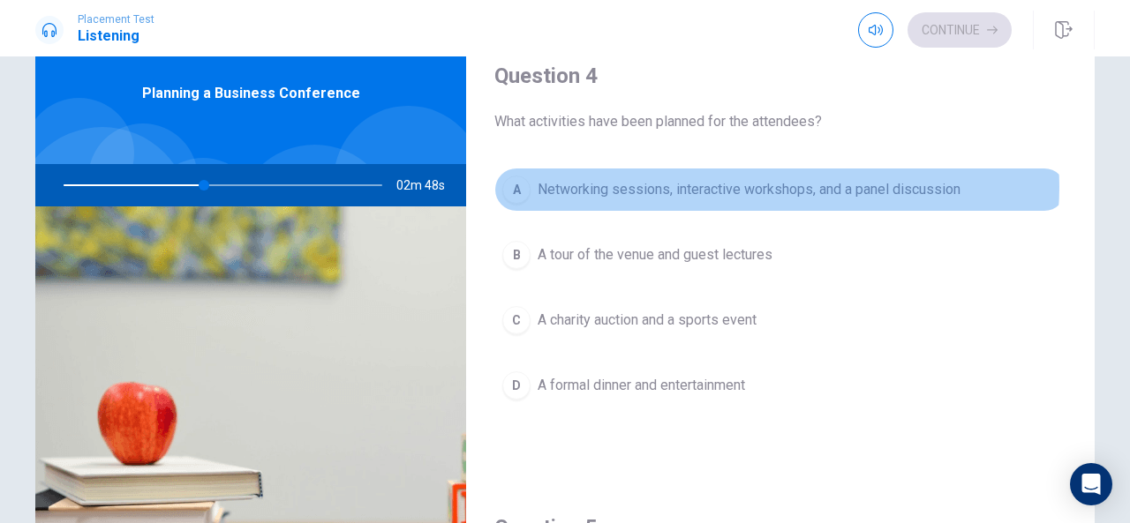
click at [764, 179] on span "Networking sessions, interactive workshops, and a panel discussion" at bounding box center [749, 189] width 423 height 21
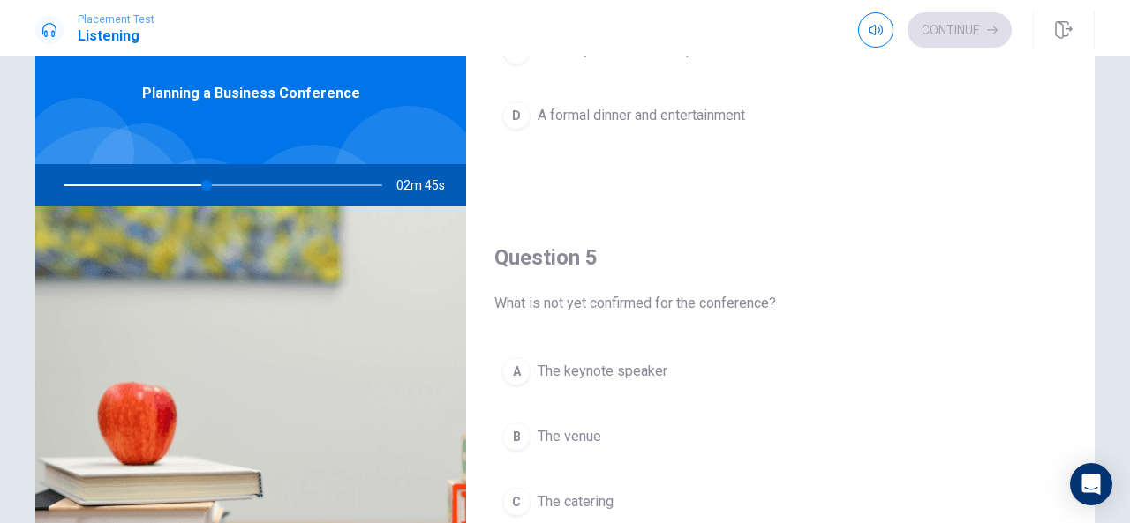
scroll to position [1634, 0]
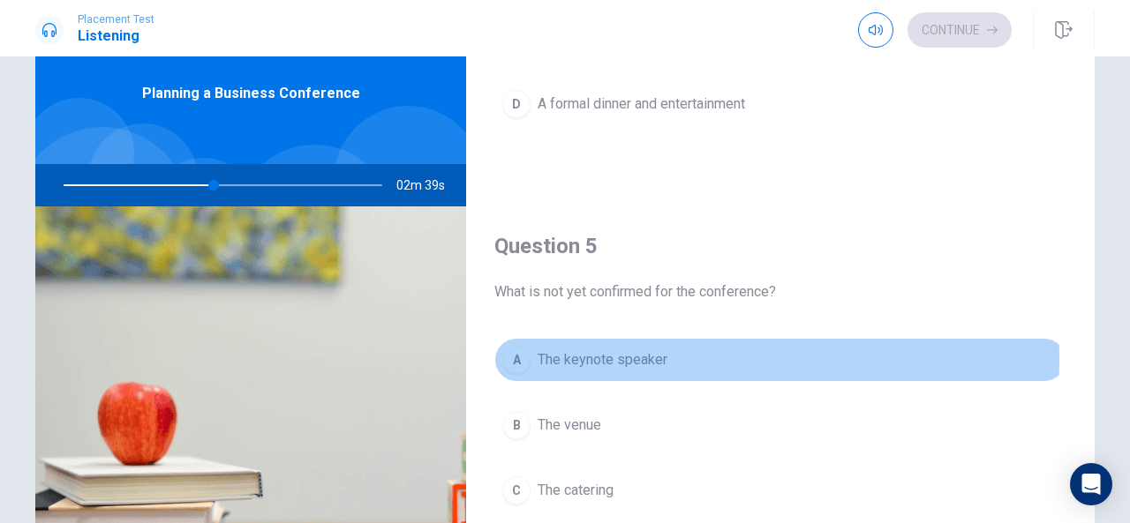
click at [613, 350] on span "The keynote speaker" at bounding box center [603, 360] width 130 height 21
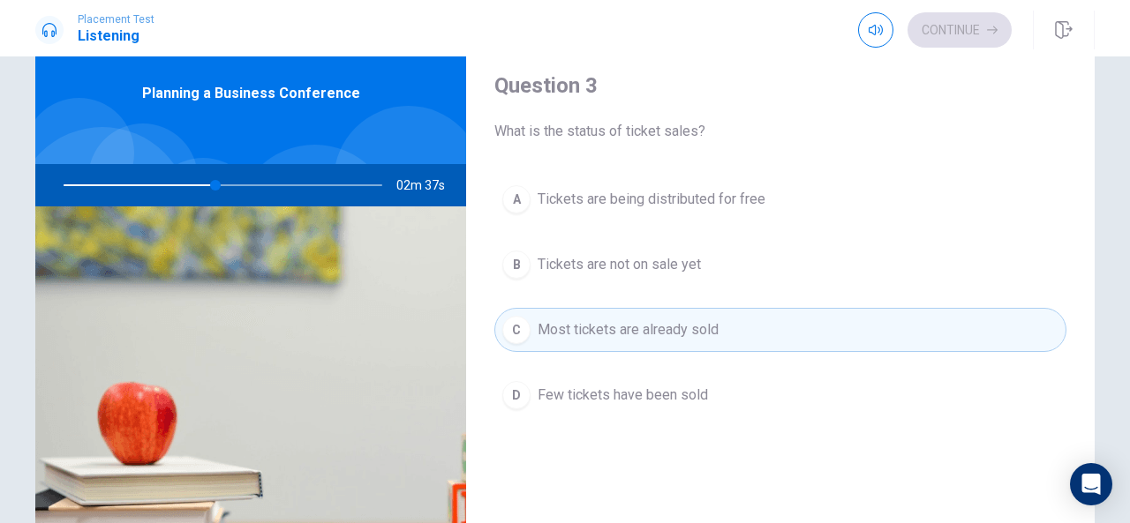
scroll to position [629, 0]
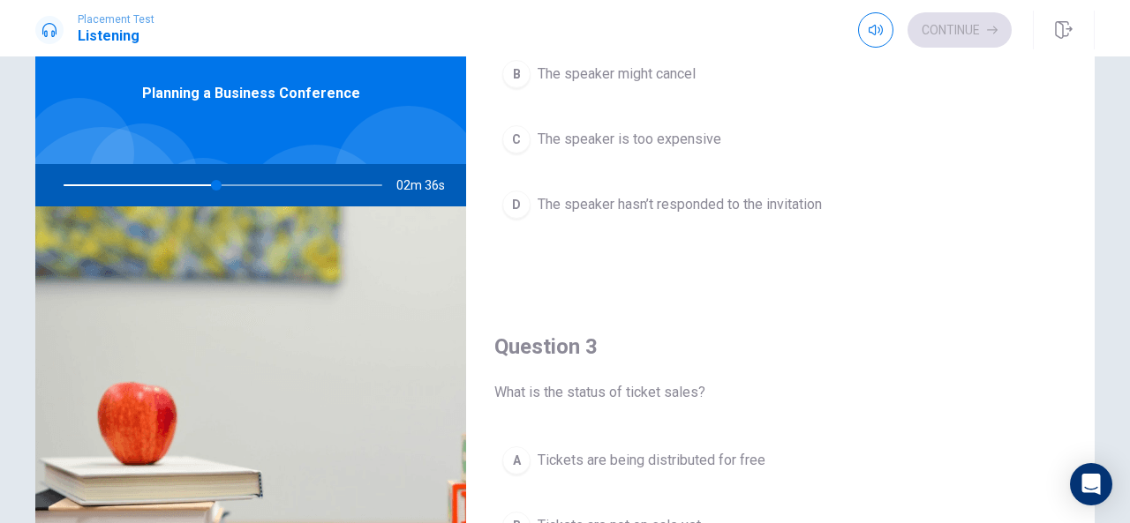
drag, startPoint x: 1044, startPoint y: 246, endPoint x: 1056, endPoint y: 166, distance: 81.1
click at [1056, 166] on div "Question 2 Why is the woman concerned about the keynote speaker? A The speaker …" at bounding box center [780, 72] width 629 height 452
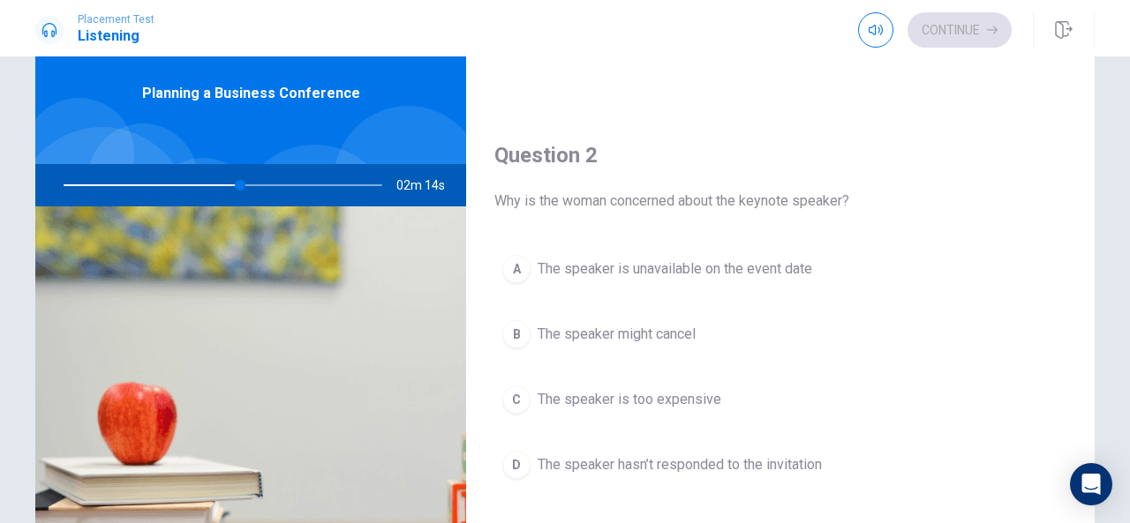
scroll to position [389, 0]
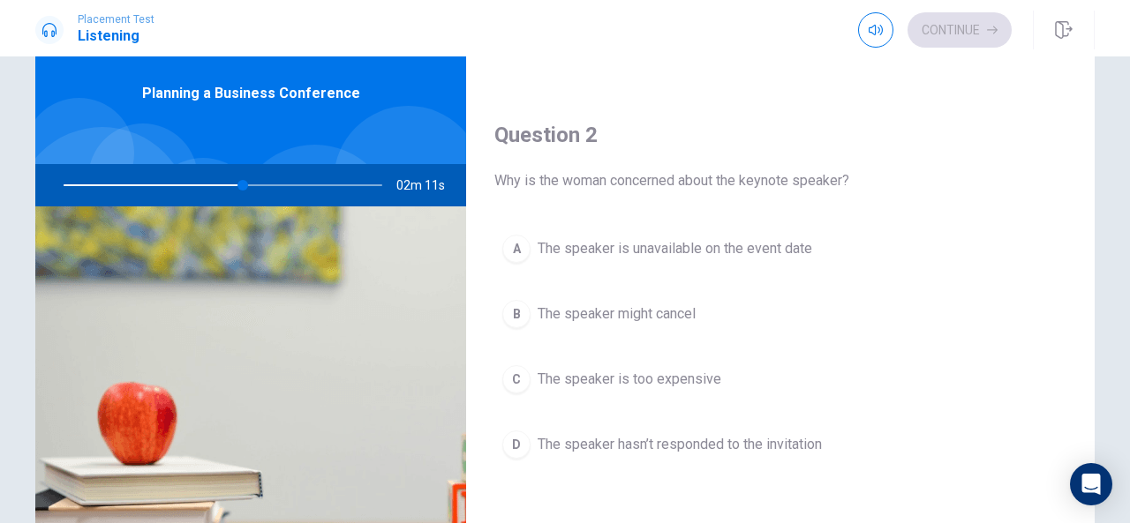
click at [770, 238] on span "The speaker is unavailable on the event date" at bounding box center [675, 248] width 275 height 21
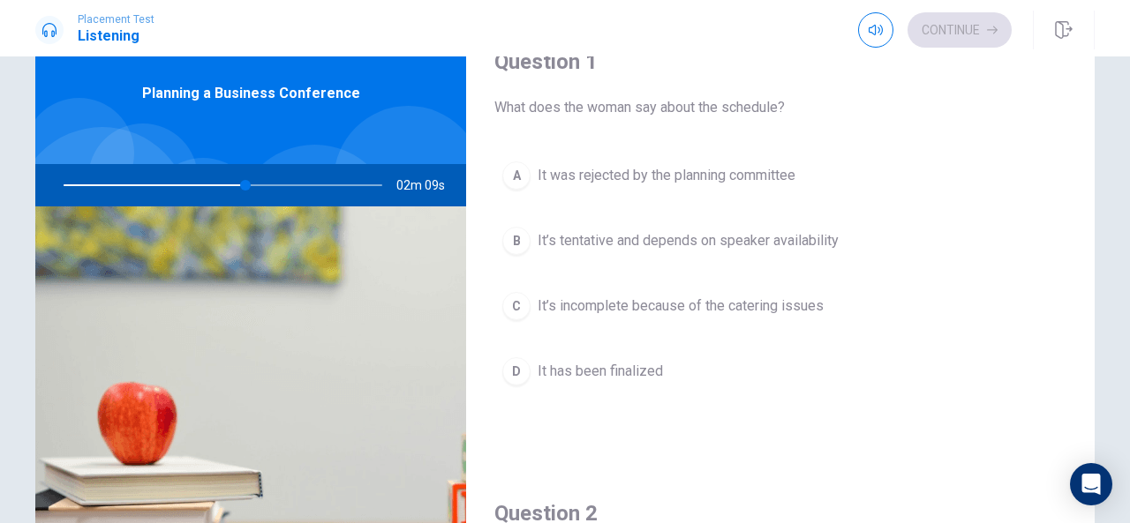
scroll to position [0, 0]
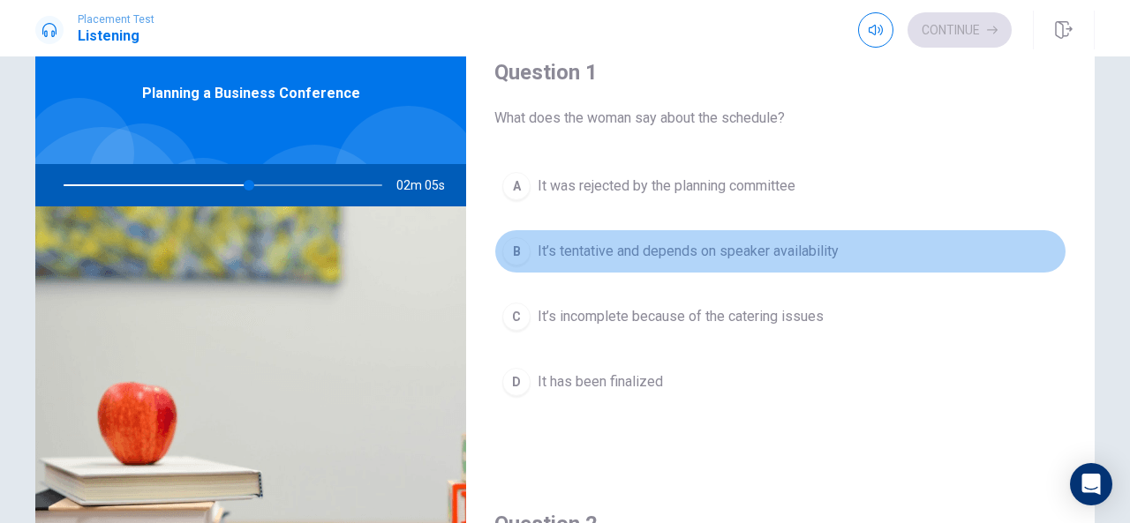
click at [788, 238] on button "B It’s tentative and depends on speaker availability" at bounding box center [780, 252] width 572 height 44
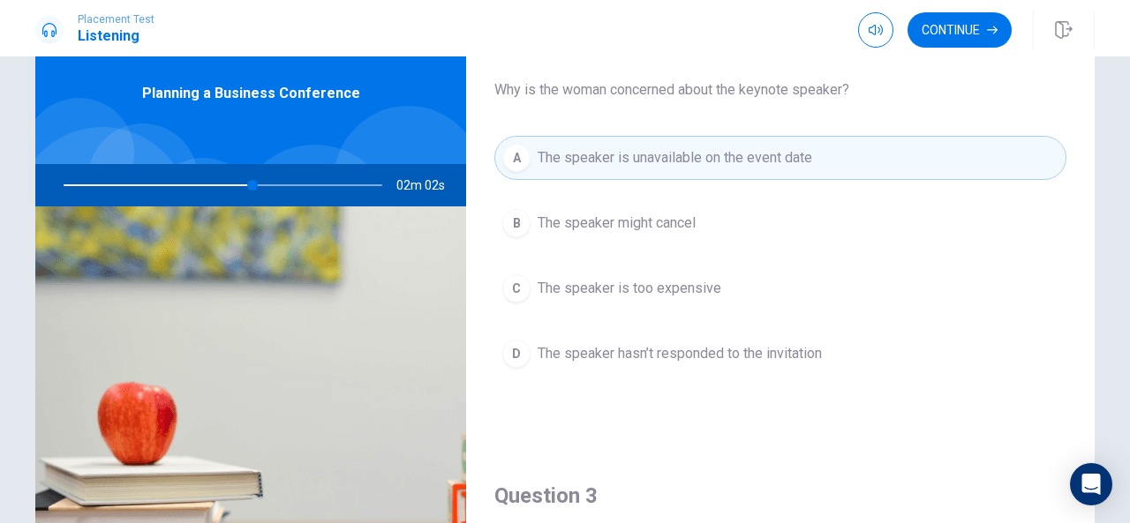
scroll to position [486, 0]
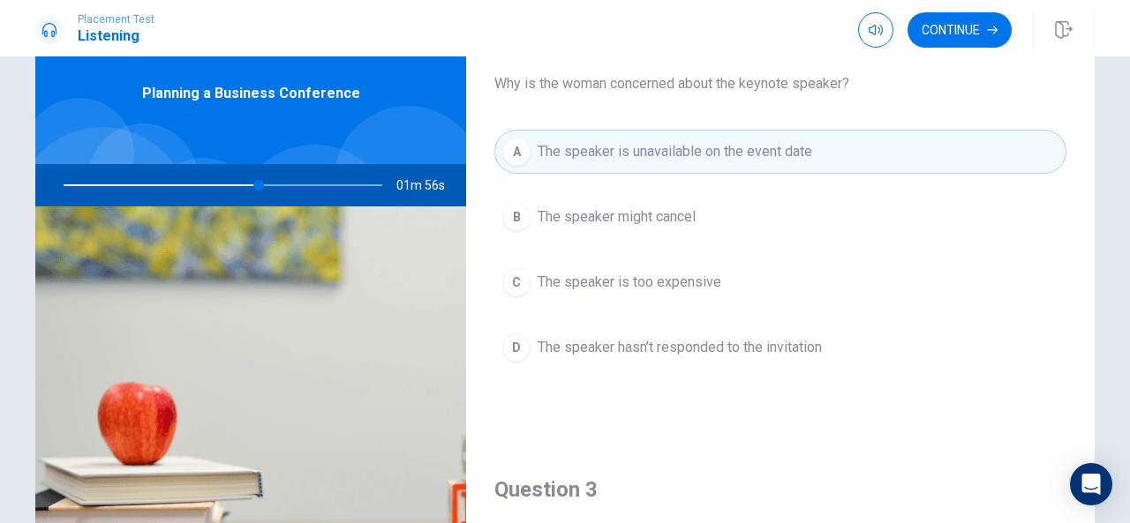
click at [766, 355] on button "D The speaker hasn’t responded to the invitation" at bounding box center [780, 348] width 572 height 44
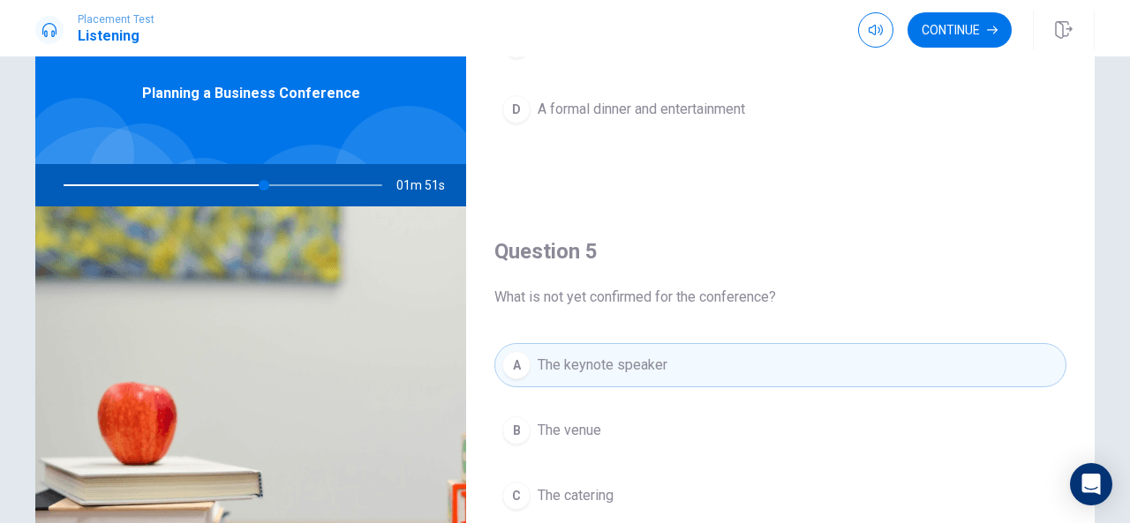
scroll to position [1634, 0]
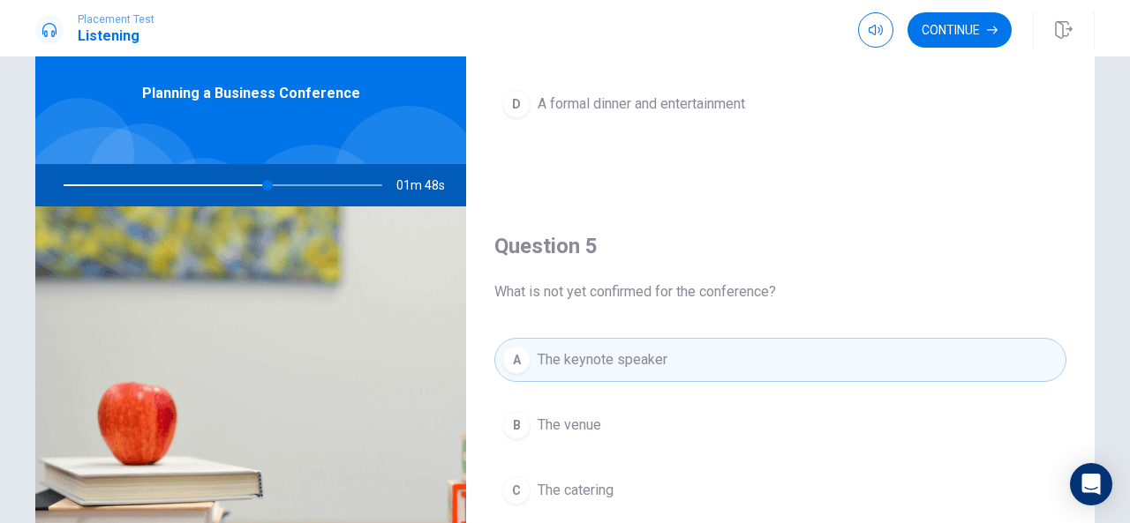
type input "64"
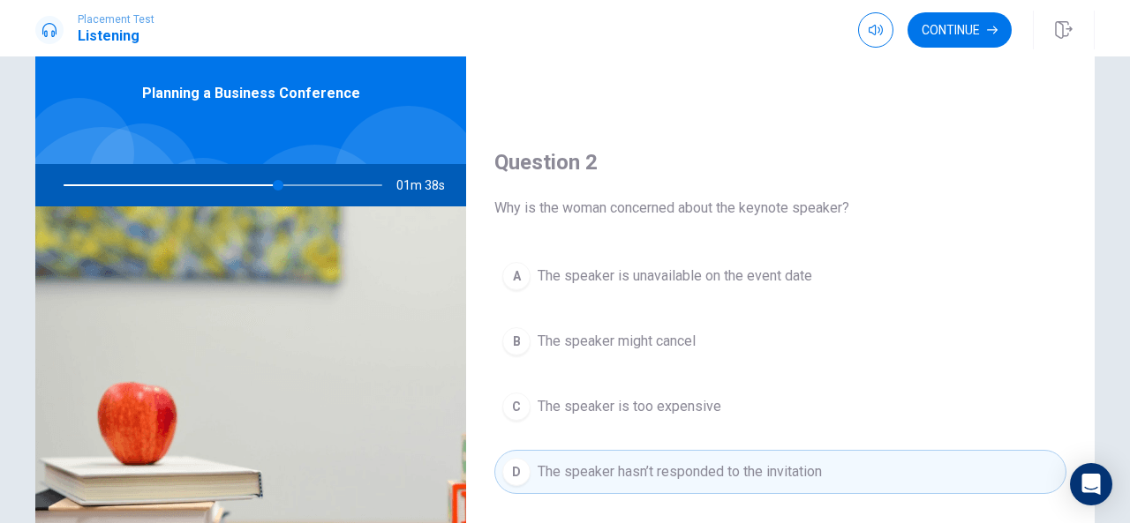
scroll to position [363, 0]
click at [982, 40] on button "Continue" at bounding box center [959, 29] width 104 height 35
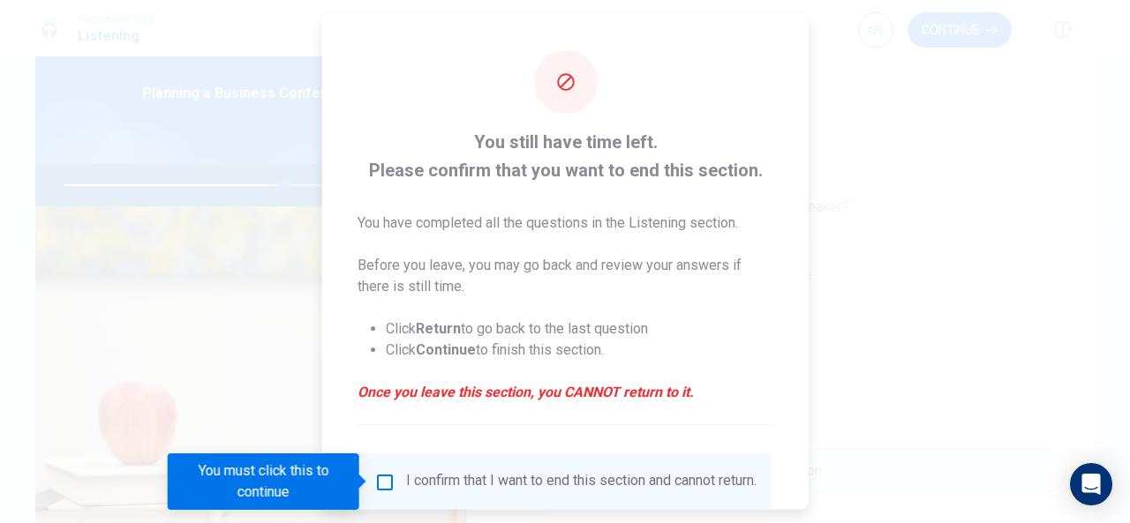
click at [390, 488] on input "You must click this to continue" at bounding box center [384, 481] width 21 height 21
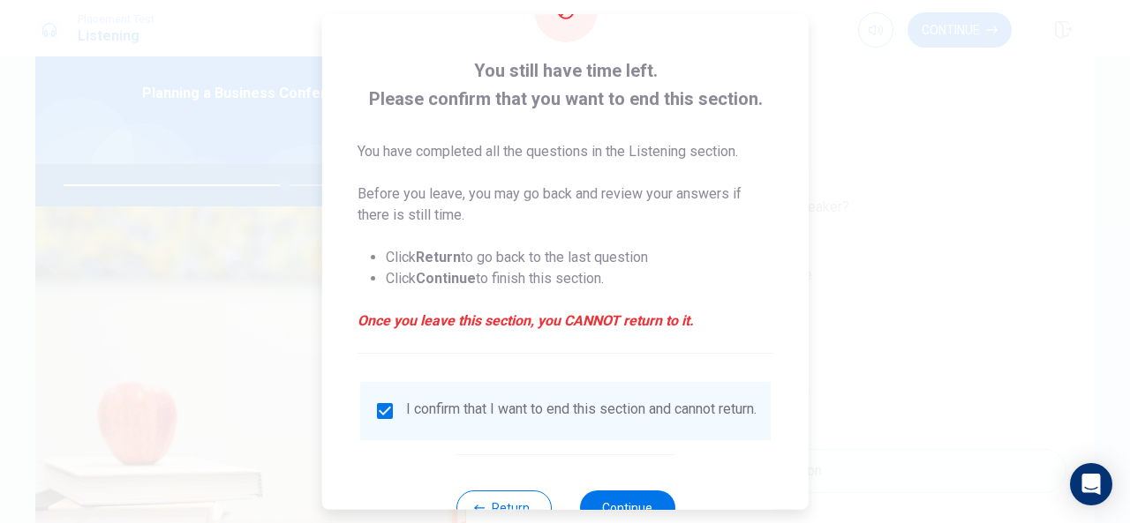
scroll to position [106, 0]
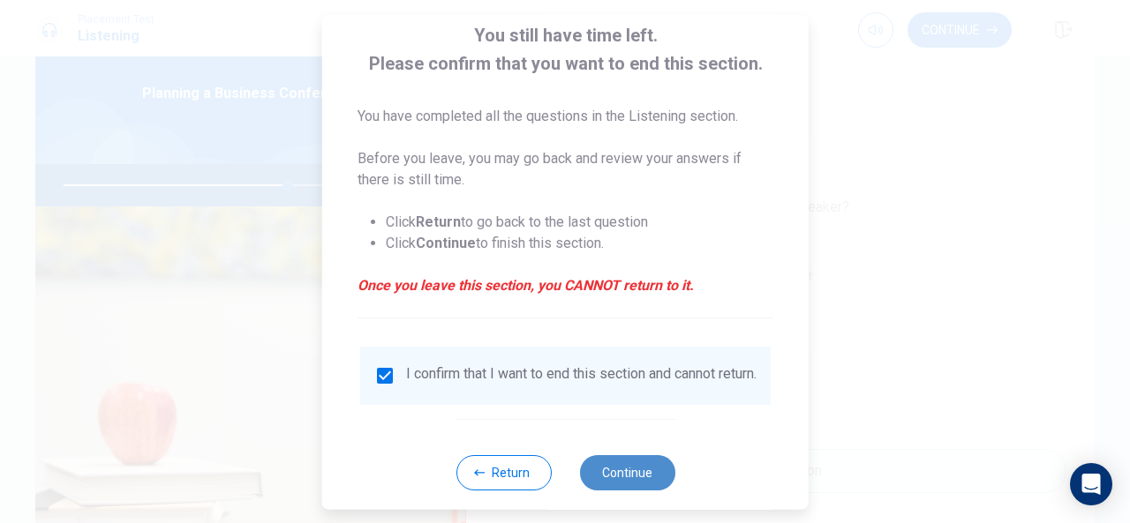
click at [614, 476] on button "Continue" at bounding box center [626, 473] width 95 height 35
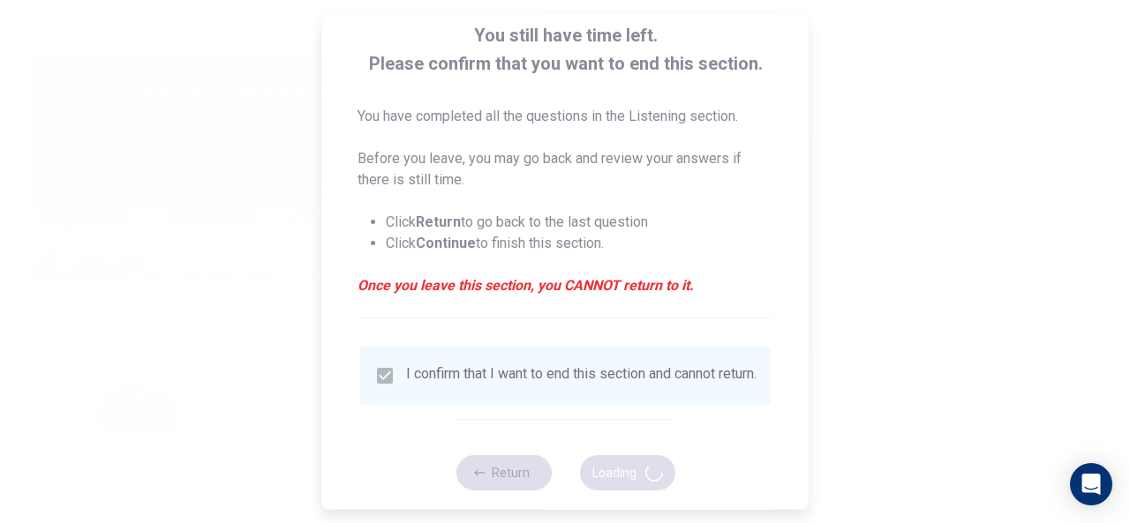
type input "71"
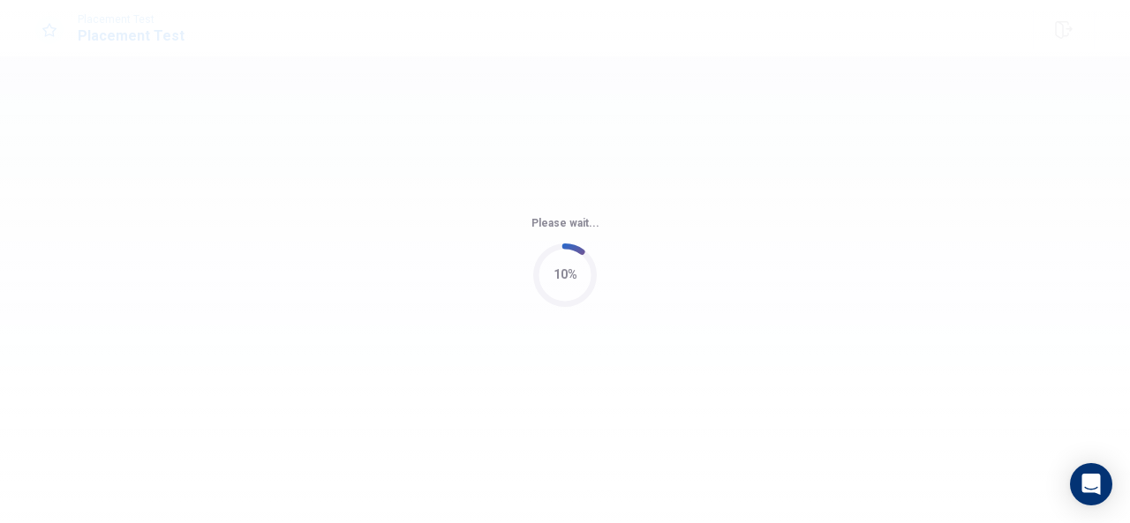
scroll to position [0, 0]
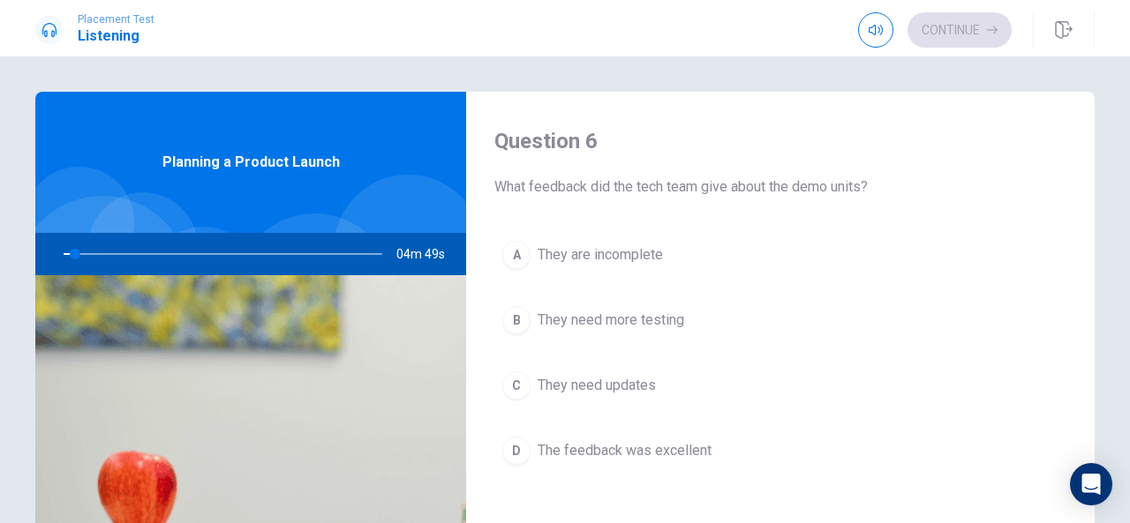
click at [809, 383] on button "C They need updates" at bounding box center [780, 386] width 572 height 44
type input "4"
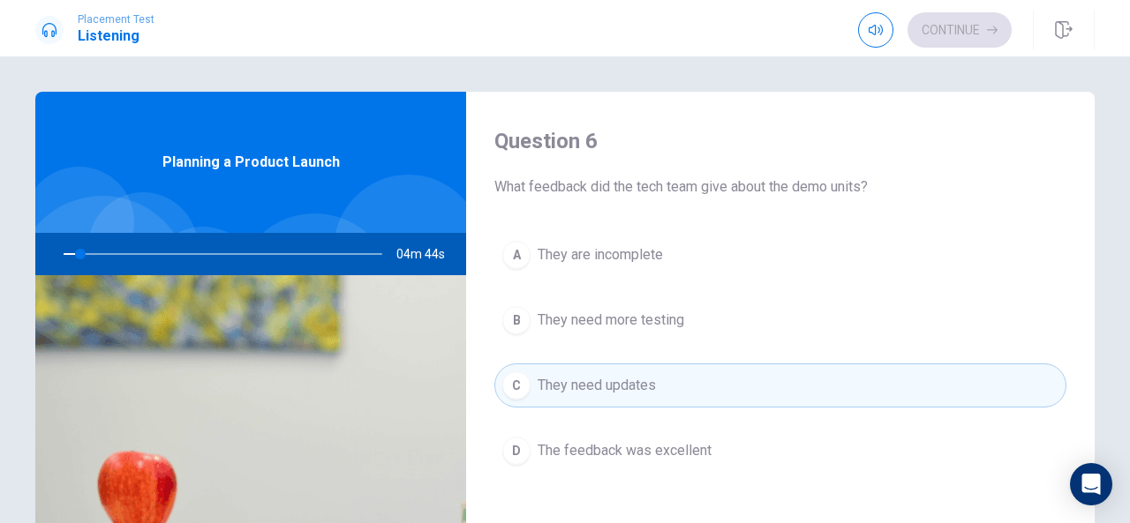
drag, startPoint x: 1081, startPoint y: 205, endPoint x: 1088, endPoint y: 267, distance: 62.3
click at [1088, 267] on div "Question 6 What feedback did the tech team give about the demo units? A They ar…" at bounding box center [780, 399] width 629 height 614
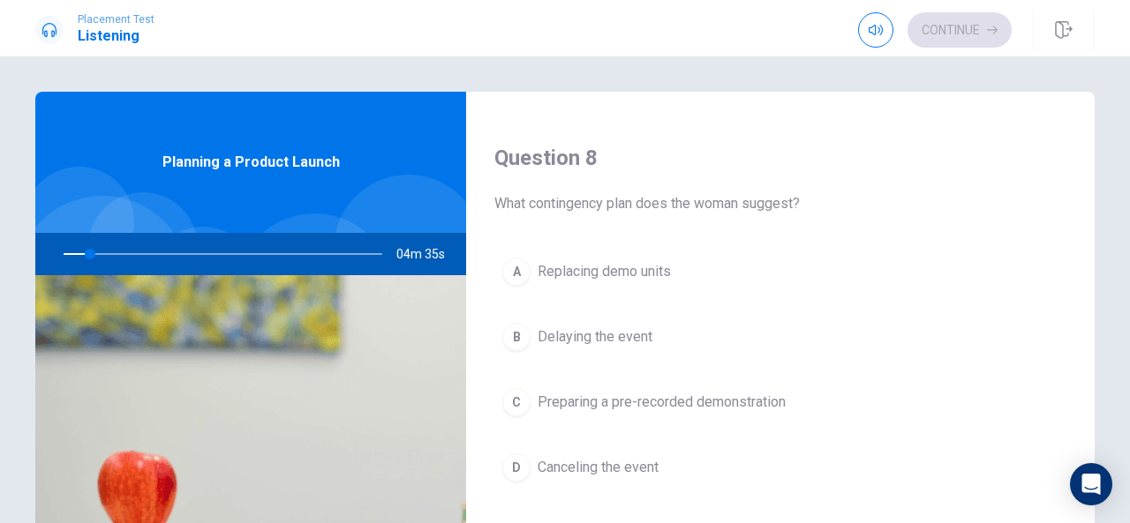
scroll to position [854, 0]
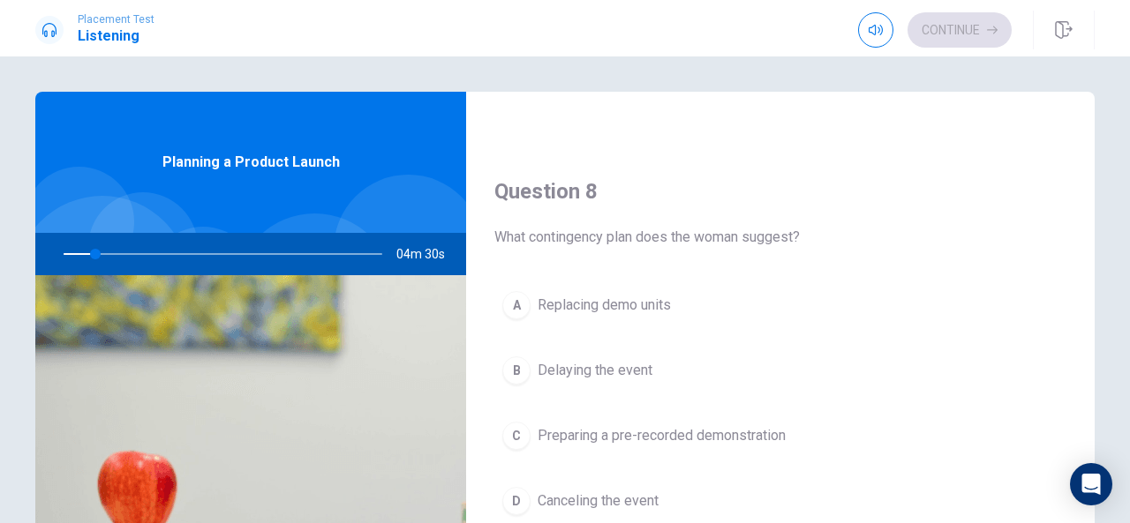
drag, startPoint x: 1105, startPoint y: 458, endPoint x: 1102, endPoint y: 356, distance: 102.5
click at [1102, 354] on div "Question 6 What feedback did the tech team give about the demo units? A They ar…" at bounding box center [565, 399] width 1116 height 614
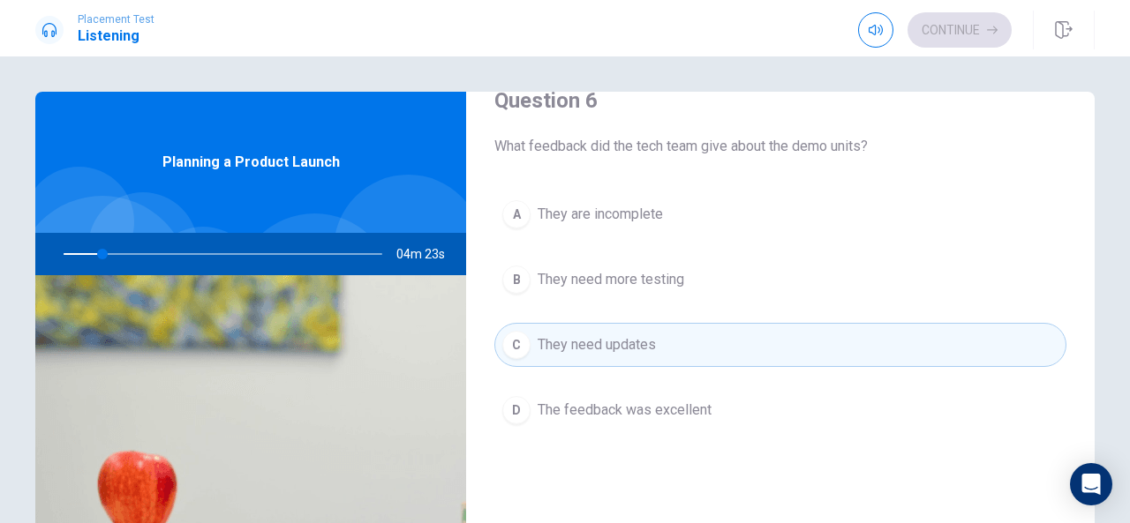
scroll to position [0, 0]
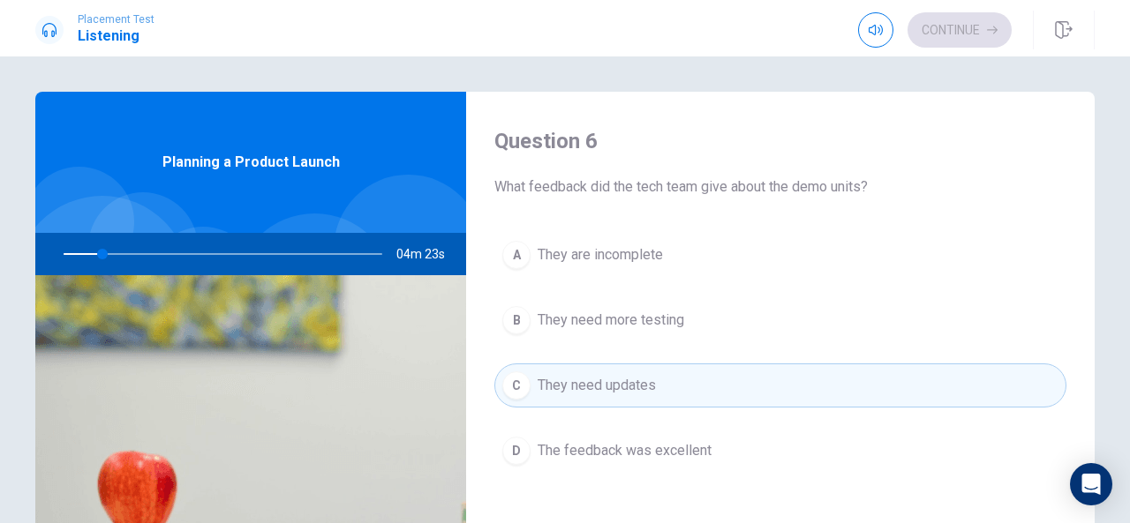
drag, startPoint x: 1089, startPoint y: 254, endPoint x: 1078, endPoint y: 151, distance: 103.9
click at [1078, 151] on div "Question 6 What feedback did the tech team give about the demo units? A They ar…" at bounding box center [780, 399] width 629 height 614
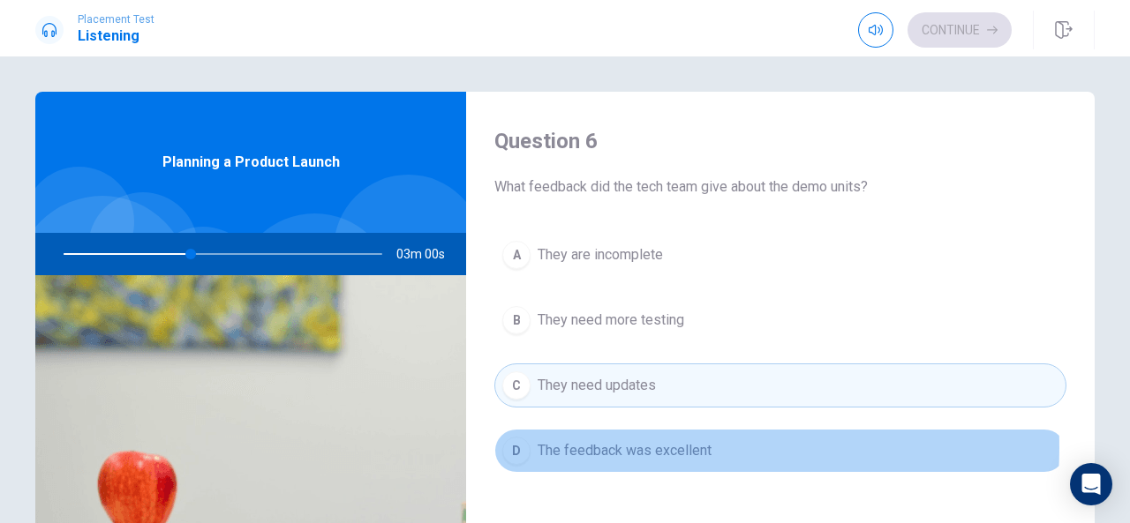
click at [648, 446] on span "The feedback was excellent" at bounding box center [625, 451] width 174 height 21
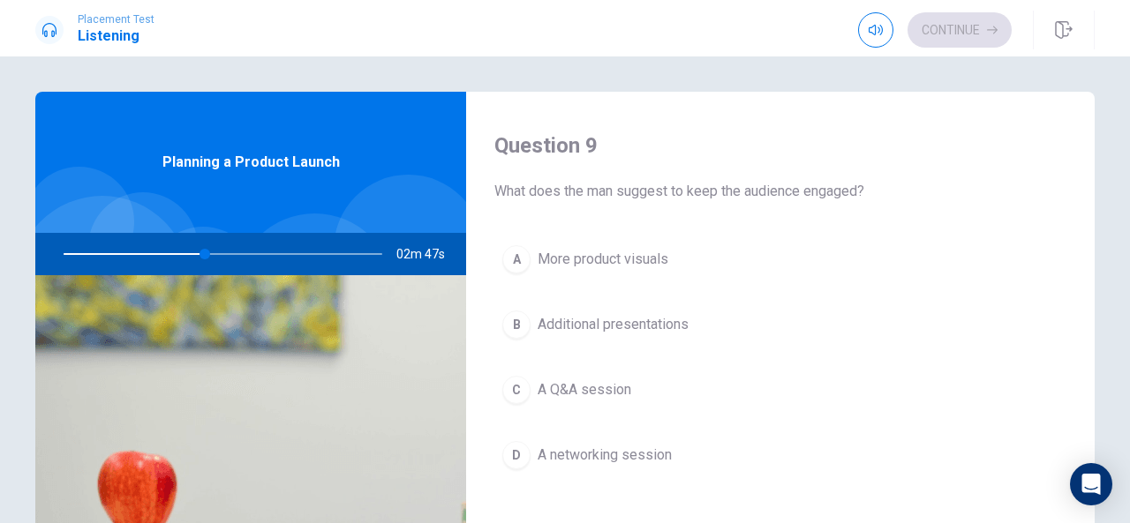
scroll to position [1369, 0]
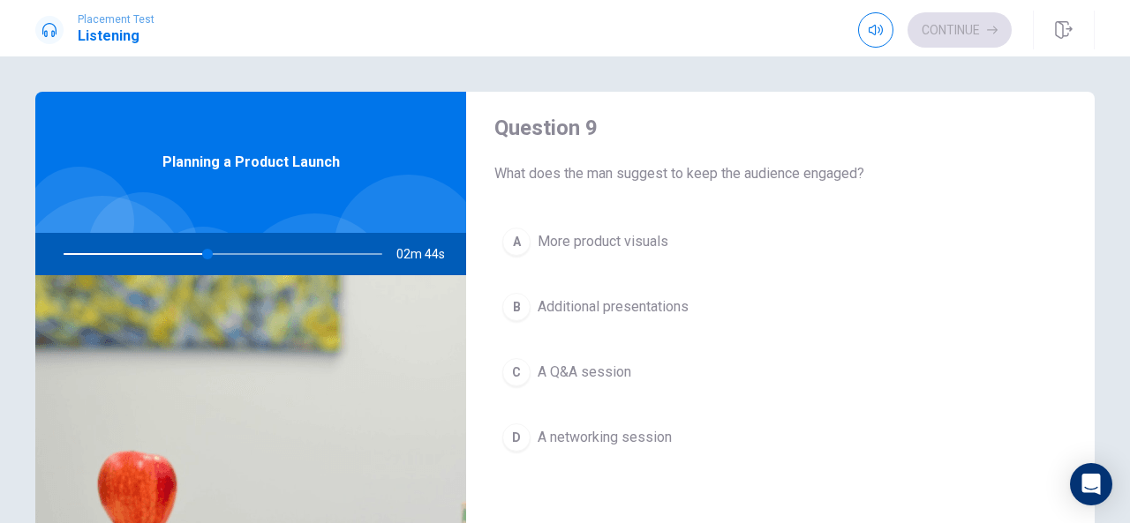
click at [586, 363] on span "A Q&A session" at bounding box center [585, 372] width 94 height 21
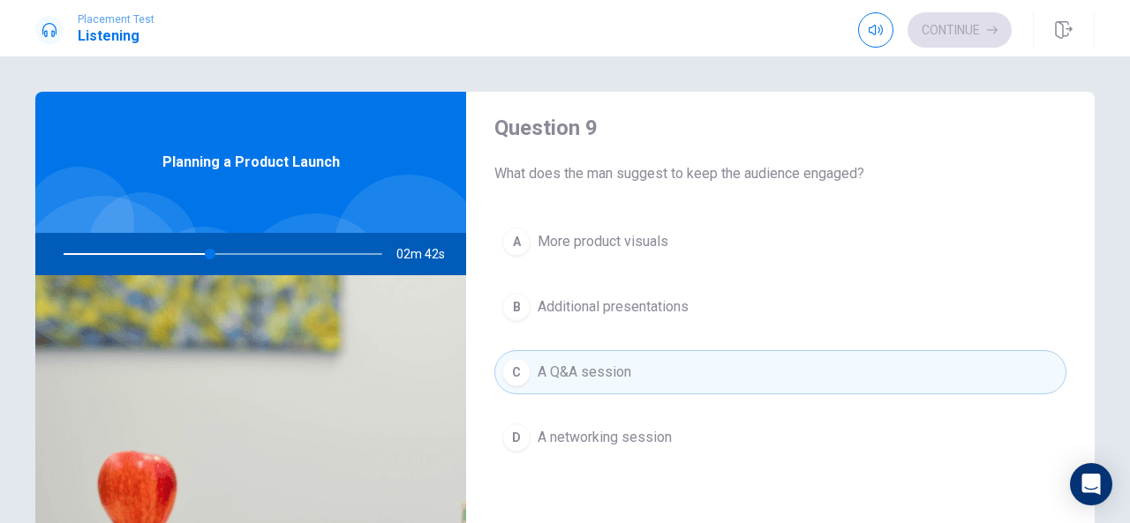
click at [1020, 463] on div "A More product visuals B Additional presentations C A Q&A session D A networkin…" at bounding box center [780, 357] width 572 height 275
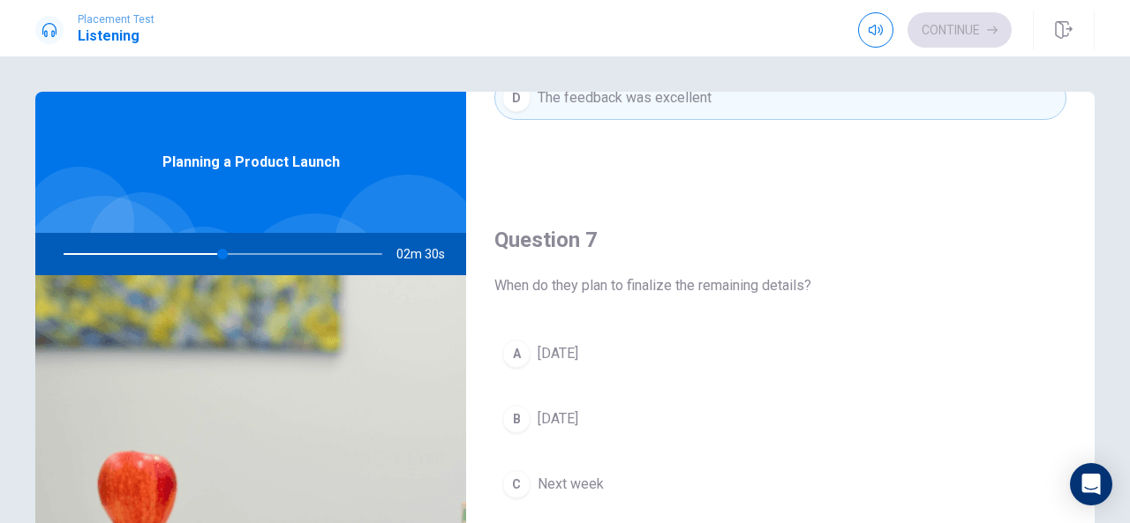
scroll to position [388, 0]
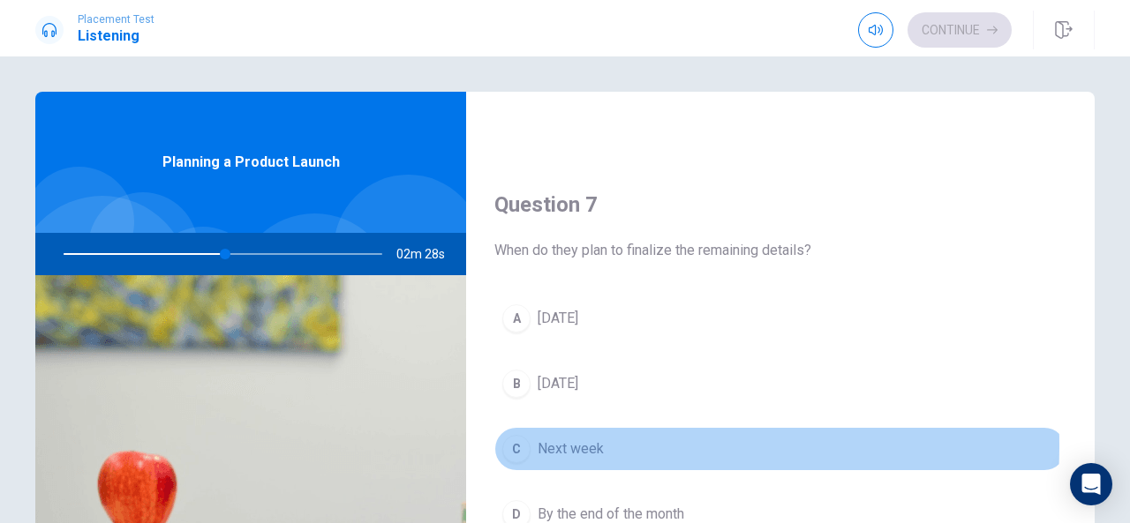
click at [568, 442] on span "Next week" at bounding box center [571, 449] width 66 height 21
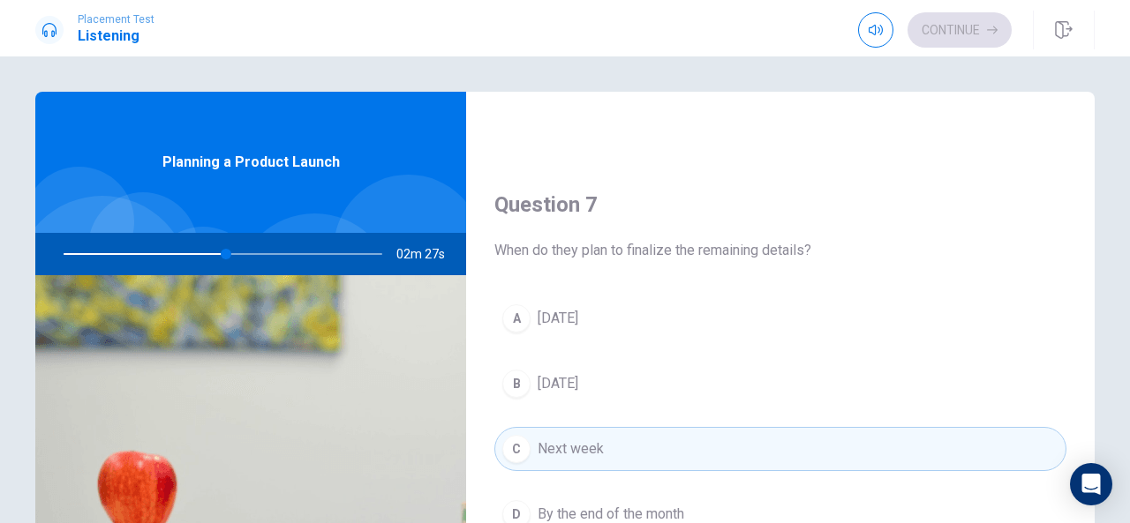
click at [950, 322] on button "A [DATE]" at bounding box center [780, 319] width 572 height 44
type input "51"
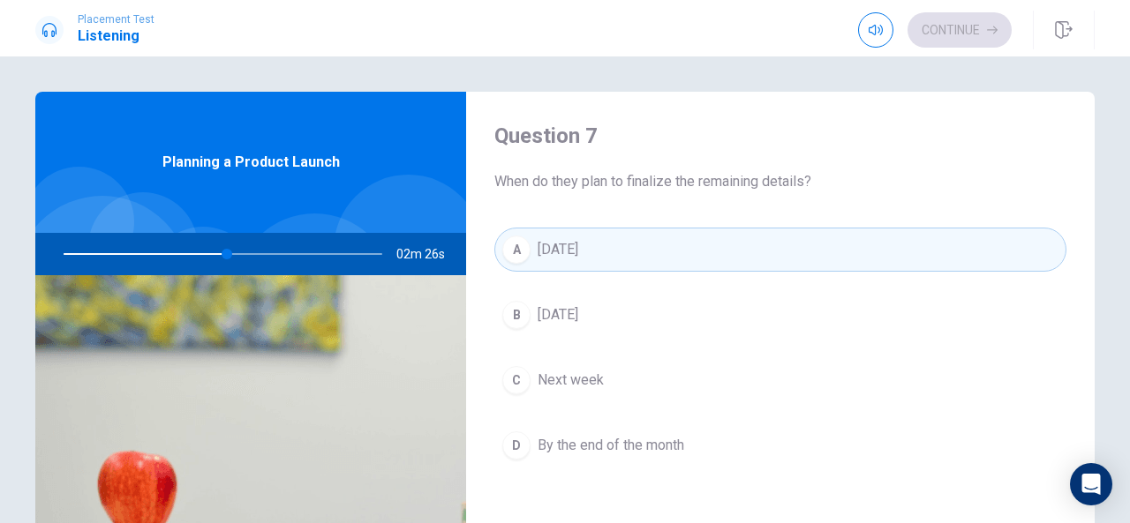
scroll to position [459, 0]
click at [559, 357] on button "C Next week" at bounding box center [780, 379] width 572 height 44
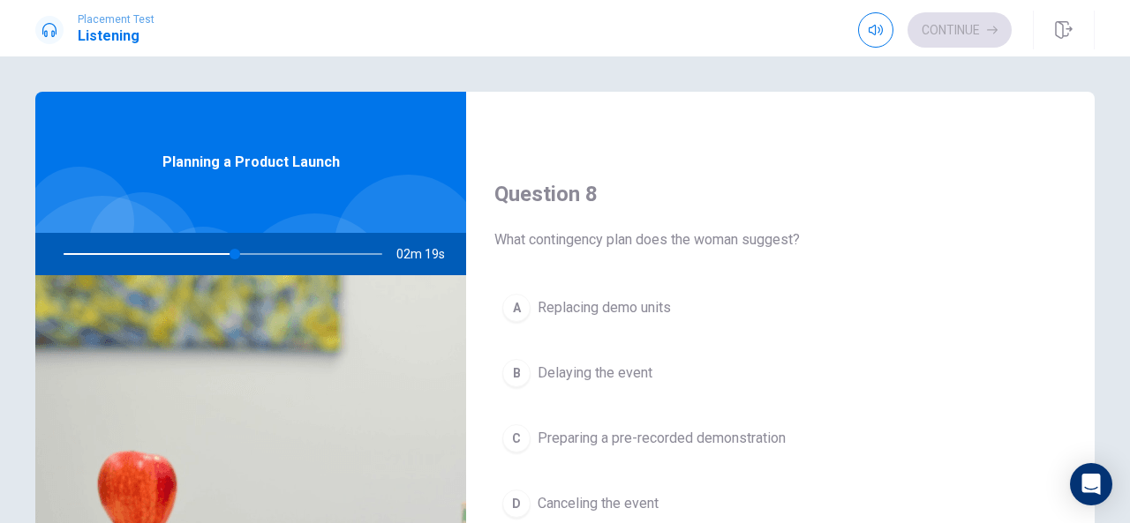
scroll to position [855, 0]
drag, startPoint x: 1098, startPoint y: 407, endPoint x: 1102, endPoint y: 442, distance: 35.5
click at [1102, 442] on div "Question 6 What feedback did the tech team give about the demo units? A They ar…" at bounding box center [565, 399] width 1116 height 614
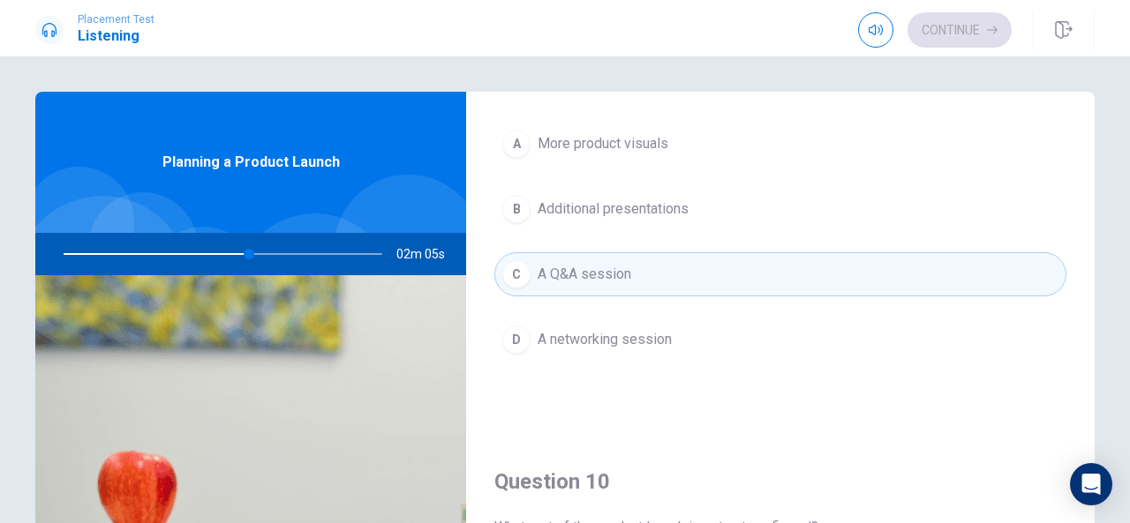
scroll to position [1471, 0]
click at [650, 395] on div "Question 9 What does the man suggest to keep the audience engaged? A More produ…" at bounding box center [780, 203] width 629 height 452
drag, startPoint x: 1119, startPoint y: 277, endPoint x: 1122, endPoint y: 291, distance: 14.4
click at [1122, 291] on div "Question 6 What feedback did the tech team give about the demo units? A They ar…" at bounding box center [565, 289] width 1130 height 467
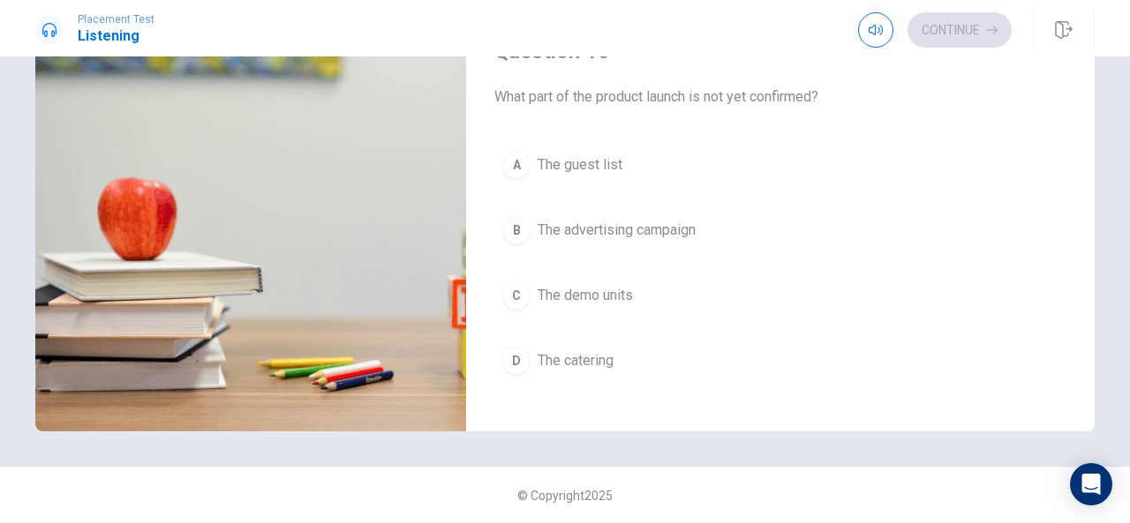
scroll to position [1634, 0]
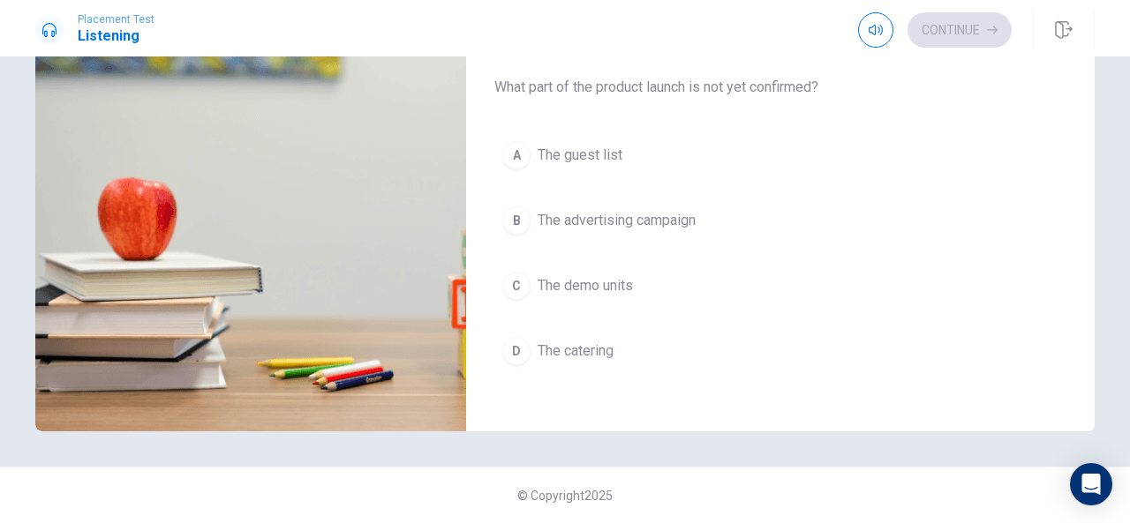
click at [647, 213] on span "The advertising campaign" at bounding box center [617, 220] width 158 height 21
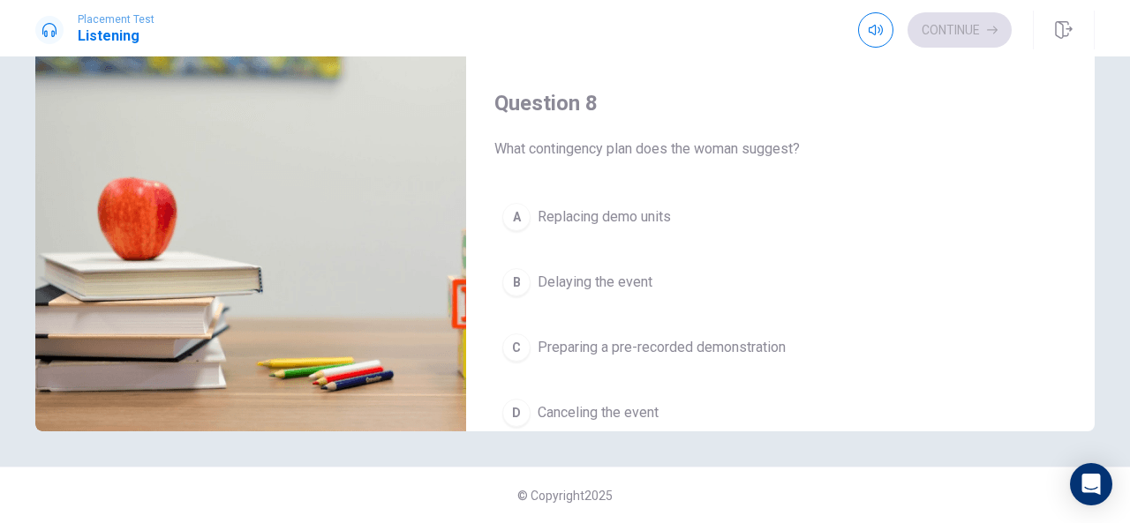
scroll to position [659, 0]
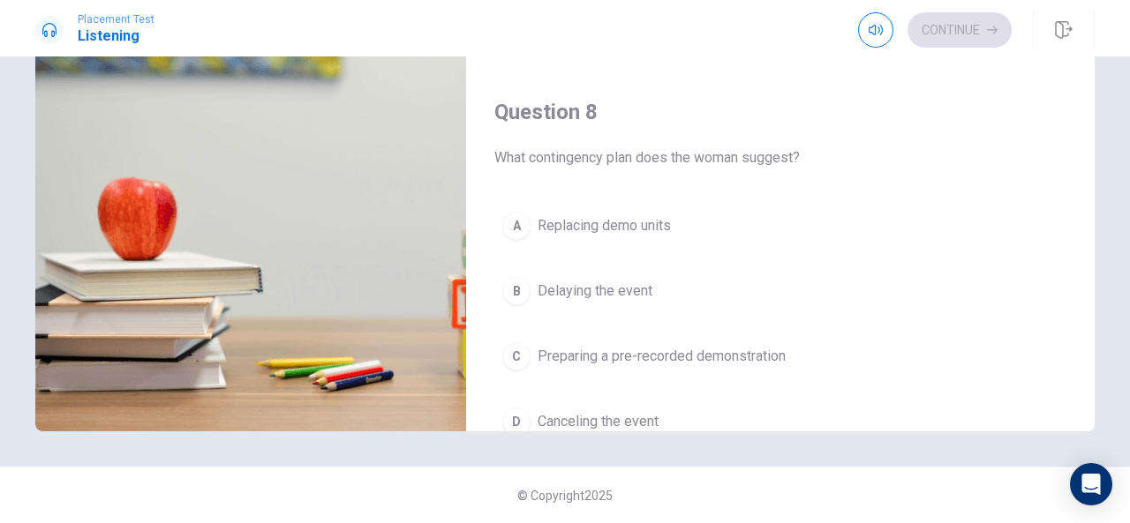
click at [1072, 86] on div "Question 8 What contingency plan does the woman suggest? A Replacing demo units…" at bounding box center [780, 289] width 629 height 452
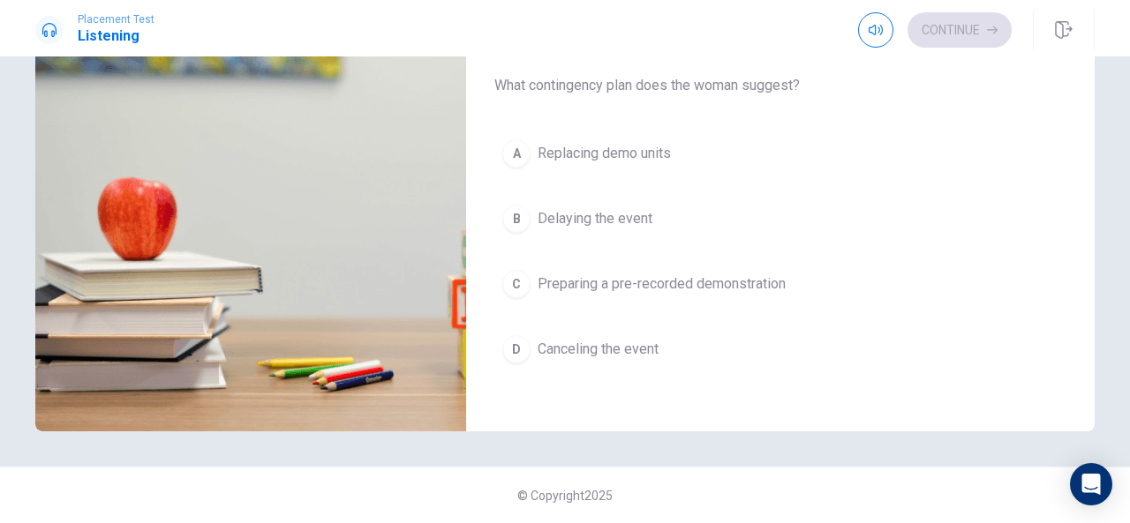
scroll to position [736, 0]
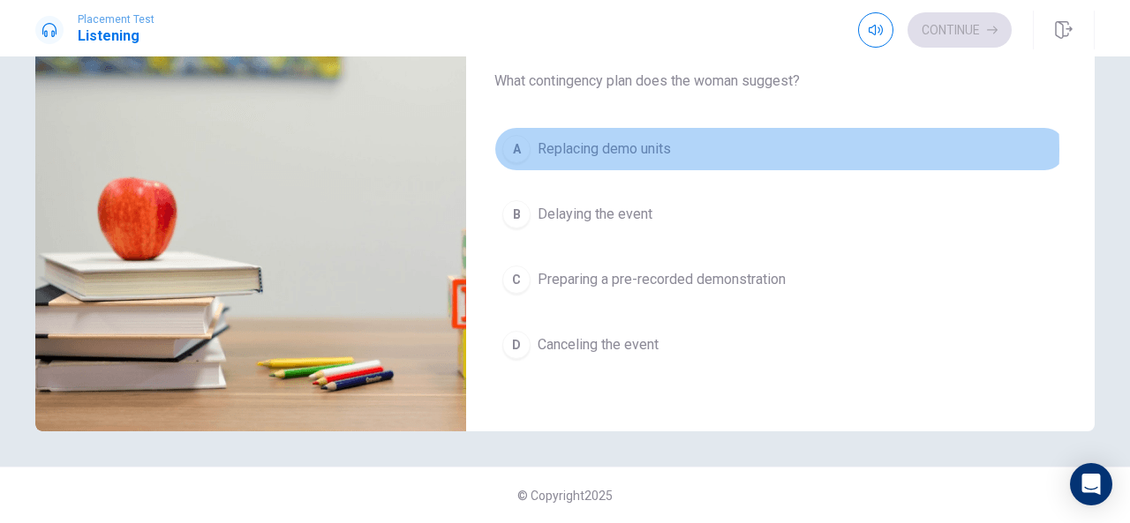
click at [661, 145] on span "Replacing demo units" at bounding box center [604, 149] width 133 height 21
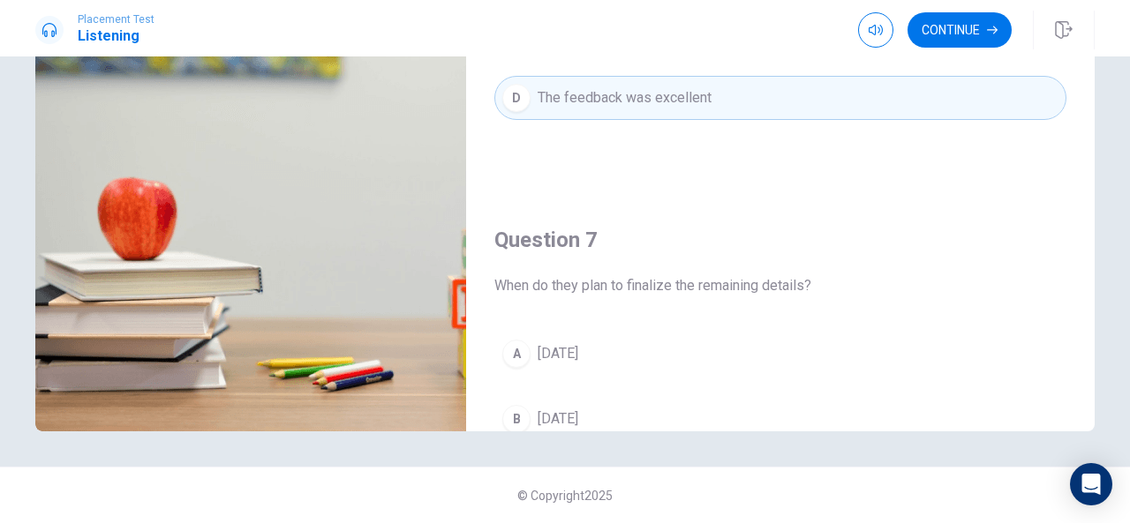
scroll to position [0, 0]
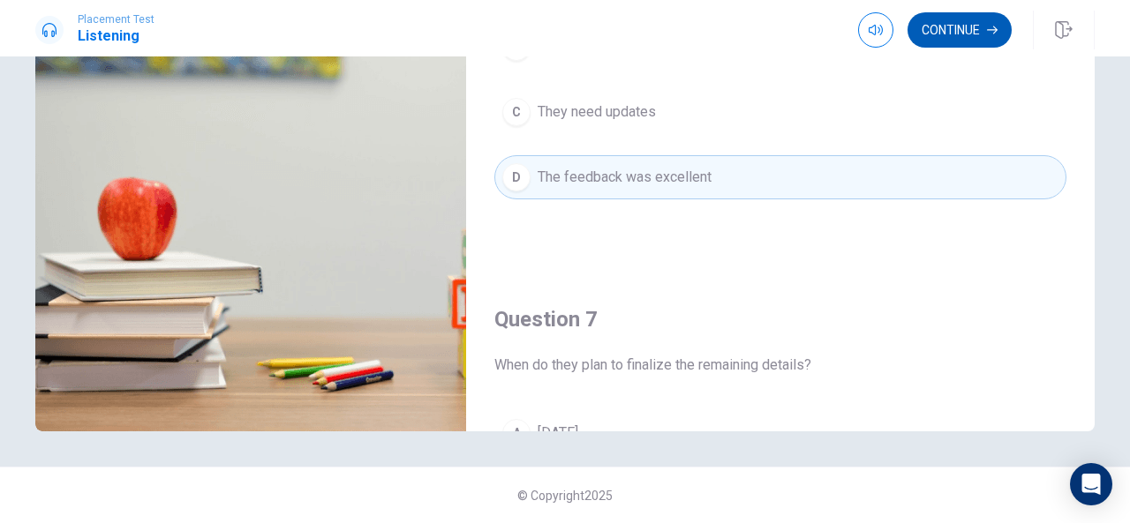
click at [947, 21] on button "Continue" at bounding box center [959, 29] width 104 height 35
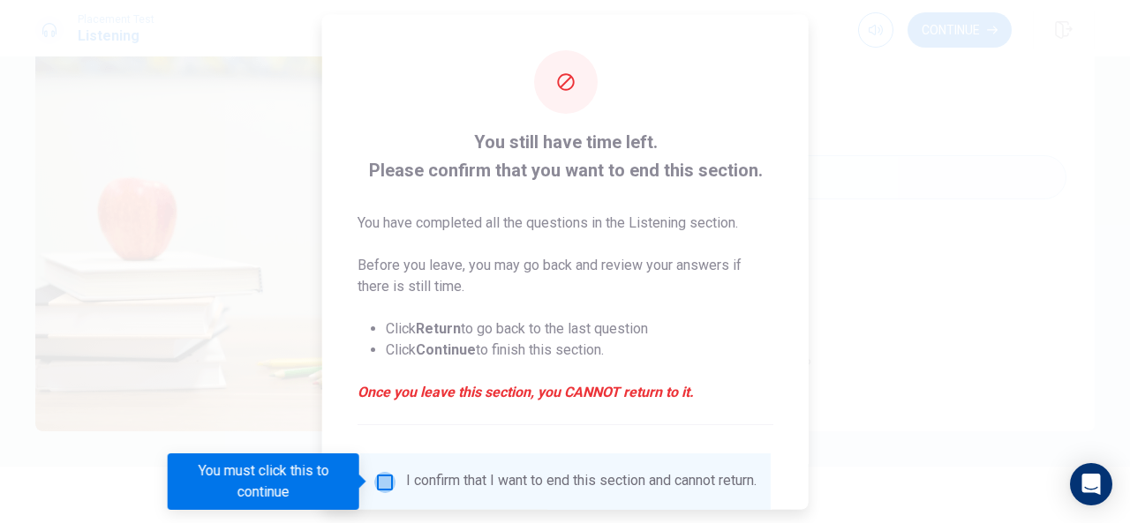
click at [387, 482] on input "You must click this to continue" at bounding box center [384, 481] width 21 height 21
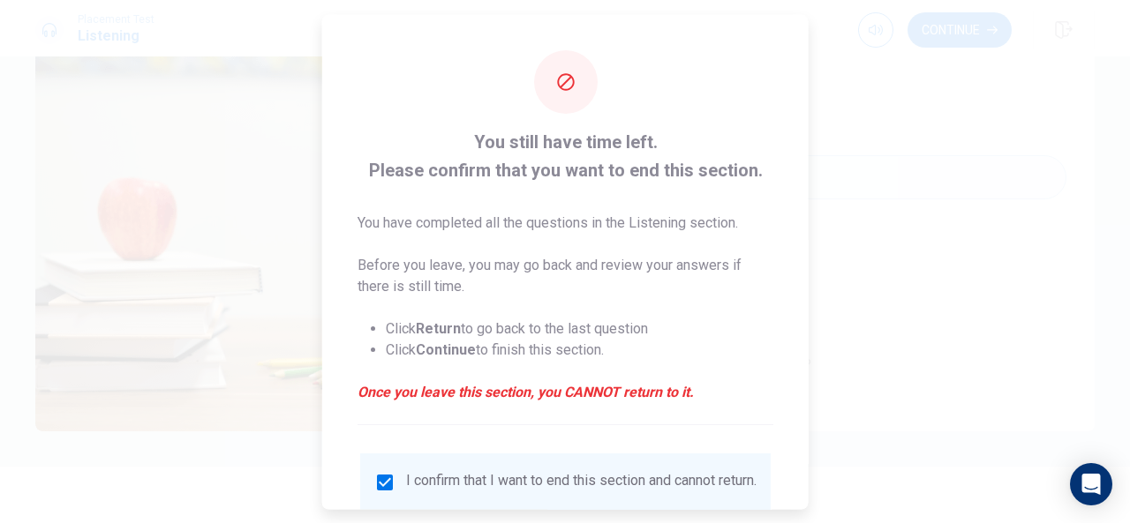
scroll to position [122, 0]
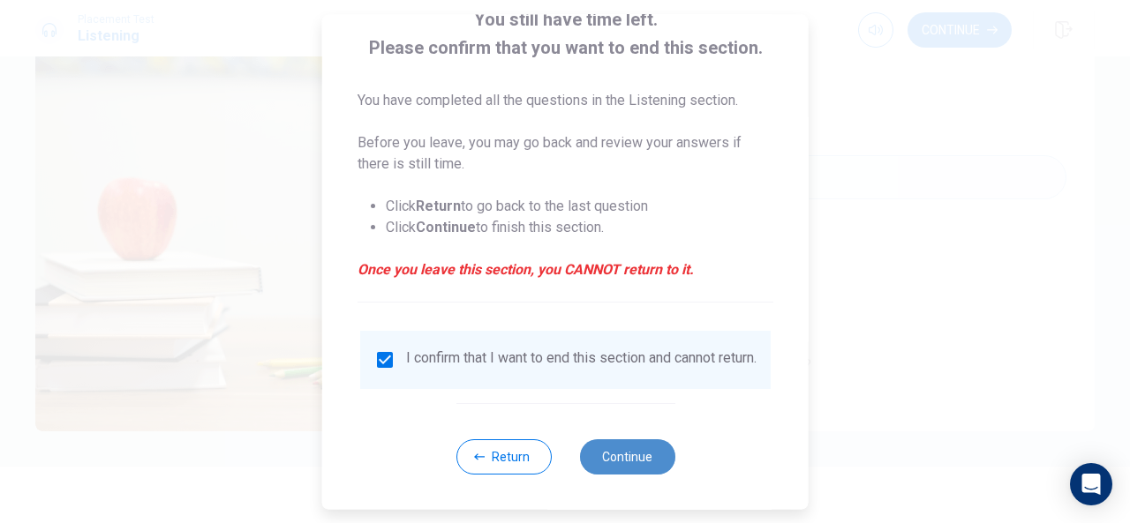
click at [639, 475] on button "Continue" at bounding box center [626, 457] width 95 height 35
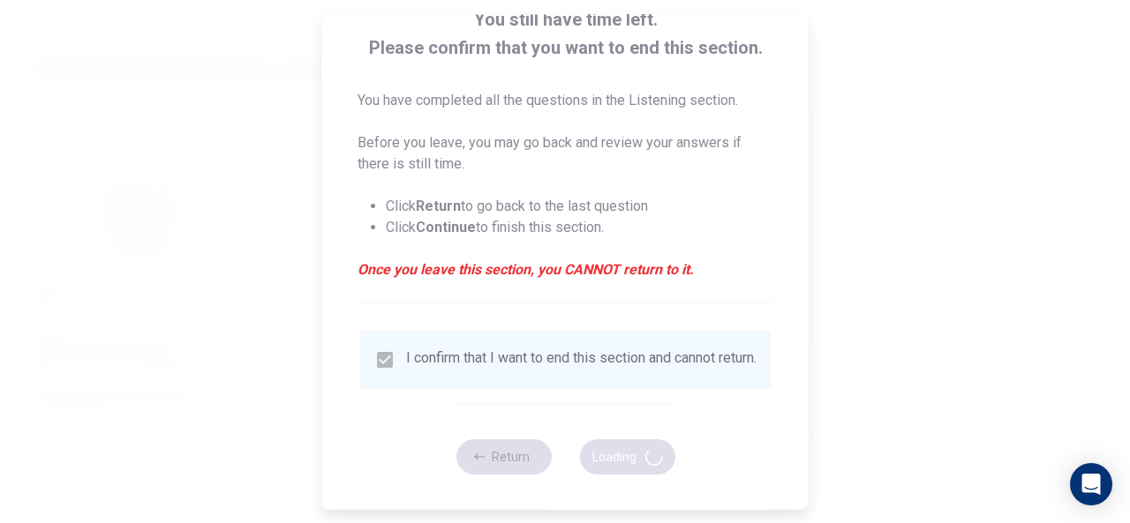
type input "74"
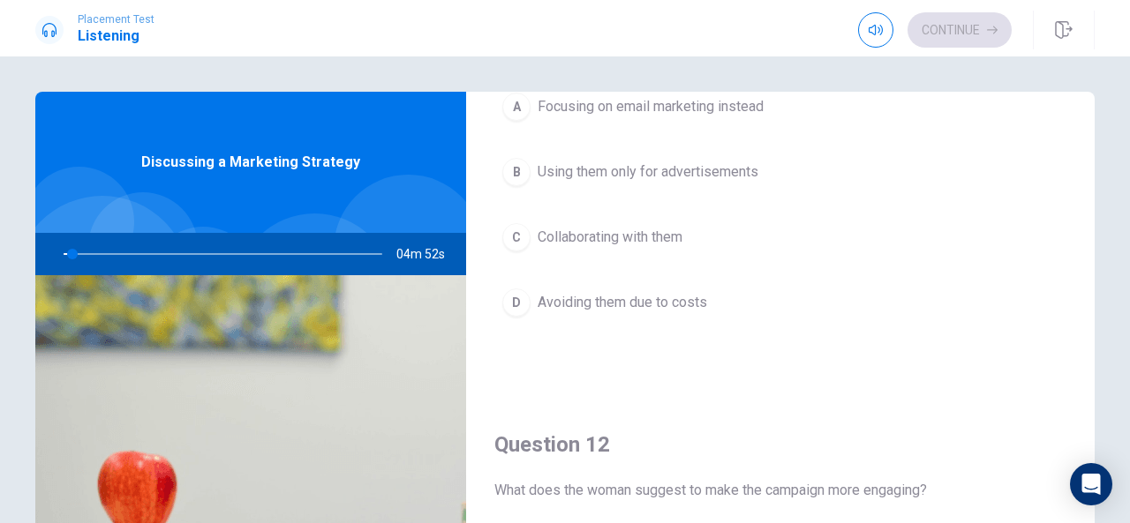
scroll to position [146, 0]
drag, startPoint x: 1098, startPoint y: 222, endPoint x: 1090, endPoint y: 154, distance: 68.4
click at [1090, 154] on div "Question 11 What does the man suggest about influencers? A Focusing on email ma…" at bounding box center [565, 399] width 1116 height 614
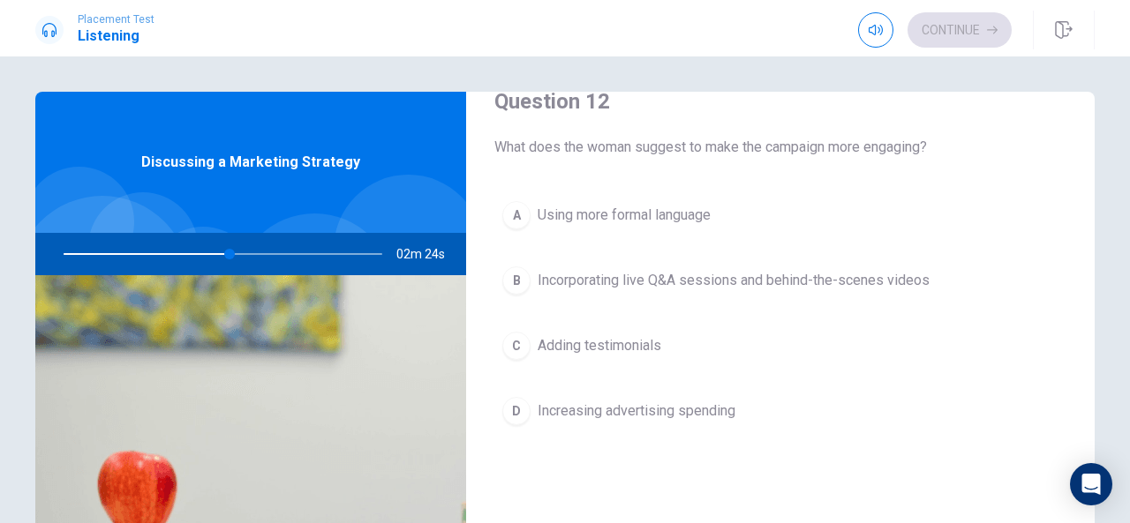
scroll to position [494, 0]
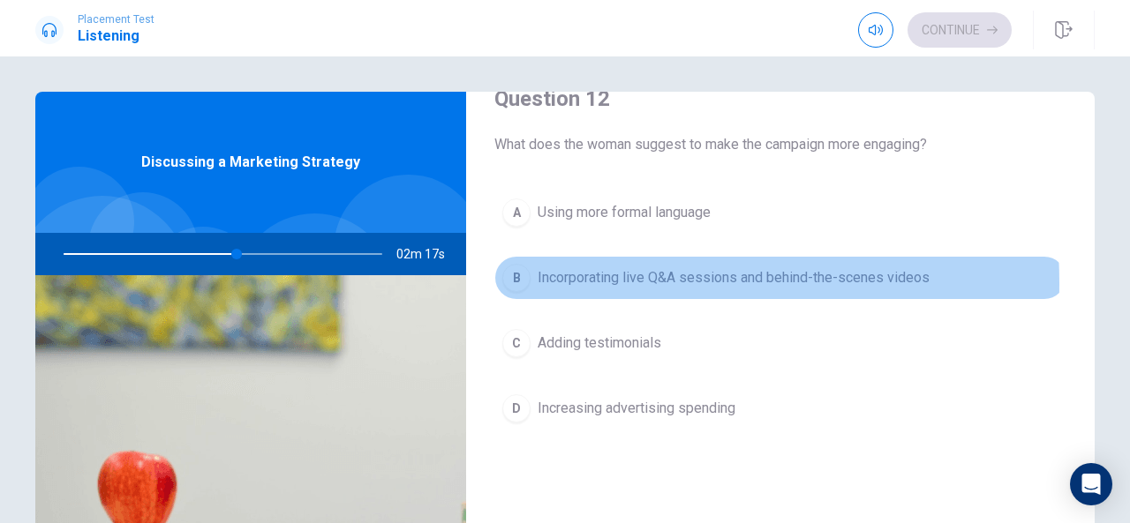
click at [563, 280] on span "Incorporating live Q&A sessions and behind-the-scenes videos" at bounding box center [734, 277] width 392 height 21
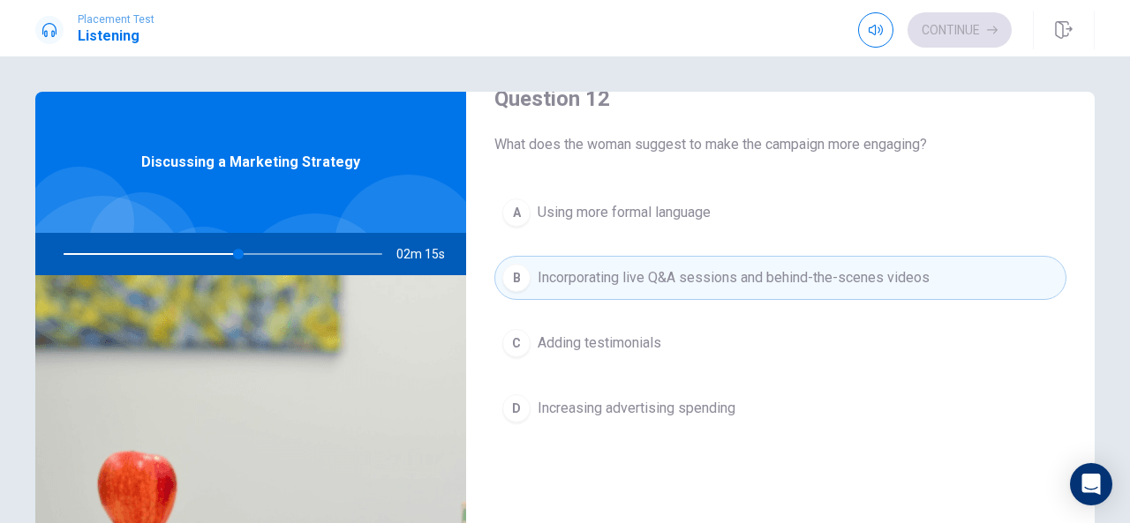
click at [762, 365] on div "A Using more formal language B Incorporating live Q&A sessions and behind-the-s…" at bounding box center [780, 328] width 572 height 275
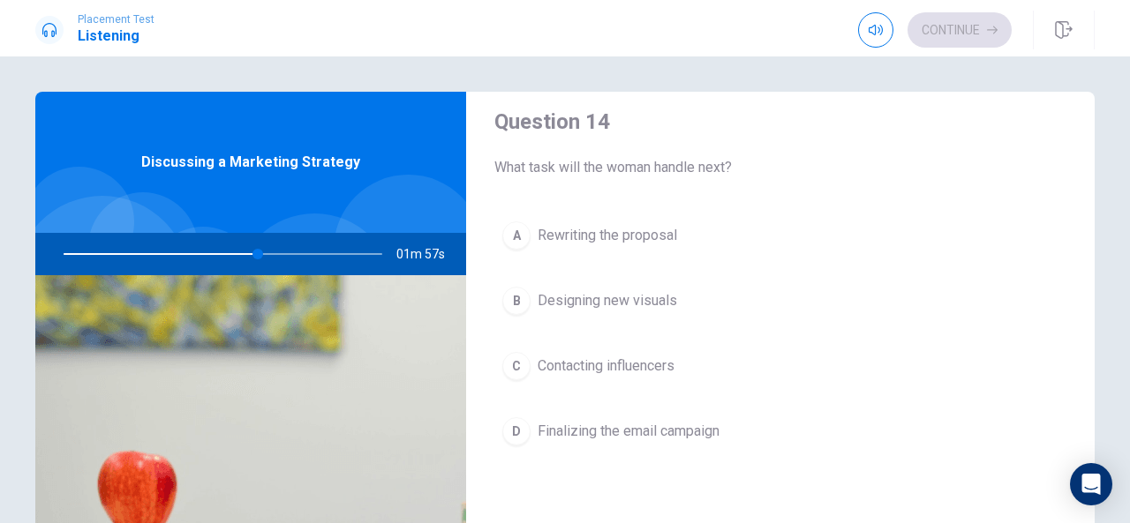
scroll to position [1377, 0]
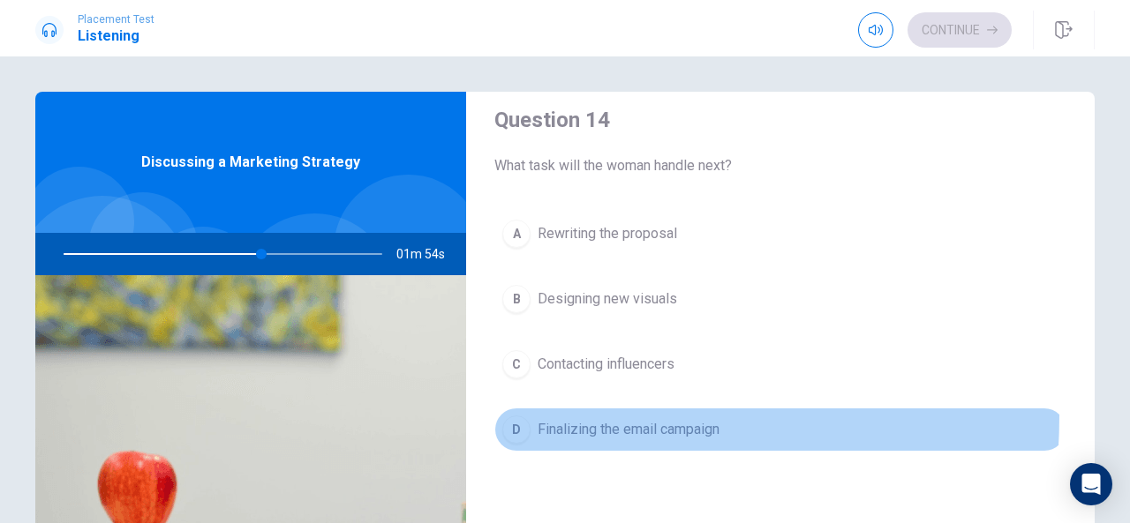
click at [510, 416] on div "D" at bounding box center [516, 430] width 28 height 28
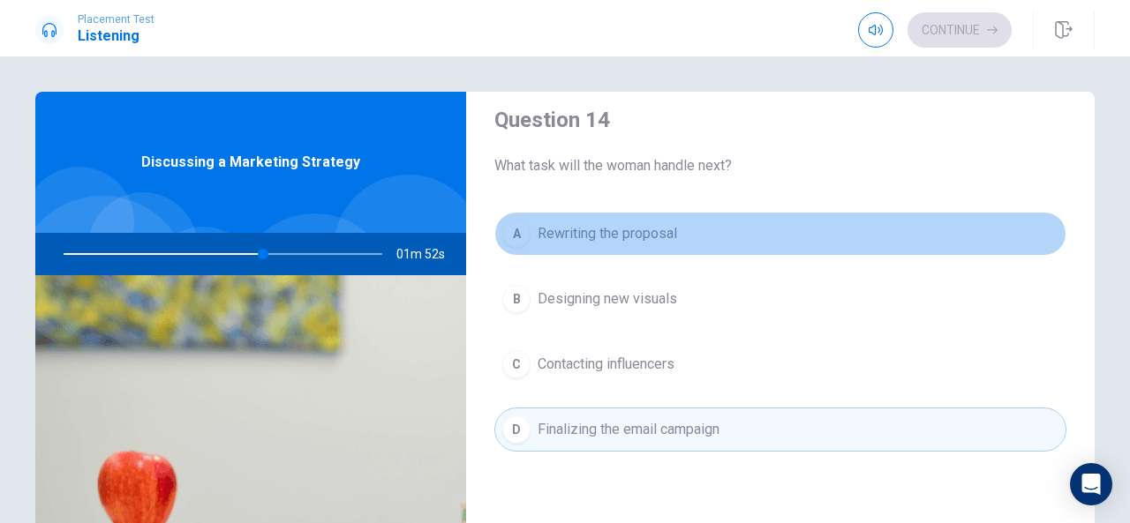
click at [910, 220] on button "A Rewriting the proposal" at bounding box center [780, 234] width 572 height 44
type input "63"
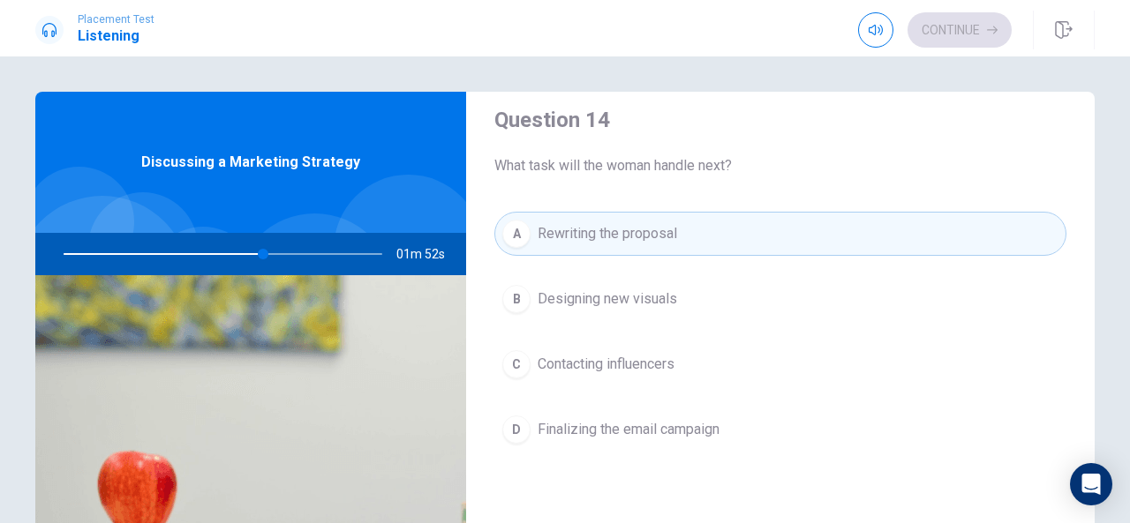
scroll to position [1412, 0]
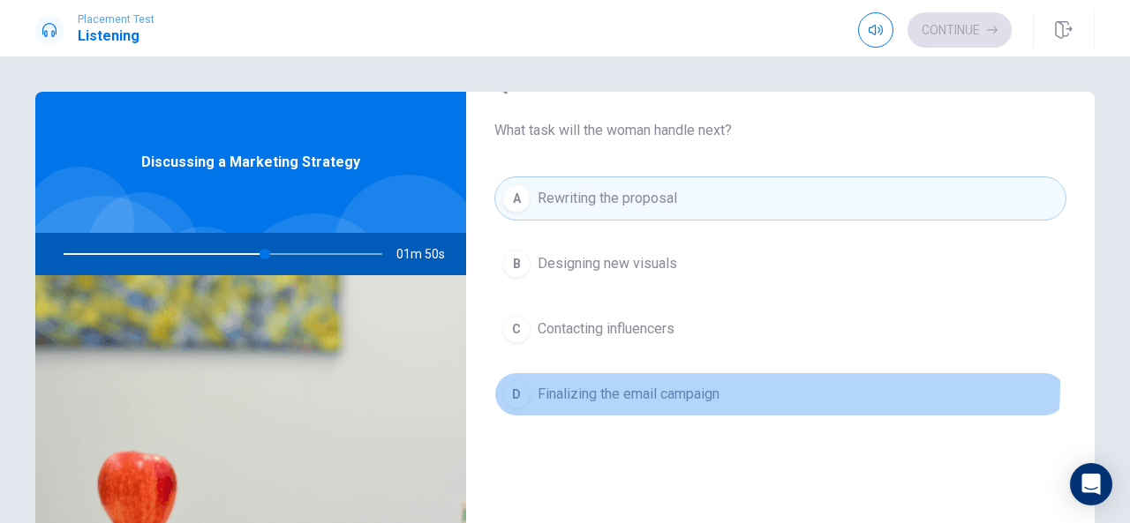
click at [634, 384] on span "Finalizing the email campaign" at bounding box center [629, 394] width 182 height 21
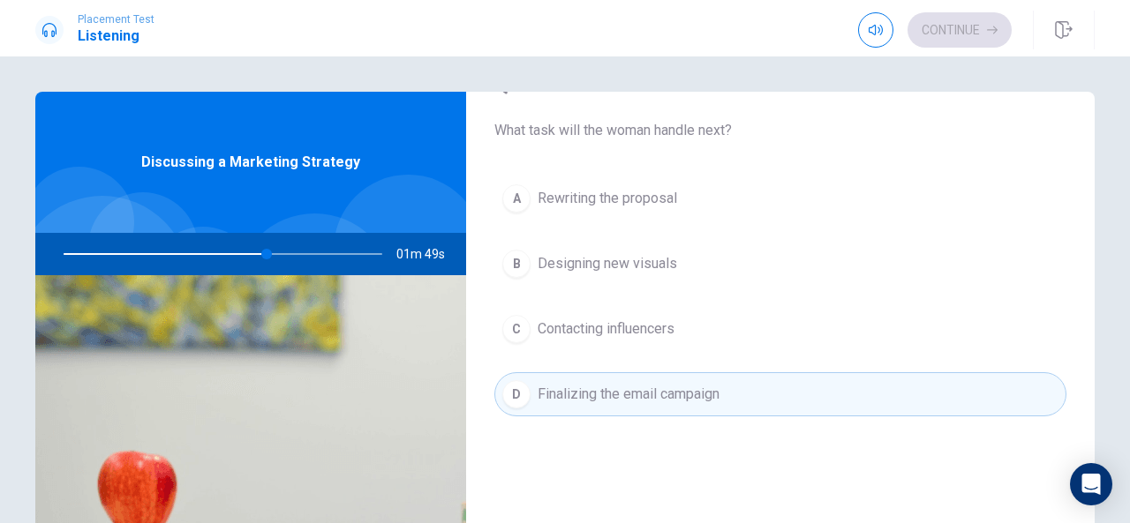
click at [619, 448] on div "Question 14 What task will the woman handle next? A Rewriting the proposal B De…" at bounding box center [780, 261] width 629 height 452
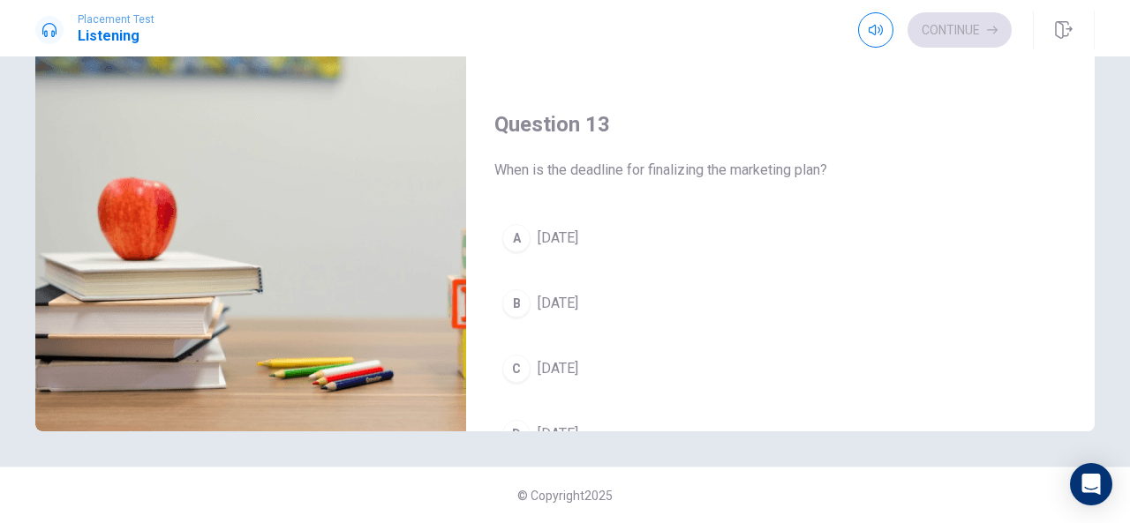
scroll to position [645, 0]
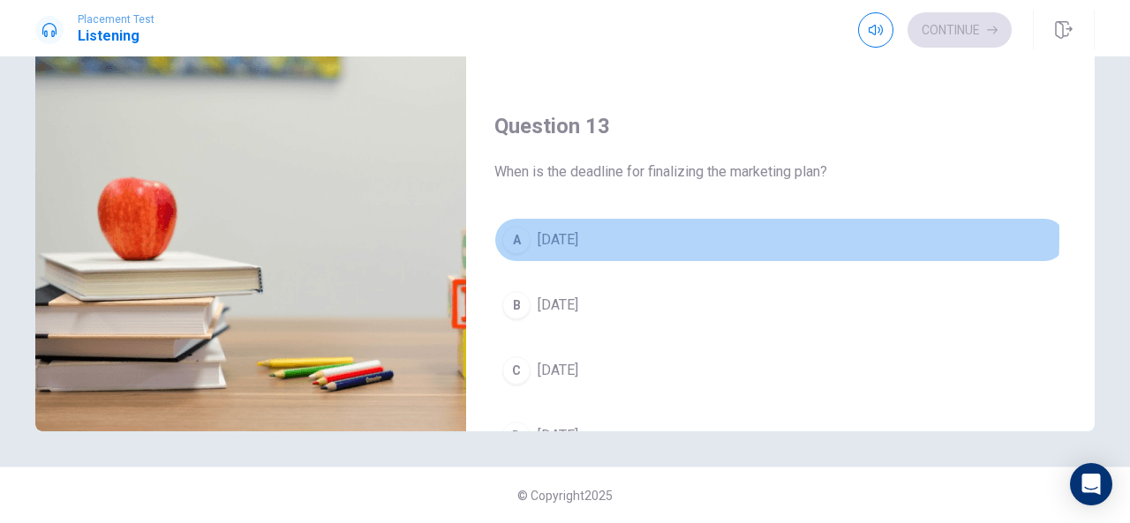
click at [578, 230] on span "[DATE]" at bounding box center [558, 240] width 41 height 21
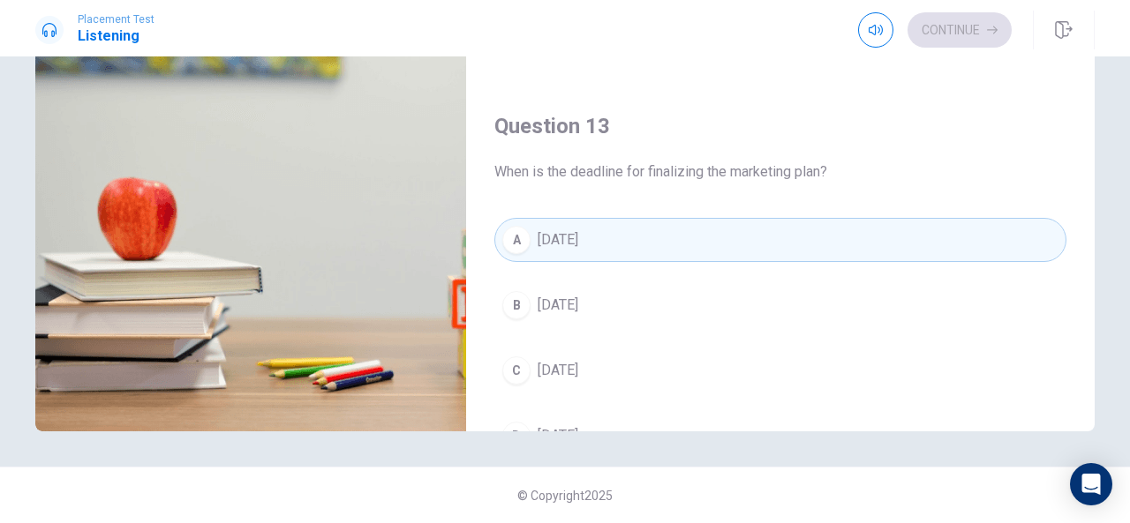
type input "67"
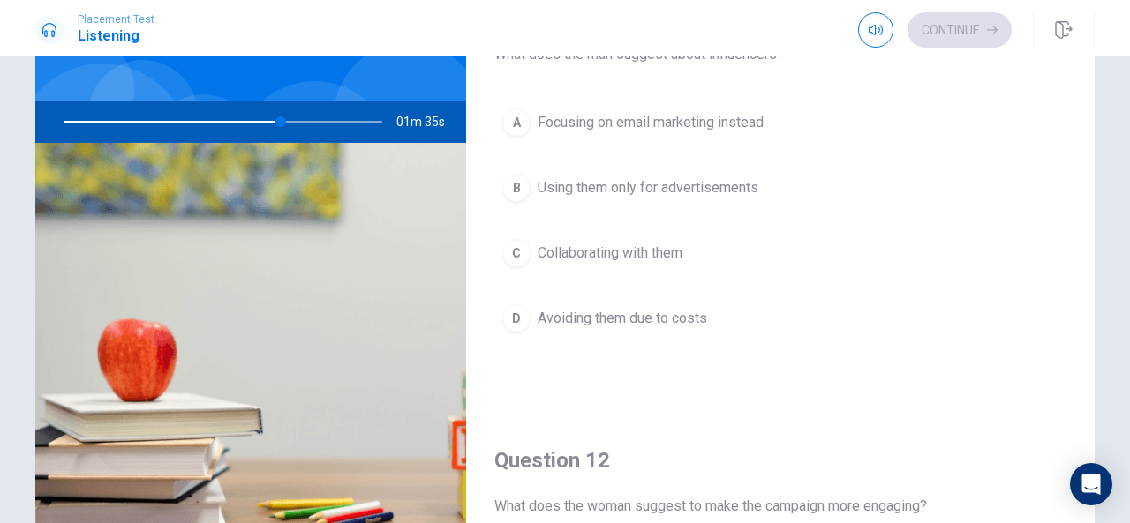
scroll to position [97, 0]
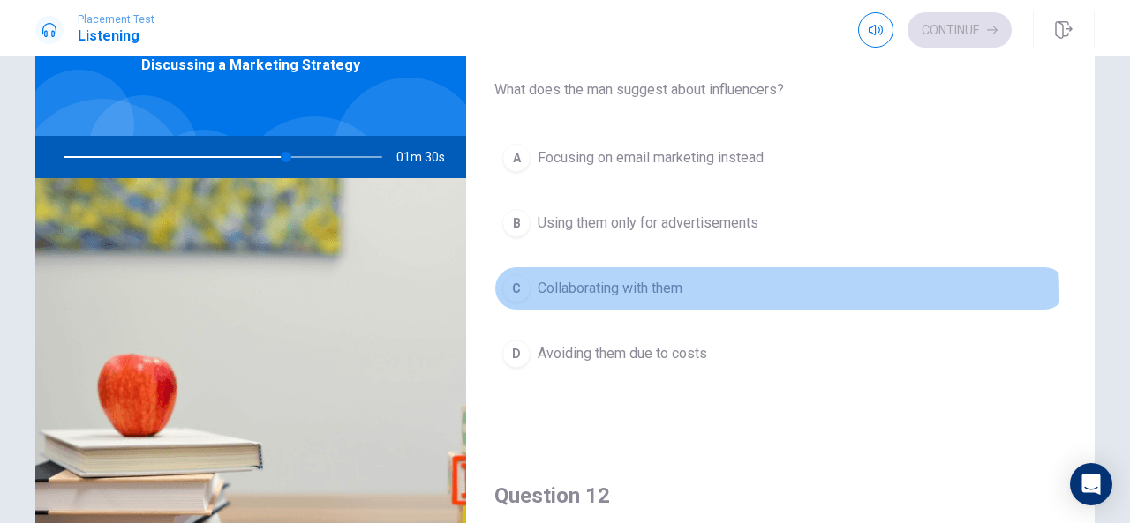
click at [638, 294] on span "Collaborating with them" at bounding box center [610, 288] width 145 height 21
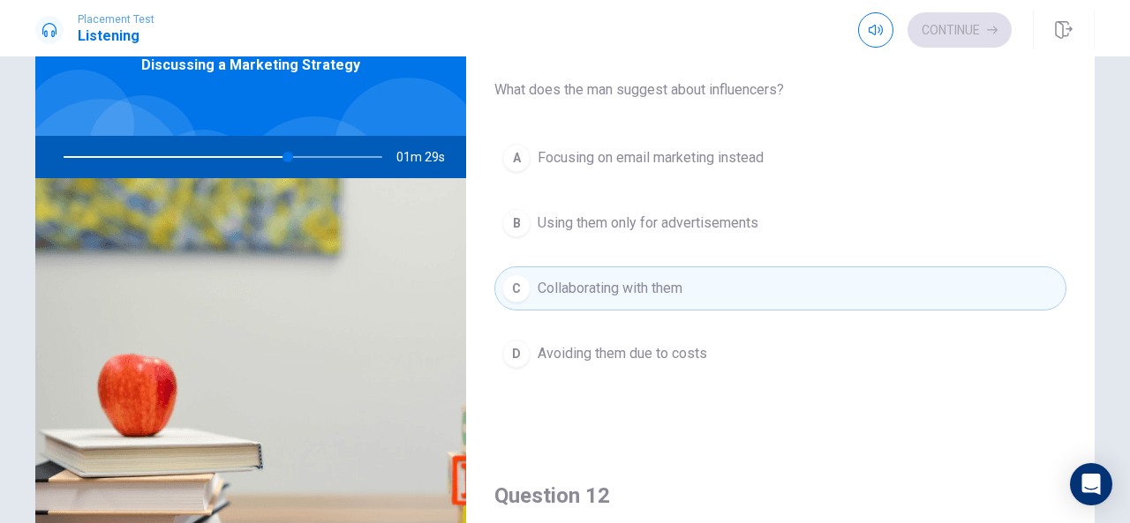
type input "71"
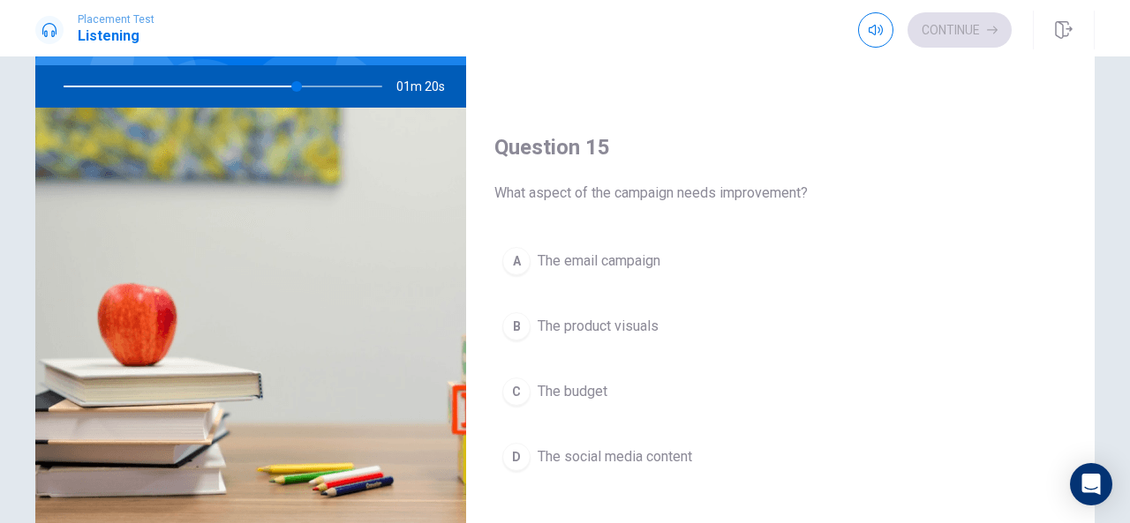
scroll to position [203, 0]
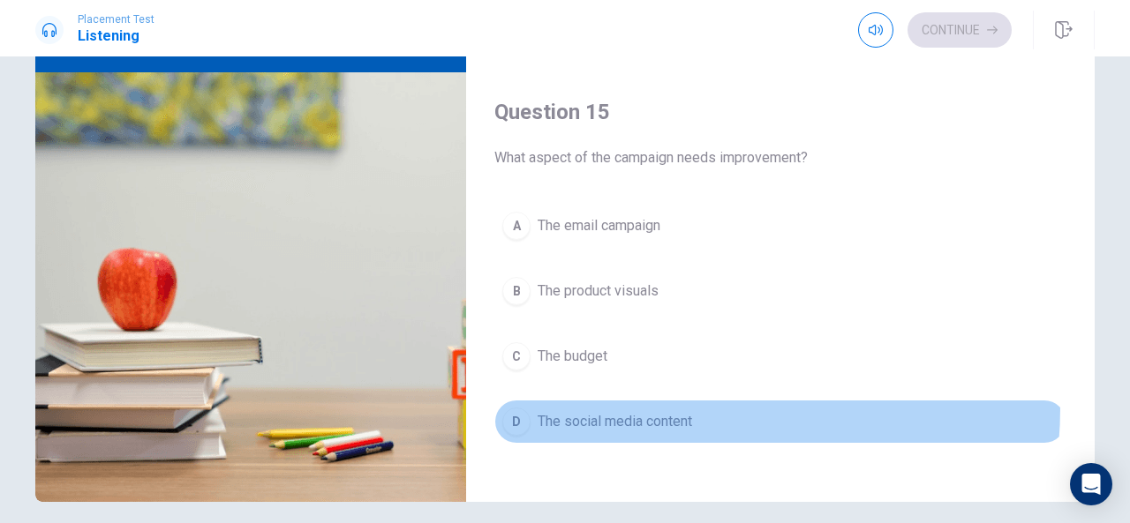
click at [638, 400] on button "D The social media content" at bounding box center [780, 422] width 572 height 44
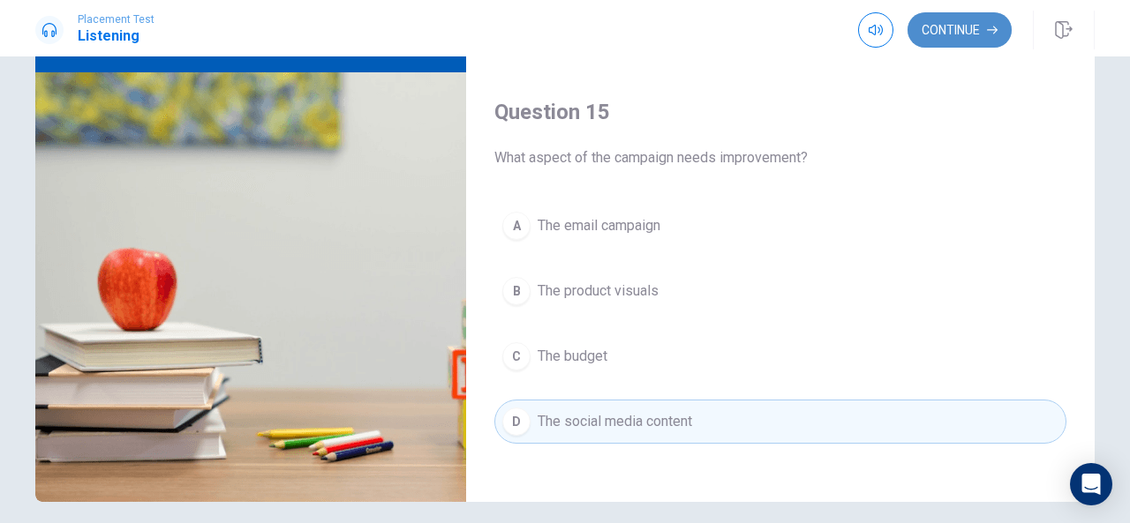
click at [952, 31] on button "Continue" at bounding box center [959, 29] width 104 height 35
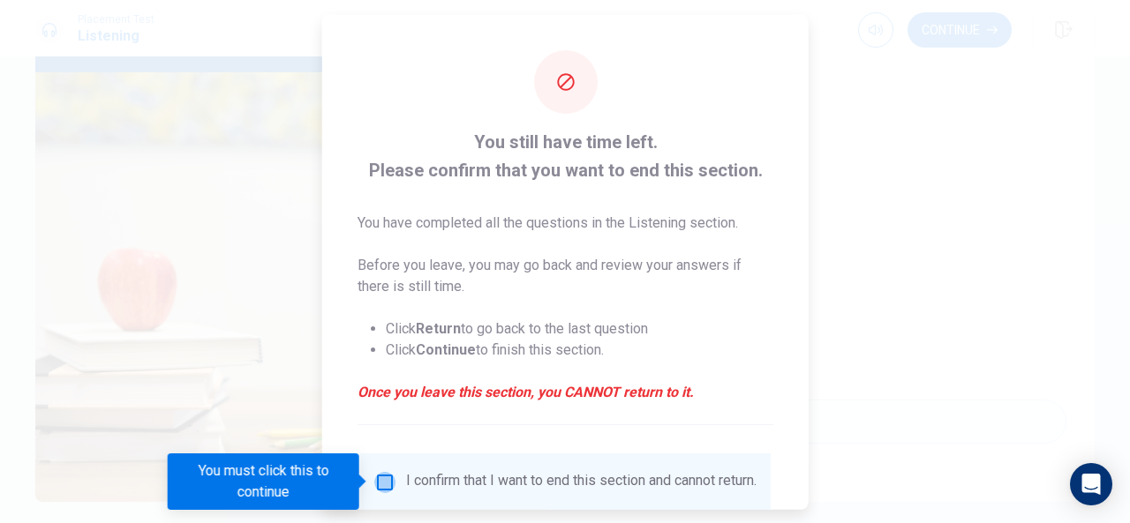
click at [382, 481] on input "You must click this to continue" at bounding box center [384, 481] width 21 height 21
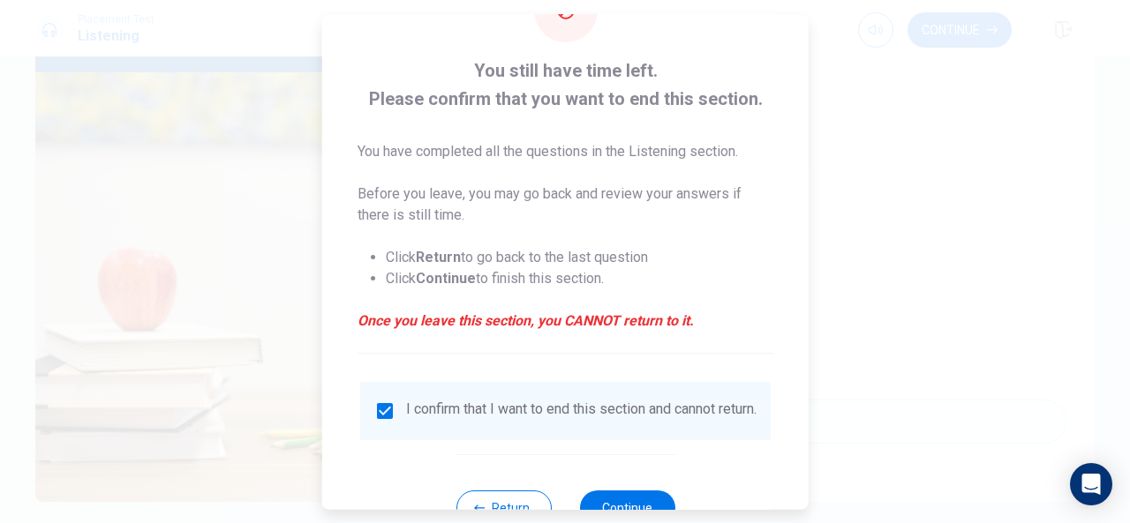
scroll to position [106, 0]
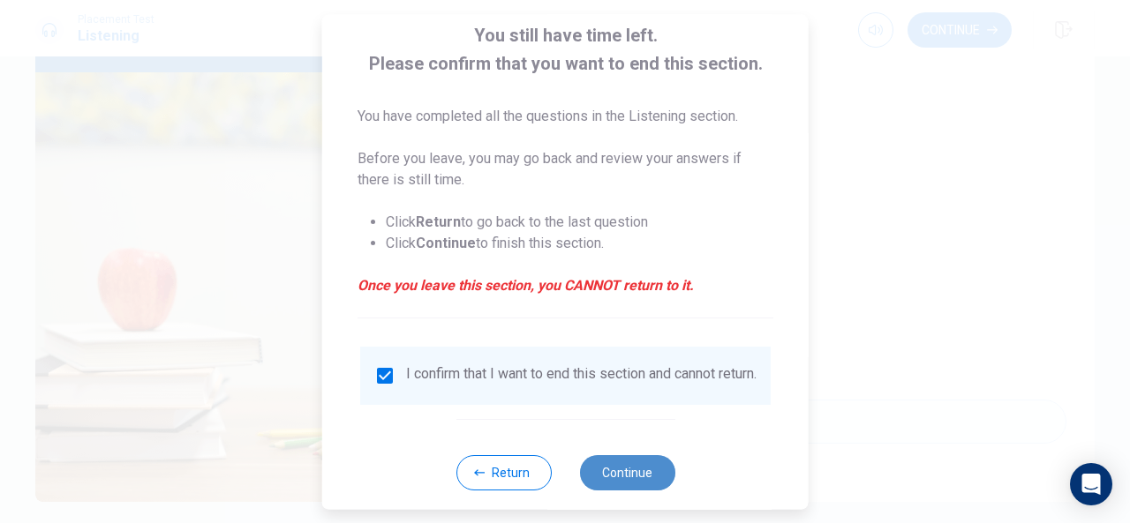
click at [604, 471] on button "Continue" at bounding box center [626, 473] width 95 height 35
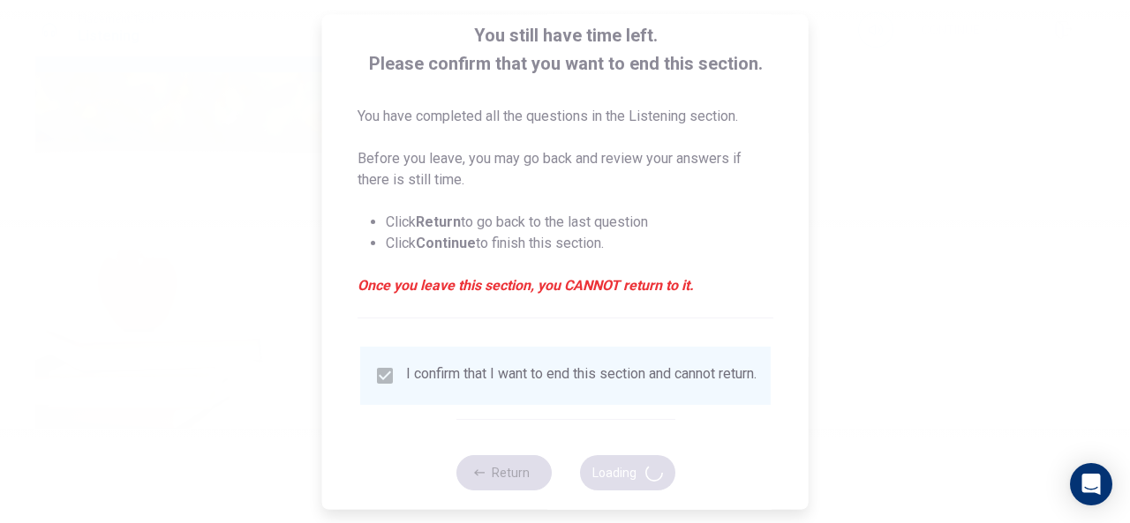
type input "78"
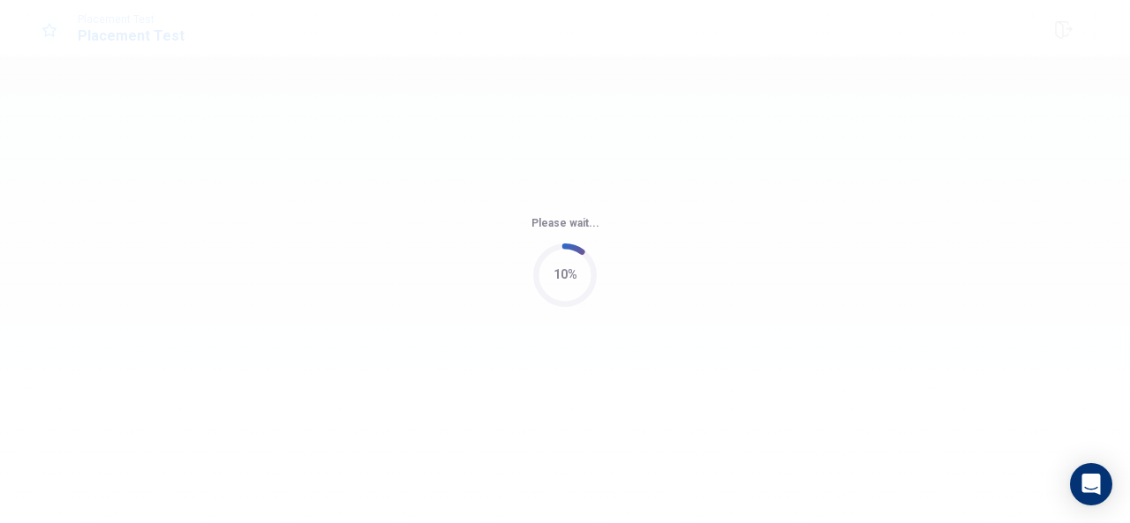
scroll to position [0, 0]
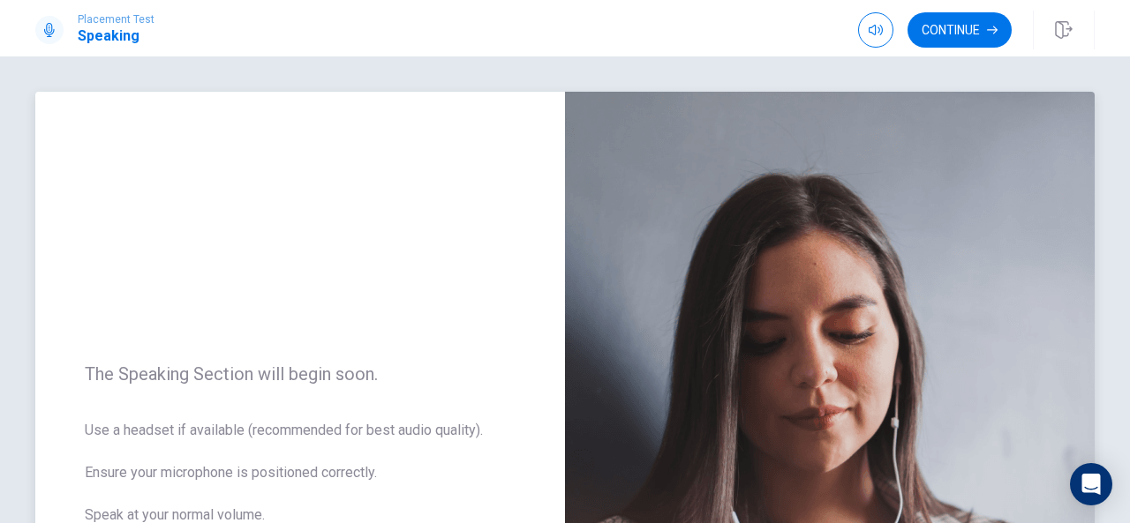
click at [446, 340] on div "The Speaking Section will begin soon. Use a headset if available (recommended f…" at bounding box center [300, 477] width 530 height 770
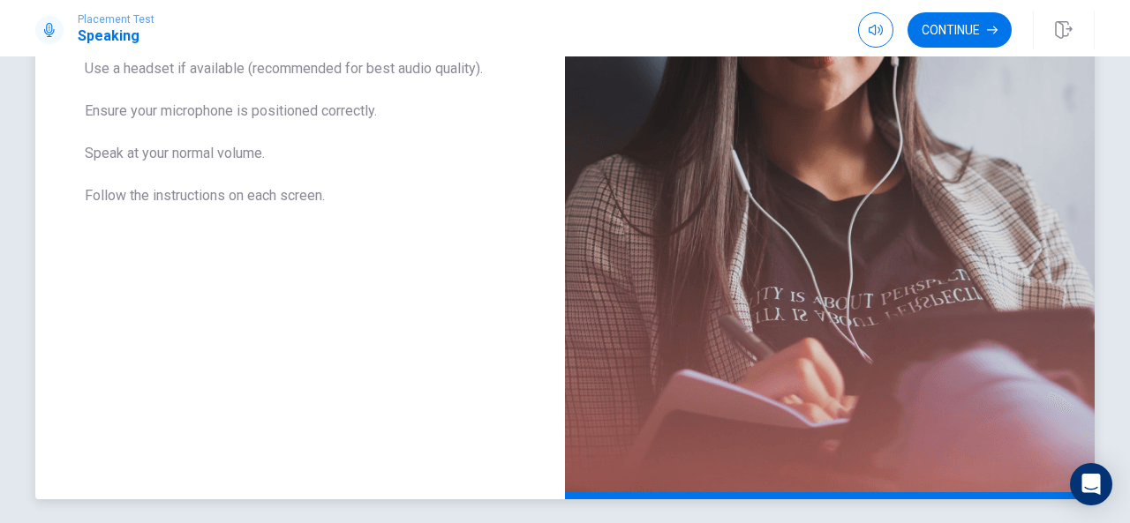
scroll to position [358, 0]
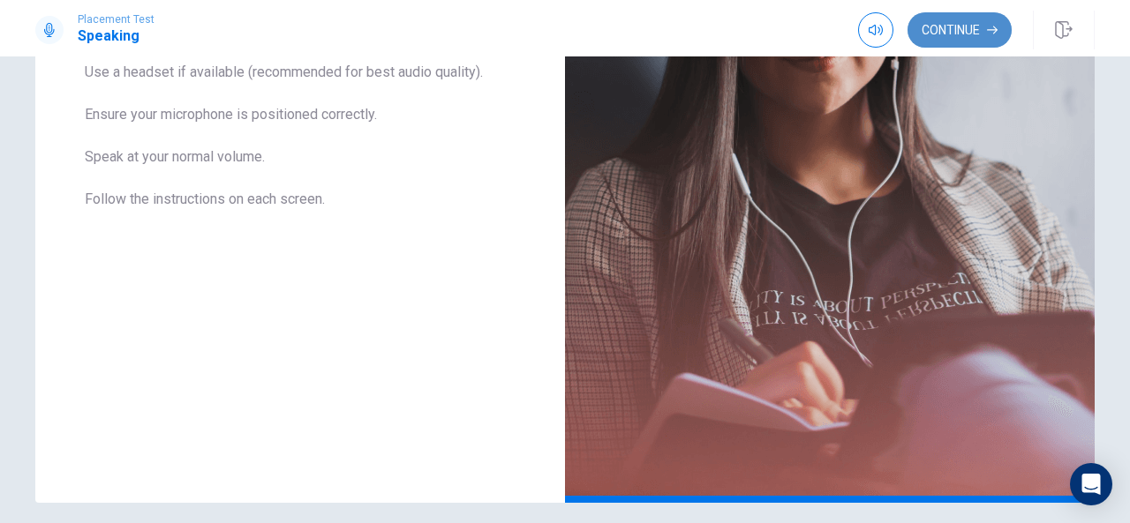
click at [983, 33] on button "Continue" at bounding box center [959, 29] width 104 height 35
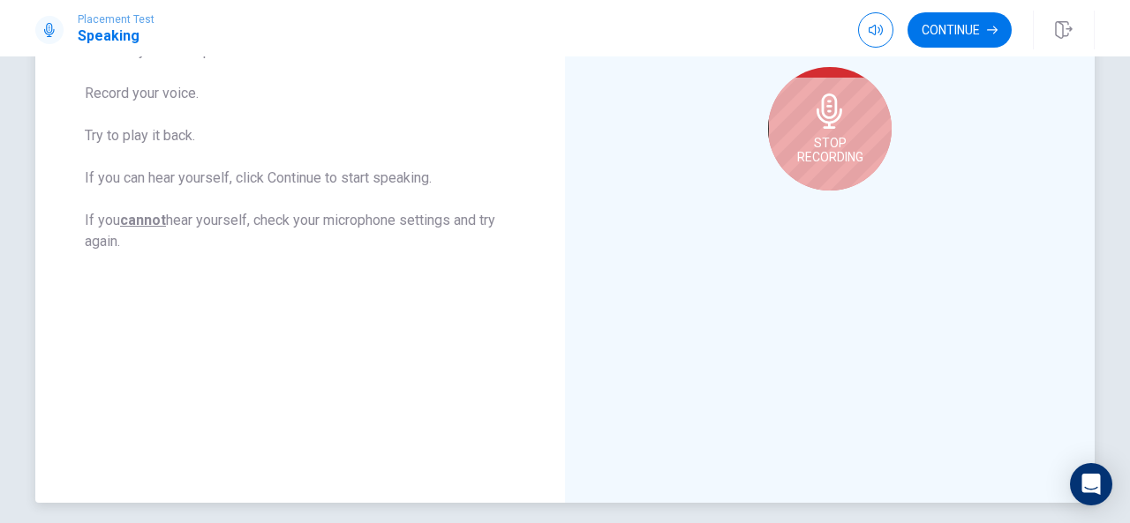
click at [852, 131] on div "Stop Recording" at bounding box center [830, 129] width 124 height 124
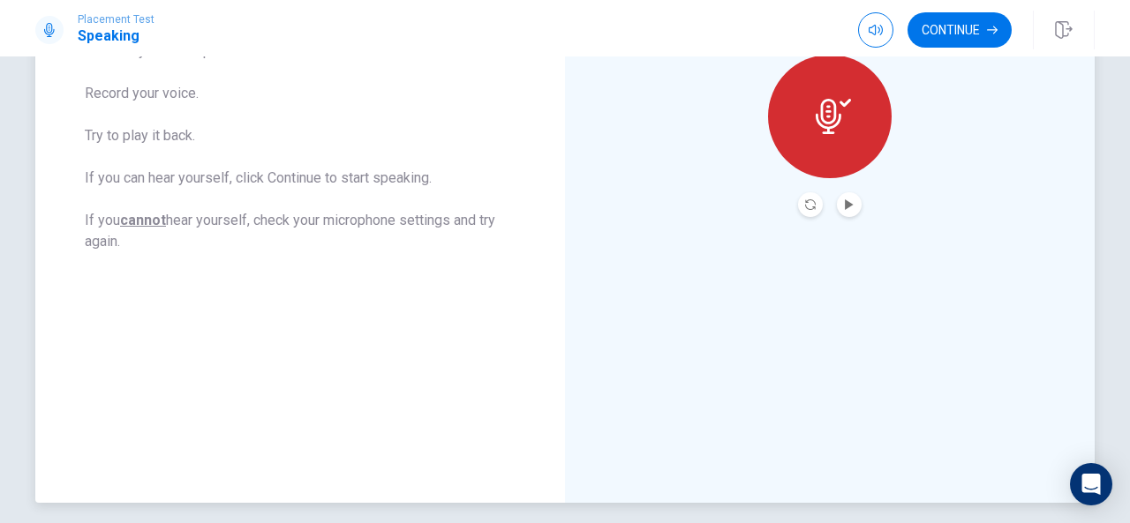
click at [831, 133] on icon at bounding box center [833, 116] width 35 height 35
click at [847, 206] on icon "Play Audio" at bounding box center [849, 205] width 11 height 11
click at [830, 142] on div at bounding box center [830, 117] width 124 height 124
click at [842, 197] on button "Play Audio" at bounding box center [849, 204] width 25 height 25
click at [842, 197] on button "Pause Audio" at bounding box center [849, 204] width 25 height 25
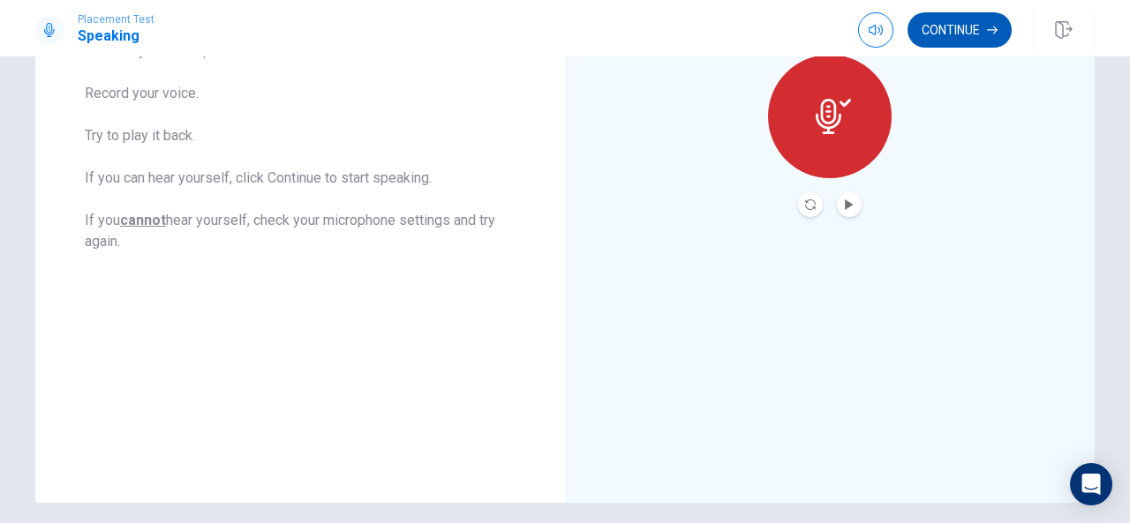
click at [976, 34] on button "Continue" at bounding box center [959, 29] width 104 height 35
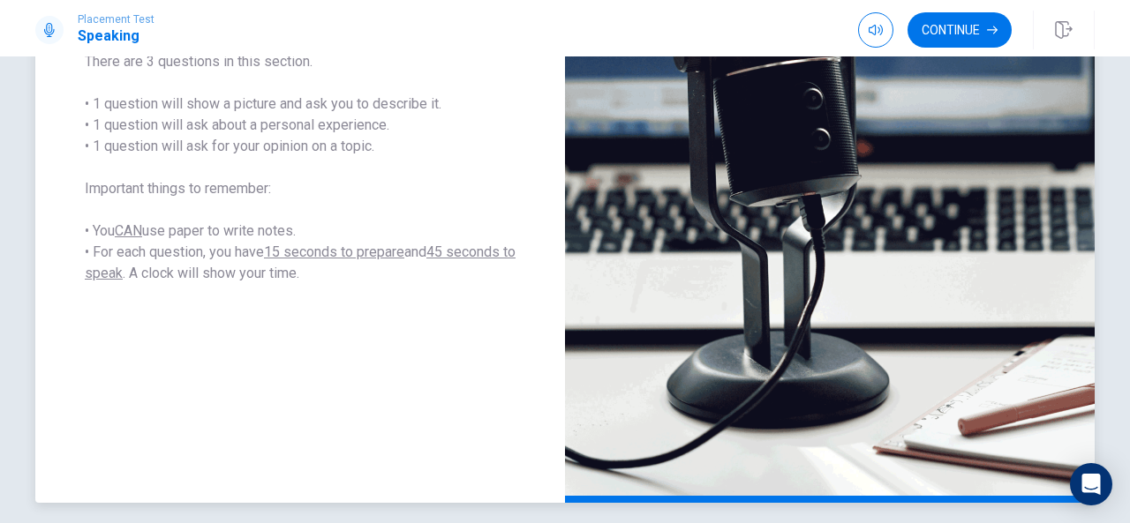
click at [484, 165] on span "The Speaking Test will start now. There are 3 questions in this section. • 1 qu…" at bounding box center [300, 146] width 431 height 275
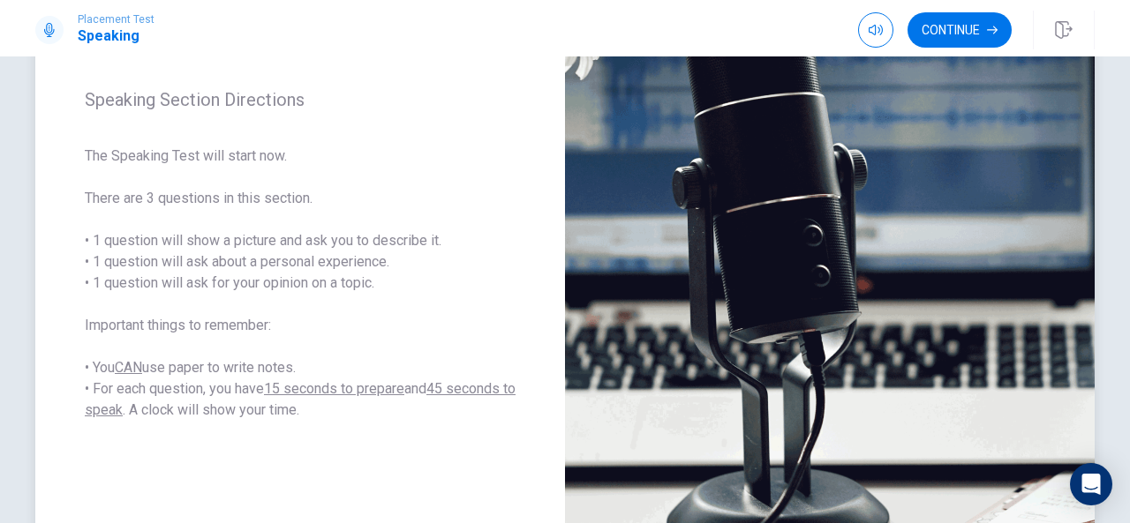
scroll to position [217, 0]
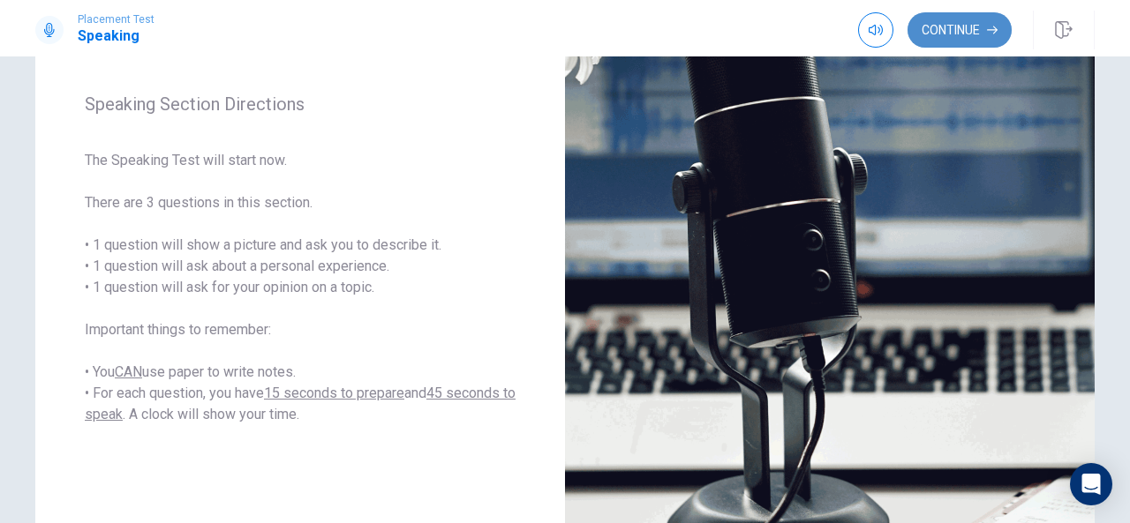
click at [975, 31] on button "Continue" at bounding box center [959, 29] width 104 height 35
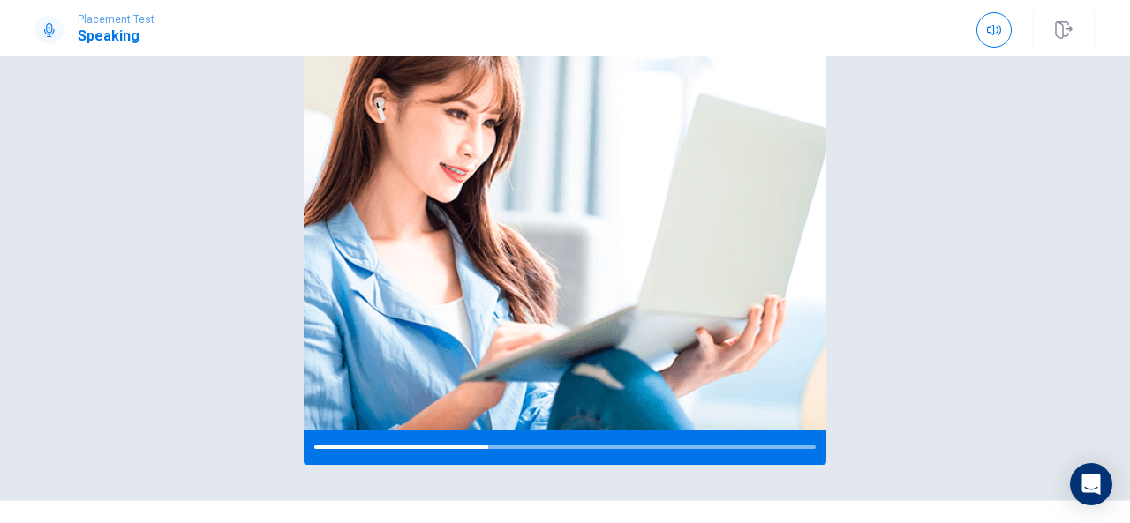
click at [875, 278] on div "Please Listen Carefully" at bounding box center [565, 170] width 1116 height 591
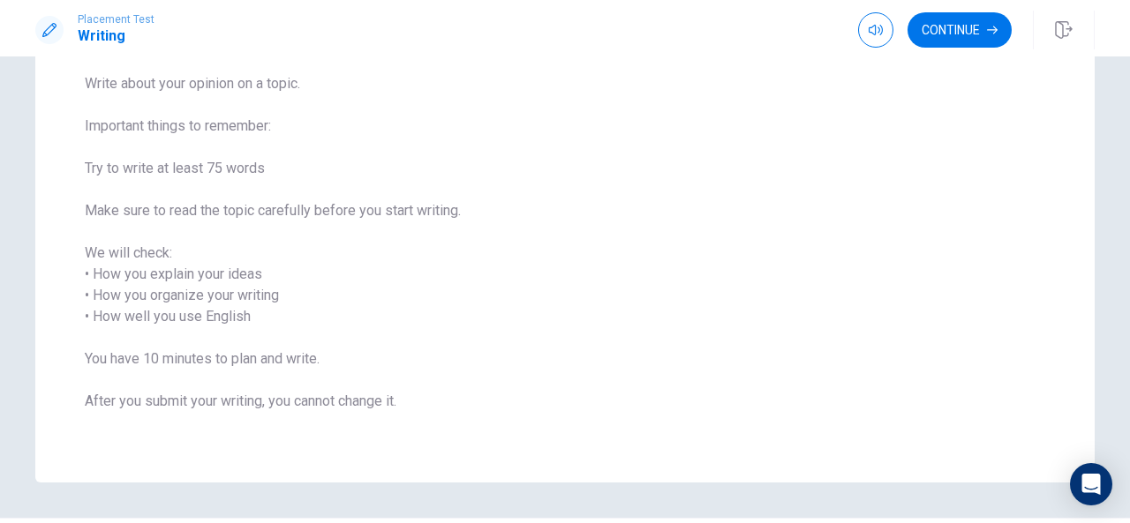
scroll to position [141, 0]
click at [952, 31] on button "Continue" at bounding box center [959, 29] width 104 height 35
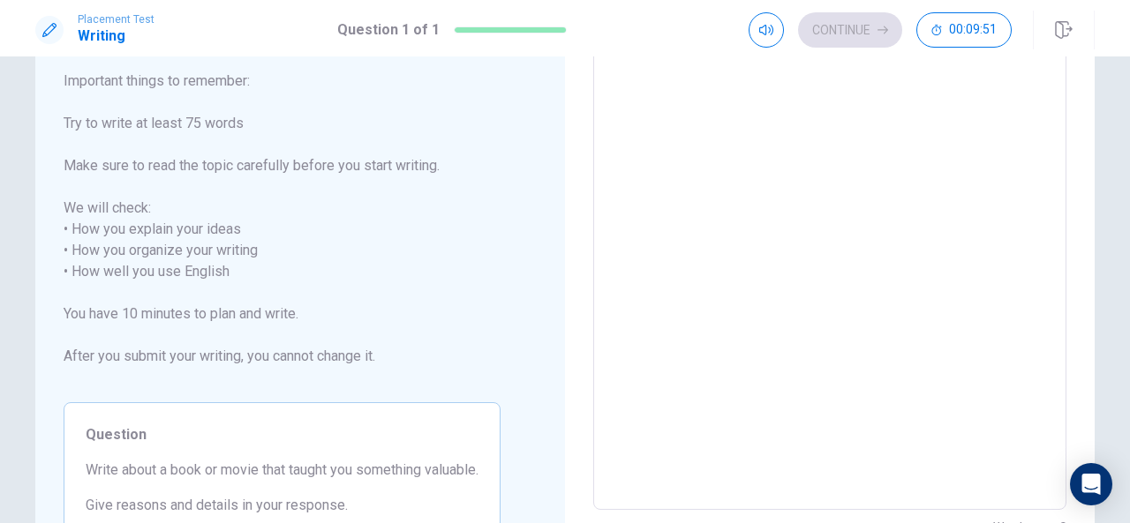
click at [696, 178] on textarea at bounding box center [830, 261] width 448 height 469
click at [491, 214] on span "Write about your opinion on a topic. Important things to remember: Try to write…" at bounding box center [282, 208] width 437 height 360
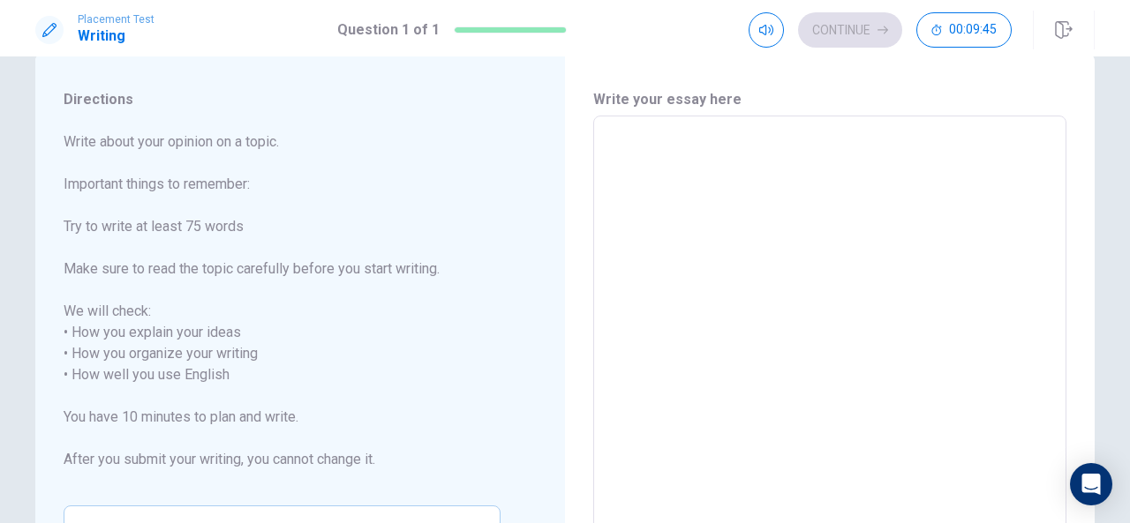
scroll to position [35, 0]
click at [649, 135] on textarea at bounding box center [830, 367] width 448 height 469
type textarea "t"
type textarea "x"
type textarea "T"
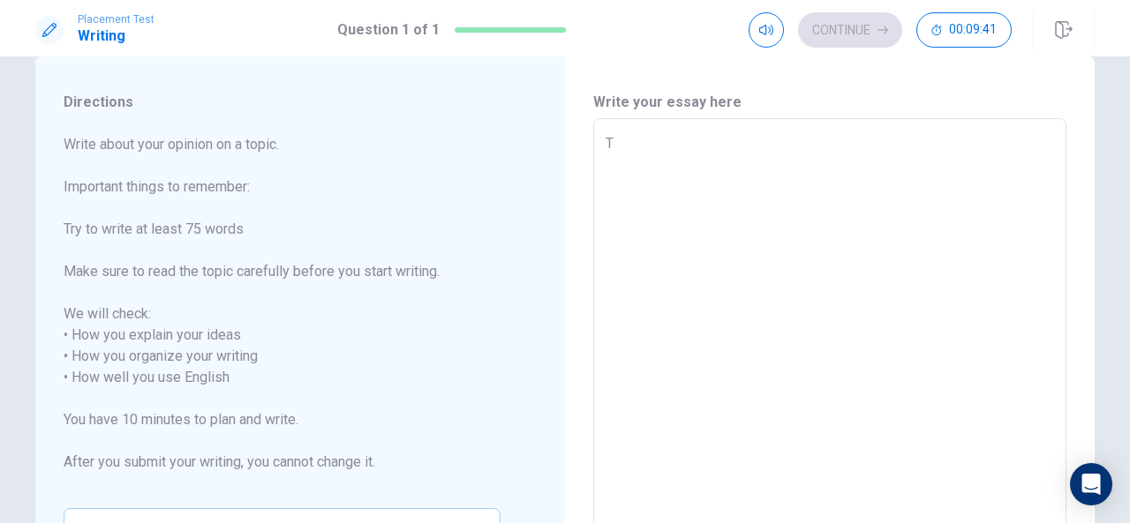
type textarea "x"
type textarea "Th"
type textarea "x"
type textarea "The"
type textarea "x"
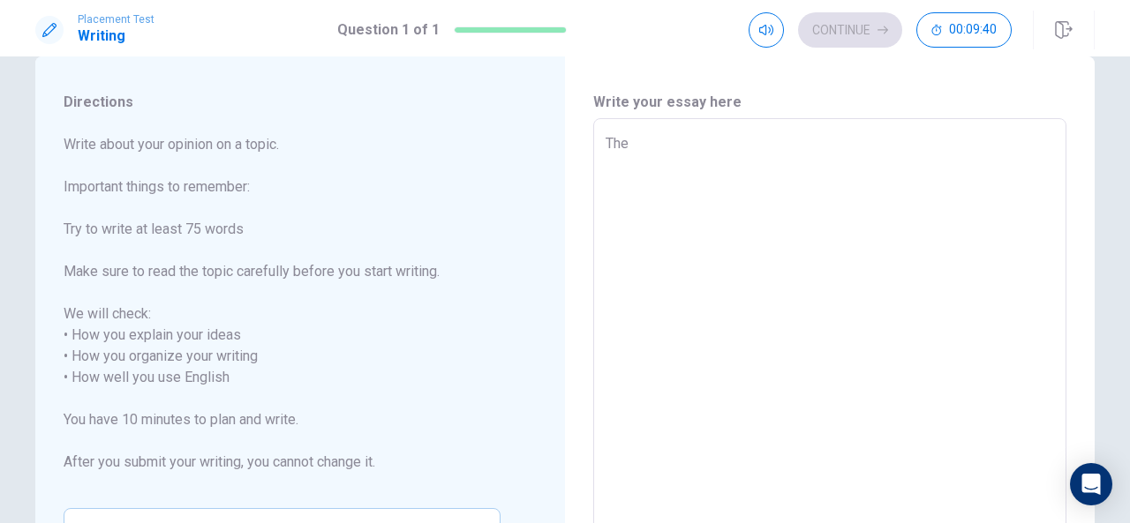
type textarea "The"
type textarea "x"
type textarea "The l"
type textarea "x"
type textarea "The la"
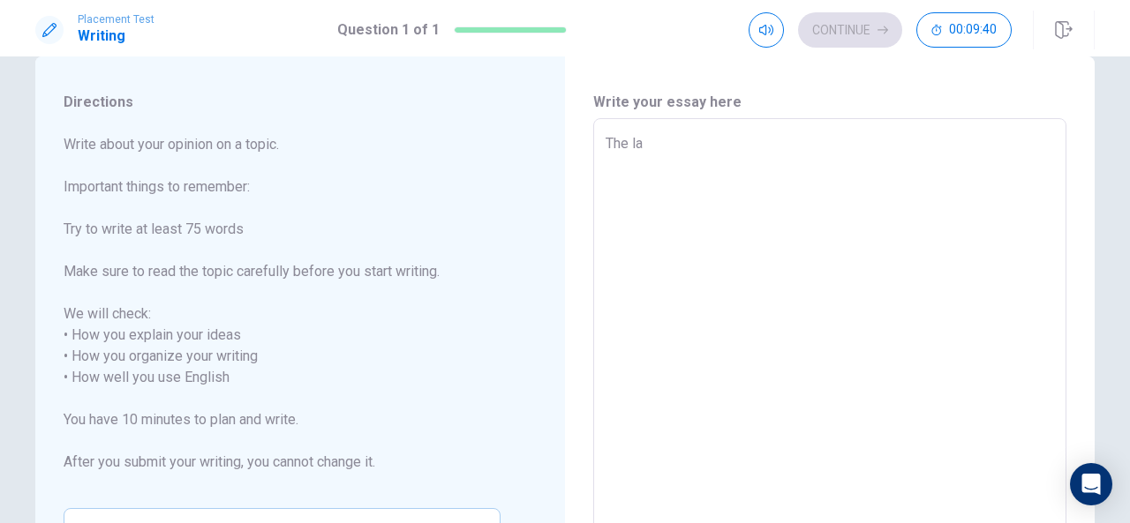
type textarea "x"
type textarea "The las"
type textarea "x"
type textarea "The last"
type textarea "x"
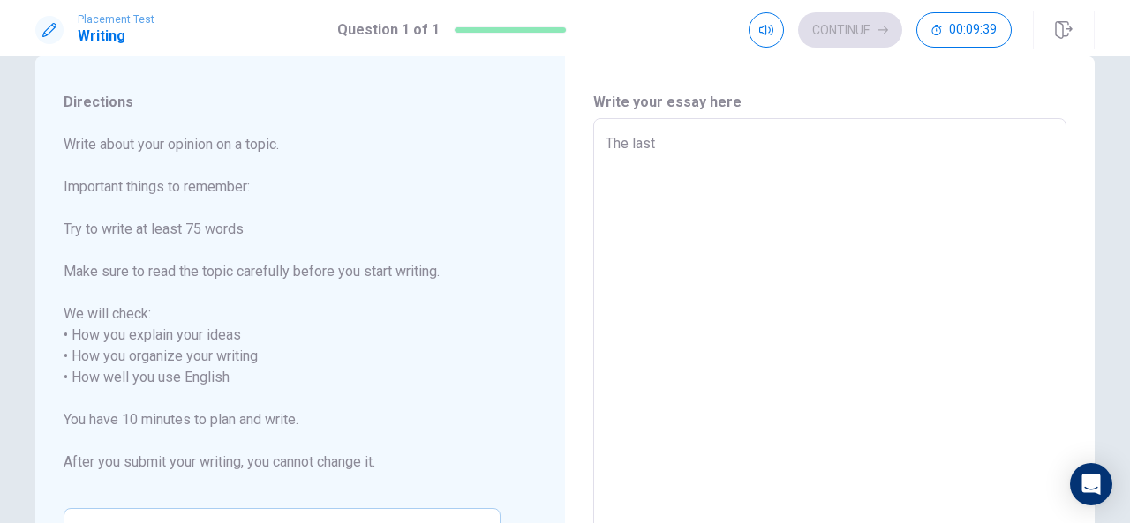
type textarea "The last"
type textarea "x"
type textarea "The last"
type textarea "x"
type textarea "The lastb"
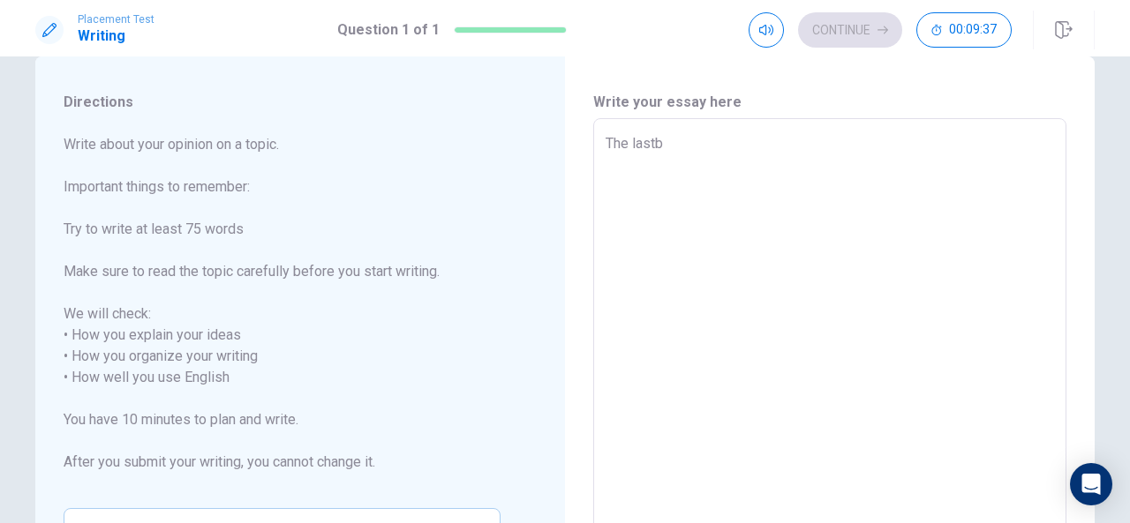
type textarea "x"
type textarea "The lastbo"
type textarea "x"
type textarea "The lastboo"
type textarea "x"
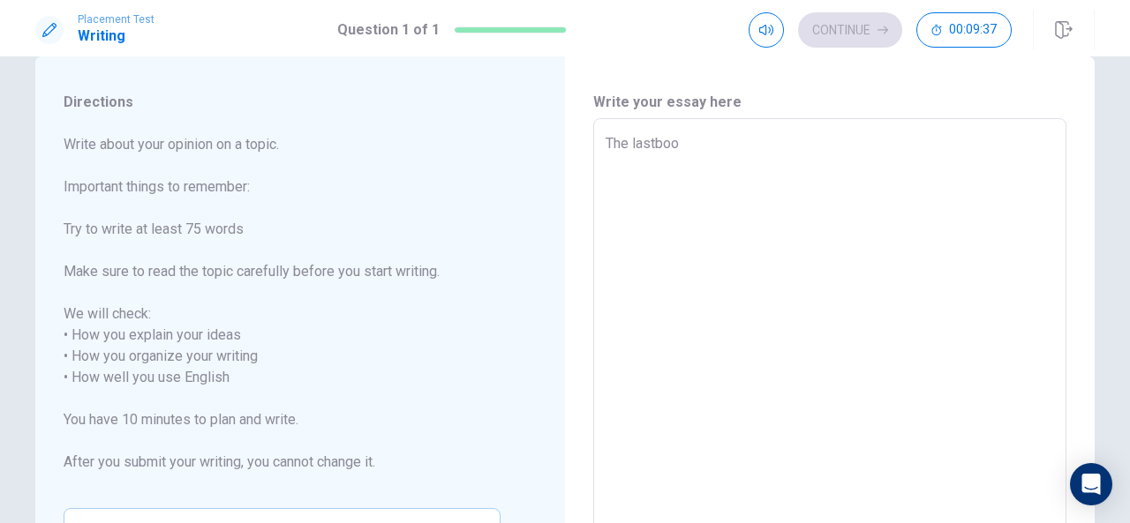
type textarea "The lastbook"
type textarea "x"
type textarea "The lastbook"
type textarea "x"
type textarea "The lastbook"
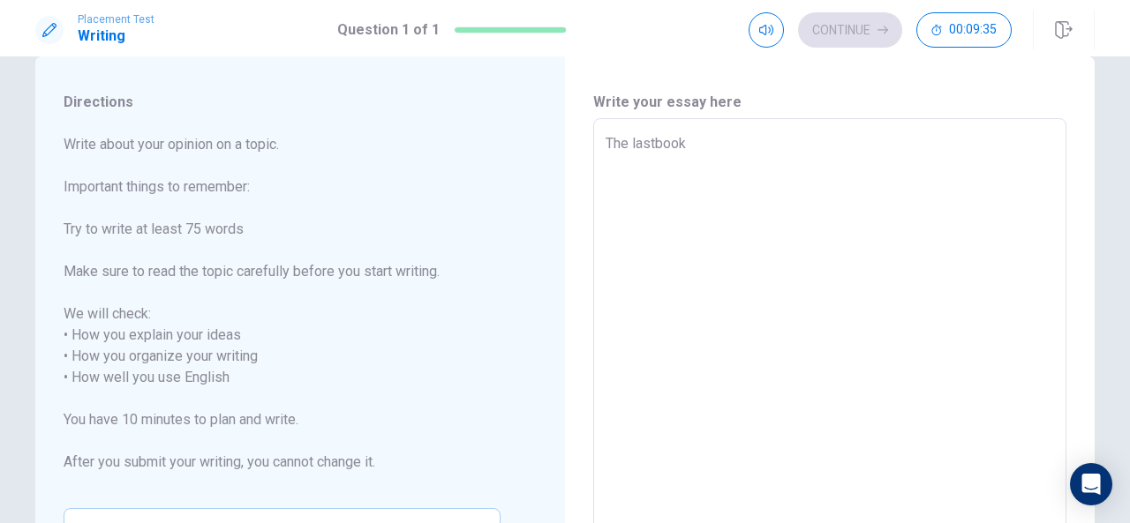
type textarea "x"
type textarea "The lastboo"
type textarea "x"
type textarea "The lastbo"
type textarea "x"
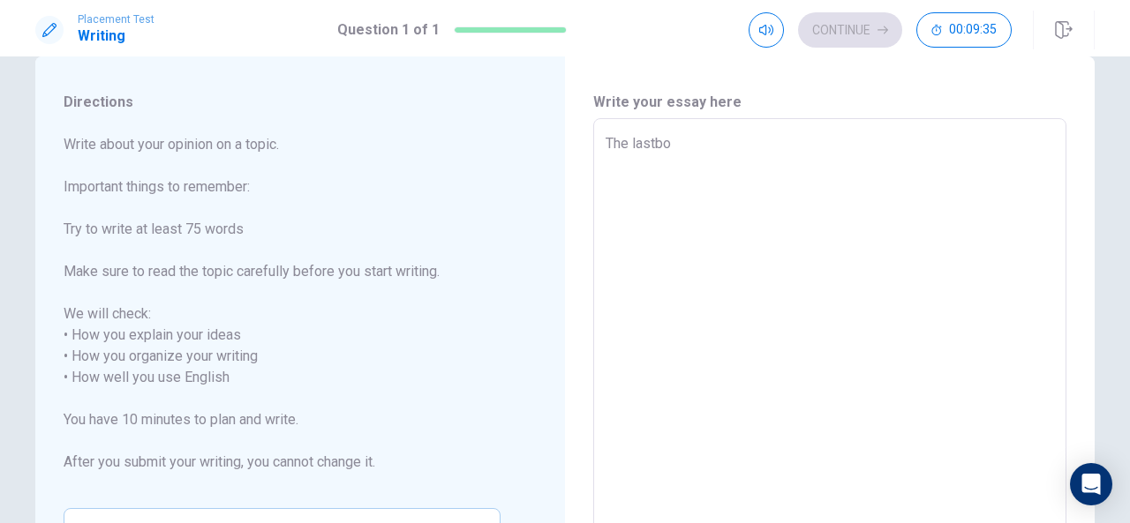
type textarea "The lastb"
type textarea "x"
type textarea "The last"
type textarea "x"
type textarea "The last"
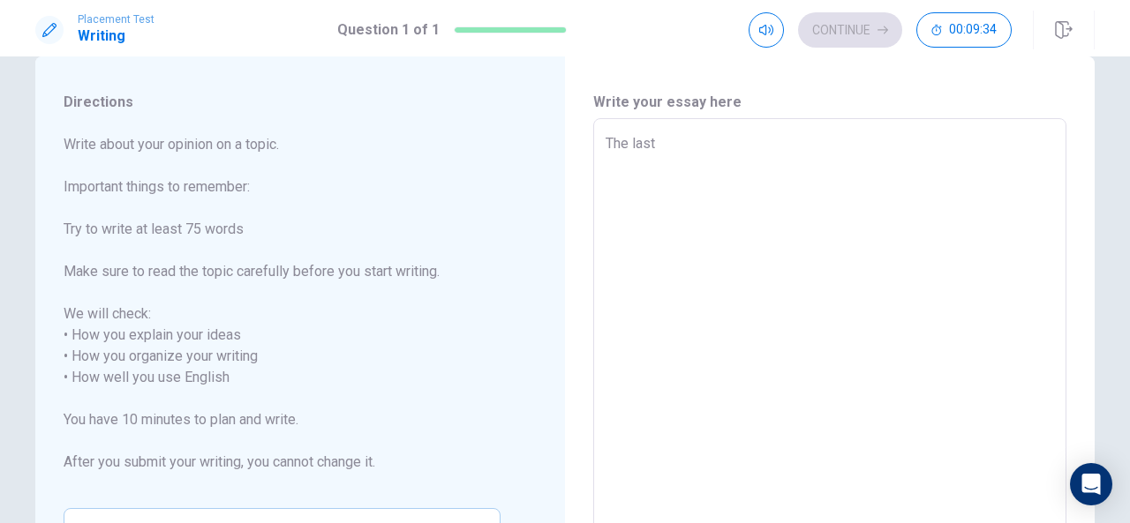
type textarea "x"
type textarea "The last b"
type textarea "x"
type textarea "The last bo"
type textarea "x"
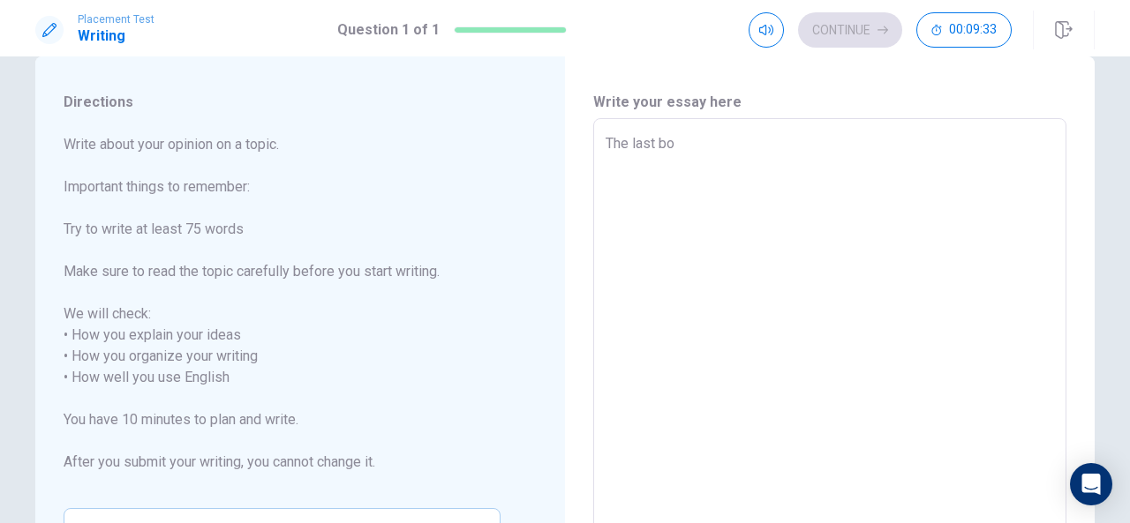
type textarea "The last boo"
type textarea "x"
type textarea "The last book"
type textarea "x"
type textarea "The last book"
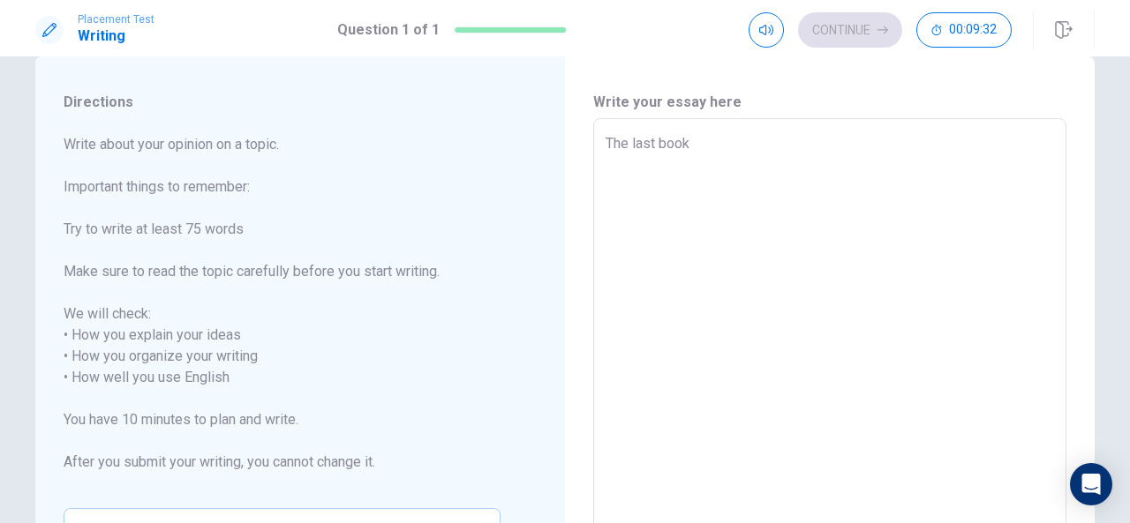
type textarea "x"
type textarea "The last book t"
type textarea "x"
type textarea "The last book th"
type textarea "x"
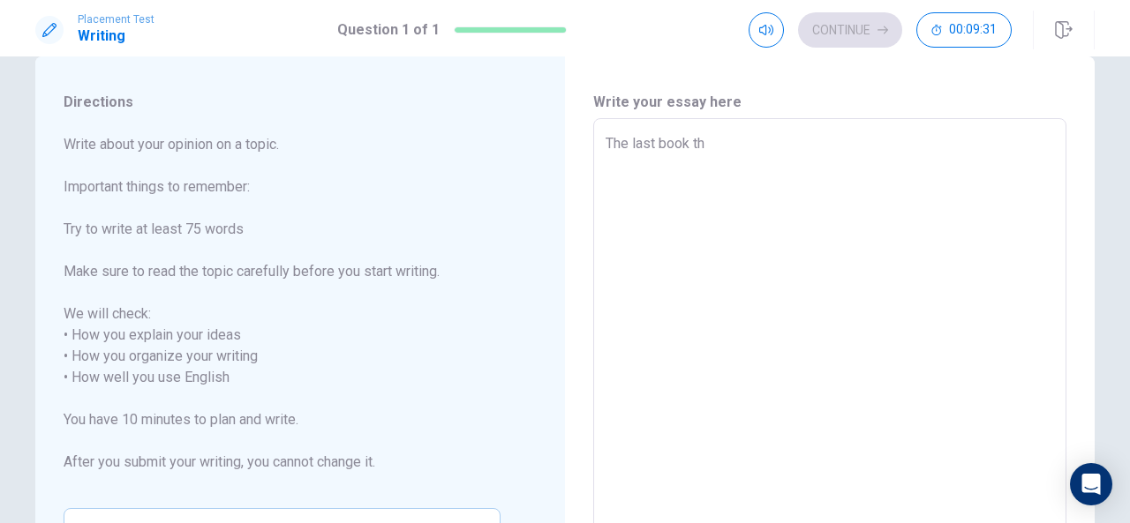
type textarea "The last book tha"
type textarea "x"
type textarea "The last book that"
type textarea "x"
type textarea "The last book that"
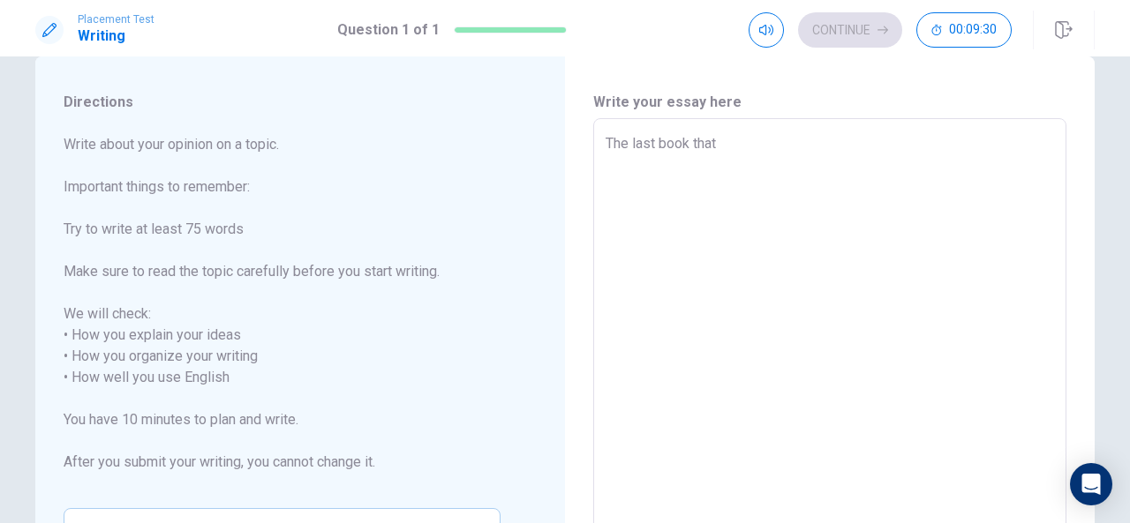
type textarea "x"
type textarea "The last book that i"
type textarea "x"
type textarea "The last book that"
type textarea "x"
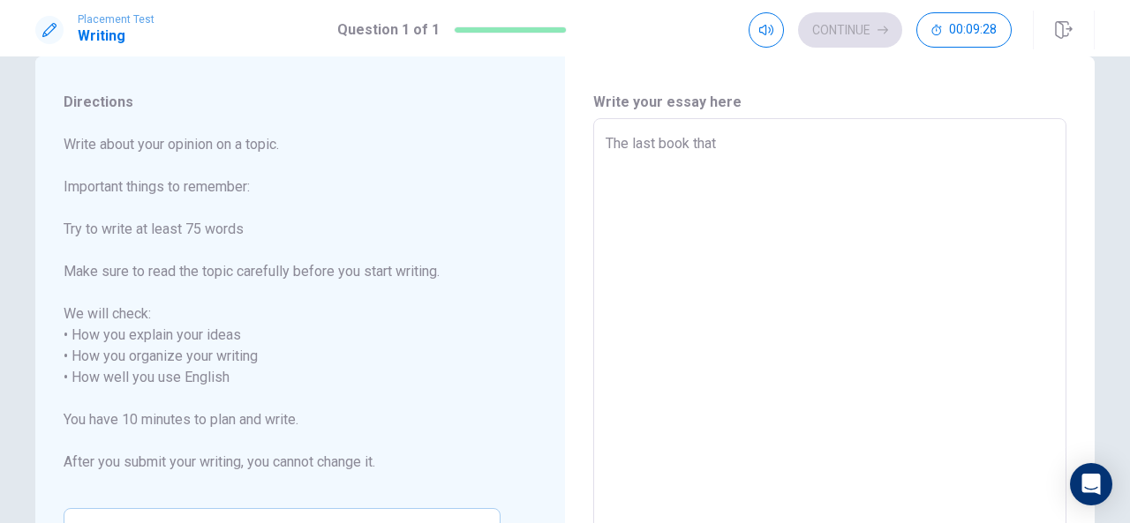
type textarea "The last book that I"
type textarea "x"
type textarea "The last book that I"
type textarea "x"
type textarea "The last book that I h"
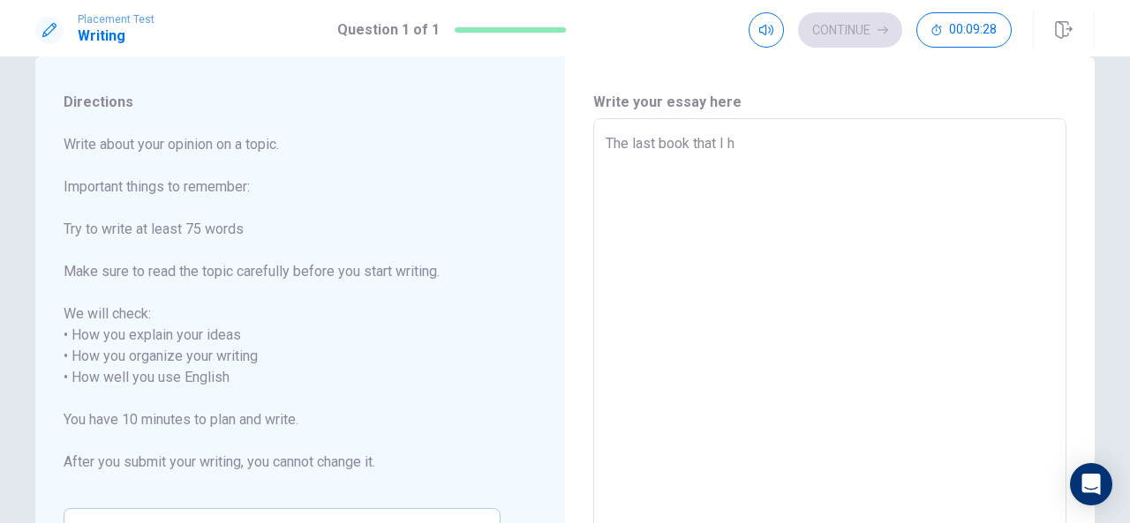
type textarea "x"
type textarea "The last book that I ha"
type textarea "x"
type textarea "The last book that I hav"
type textarea "x"
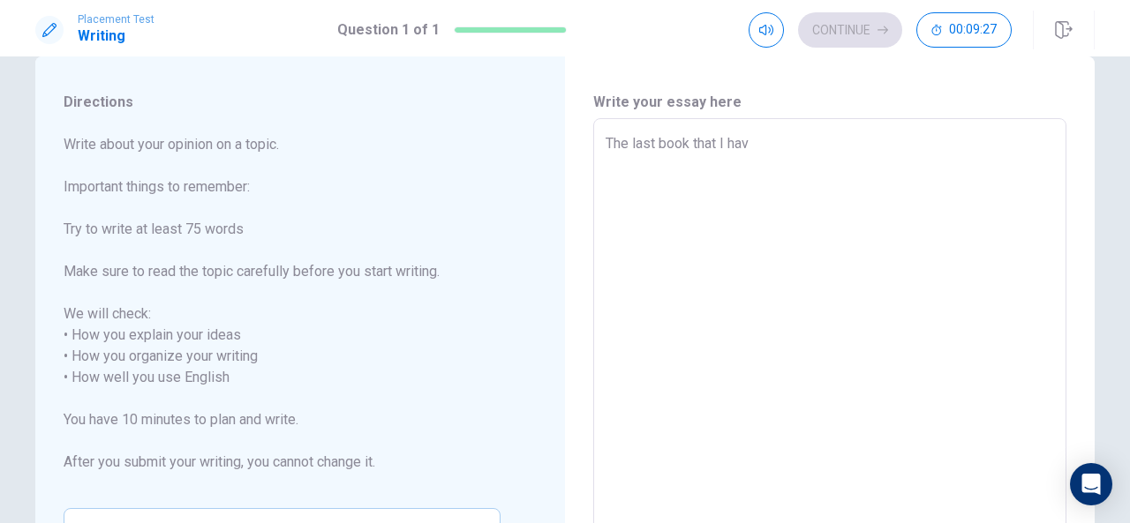
type textarea "The last book that I have"
type textarea "x"
type textarea "The last book that I have"
type textarea "x"
type textarea "The last book that I have r"
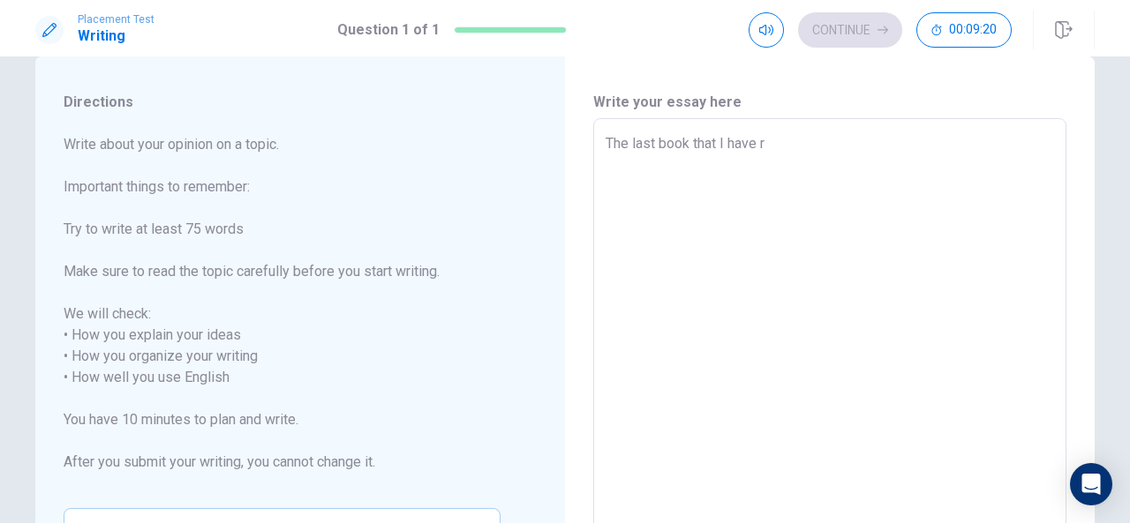
type textarea "x"
type textarea "The last book that I have re"
type textarea "x"
type textarea "The last book that I have rea"
type textarea "x"
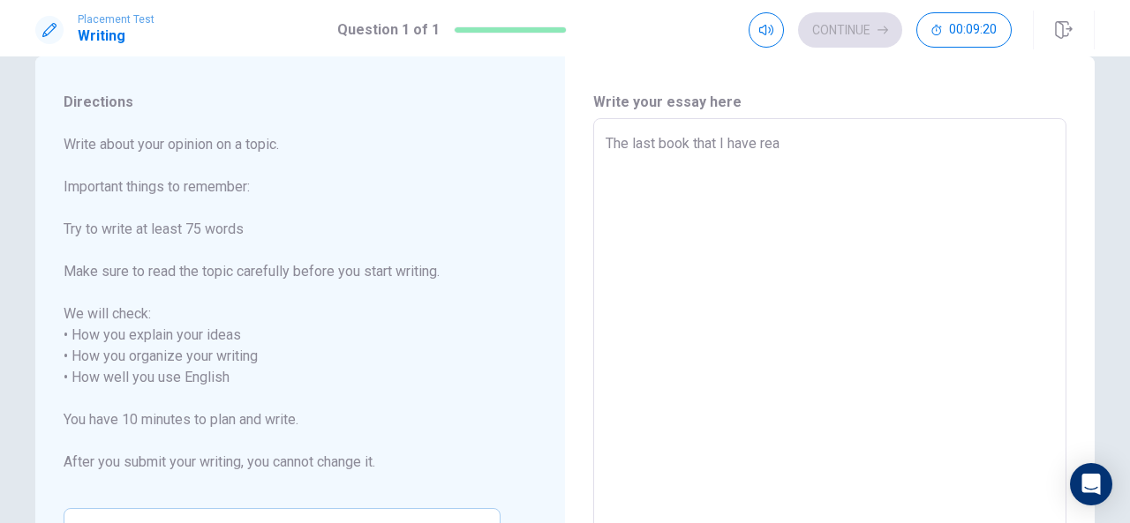
type textarea "The last book that I have read"
type textarea "x"
type textarea "The last book that I have read"
type textarea "x"
type textarea "The last book that I have read w"
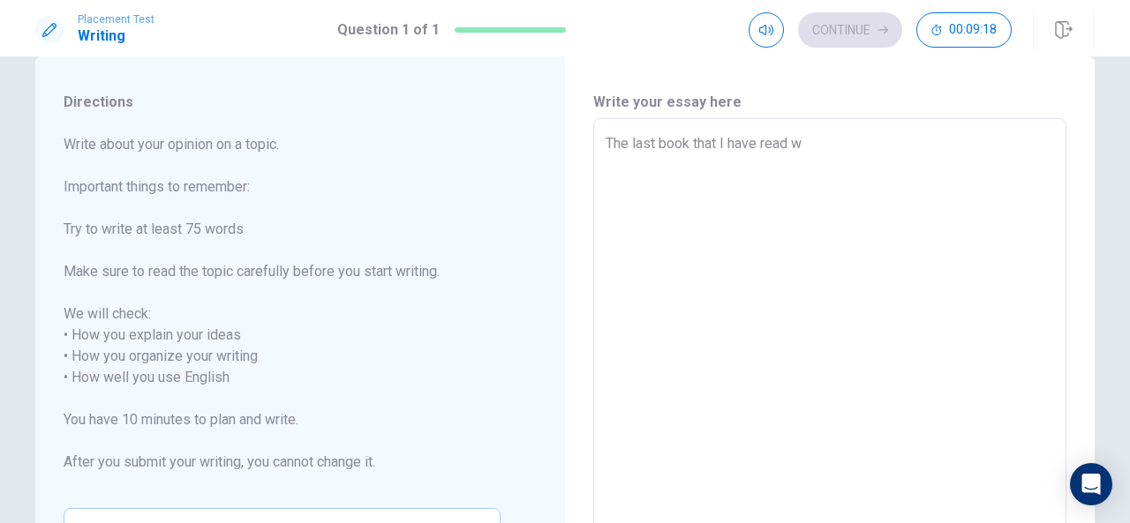
type textarea "x"
type textarea "The last book that I have read wa"
type textarea "x"
type textarea "The last book that I have read was"
type textarea "x"
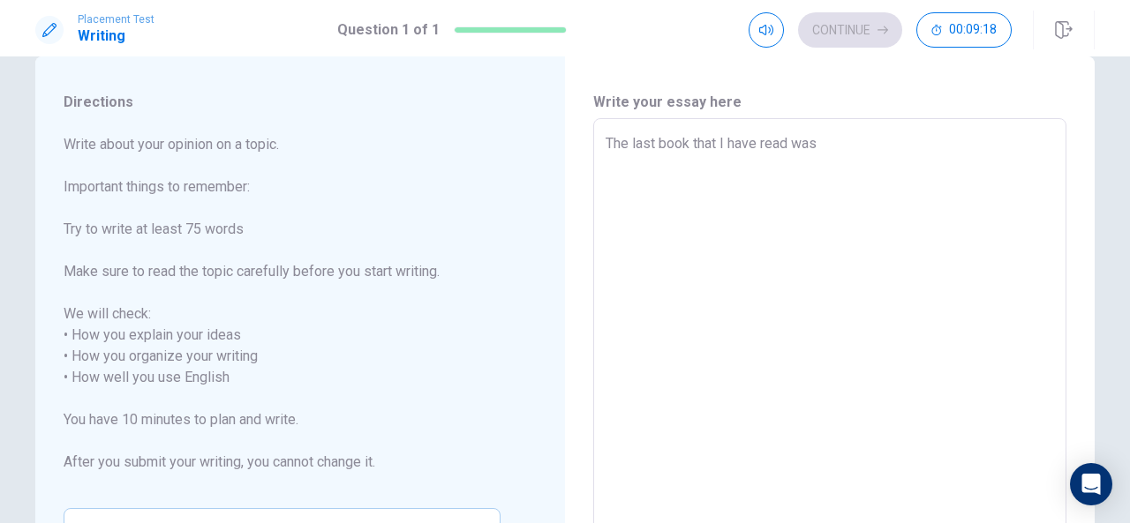
type textarea "The last book that I have read was"
type textarea "x"
type textarea "The last book that I have read was a"
type textarea "x"
type textarea "The last book that I have read was ab"
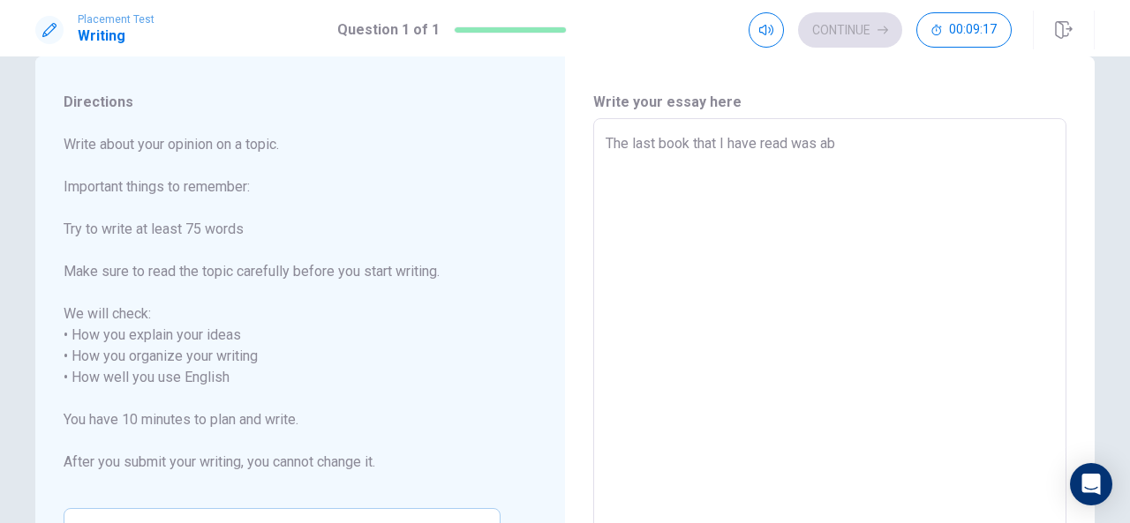
type textarea "x"
type textarea "The last book that I have read was abo"
type textarea "x"
type textarea "The last book that I have read was abou"
type textarea "x"
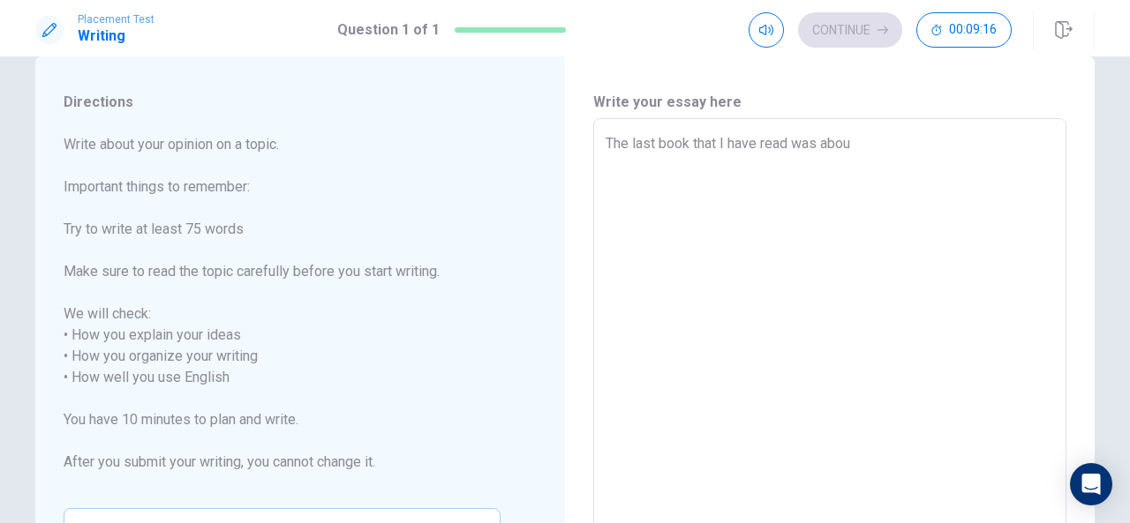
type textarea "The last book that I have read was about"
type textarea "x"
type textarea "The last book that I have read was about"
type textarea "x"
type textarea "The last book that I have read was about"
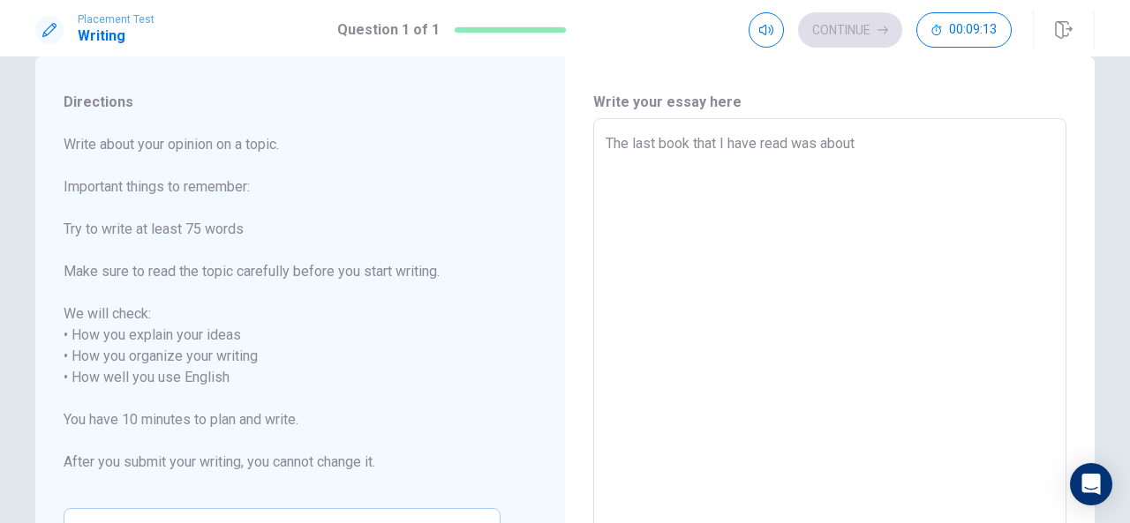
type textarea "x"
type textarea "The last book that I have read was abou"
type textarea "x"
type textarea "The last book that I have read was abo"
type textarea "x"
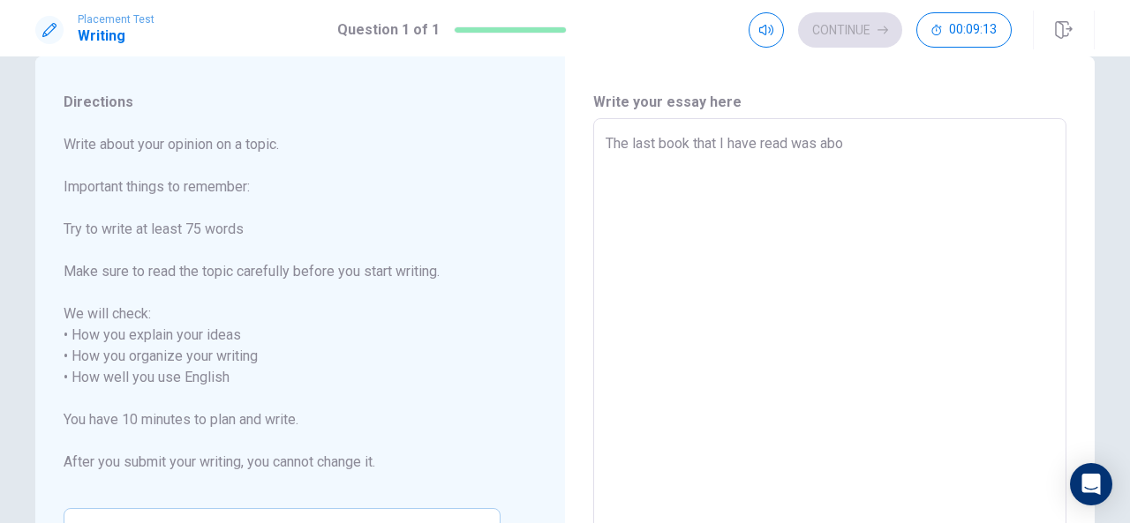
type textarea "The last book that I have read was ab"
type textarea "x"
type textarea "The last book that I have read was a"
type textarea "x"
type textarea "The last book that I have read was"
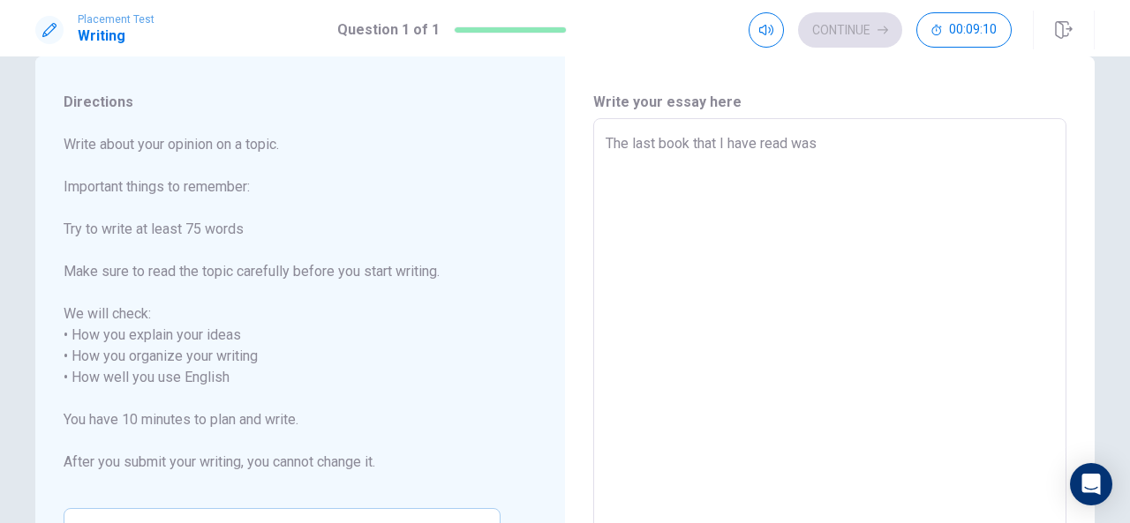
type textarea "x"
type textarea "The last book that I have read was A"
type textarea "x"
type textarea "The last book that I have read was Al"
type textarea "x"
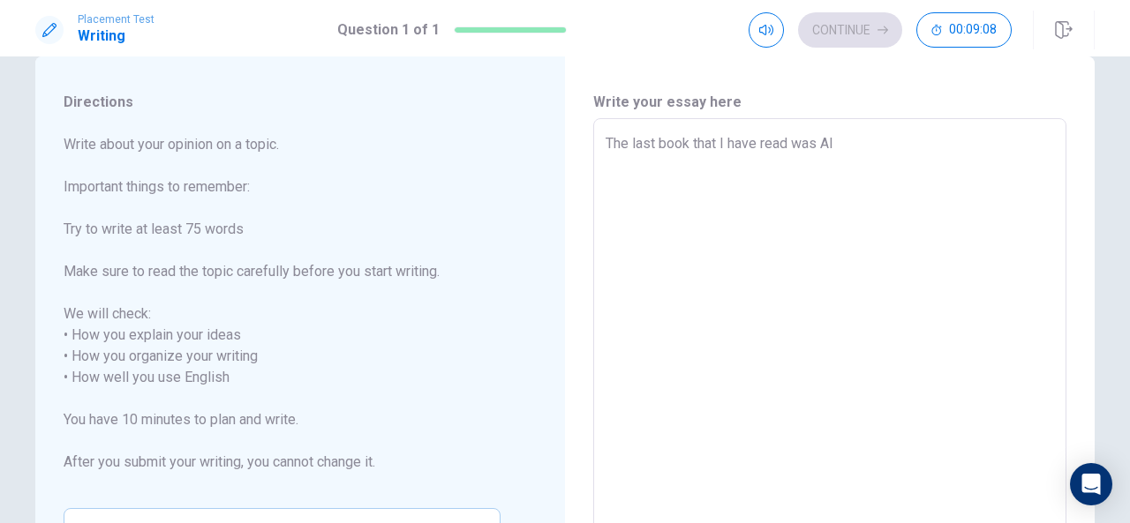
type textarea "The last book that I have read was Alb"
type textarea "x"
type textarea "The last book that I have read was Albe"
type textarea "x"
type textarea "The last book that I have read was [PERSON_NAME]"
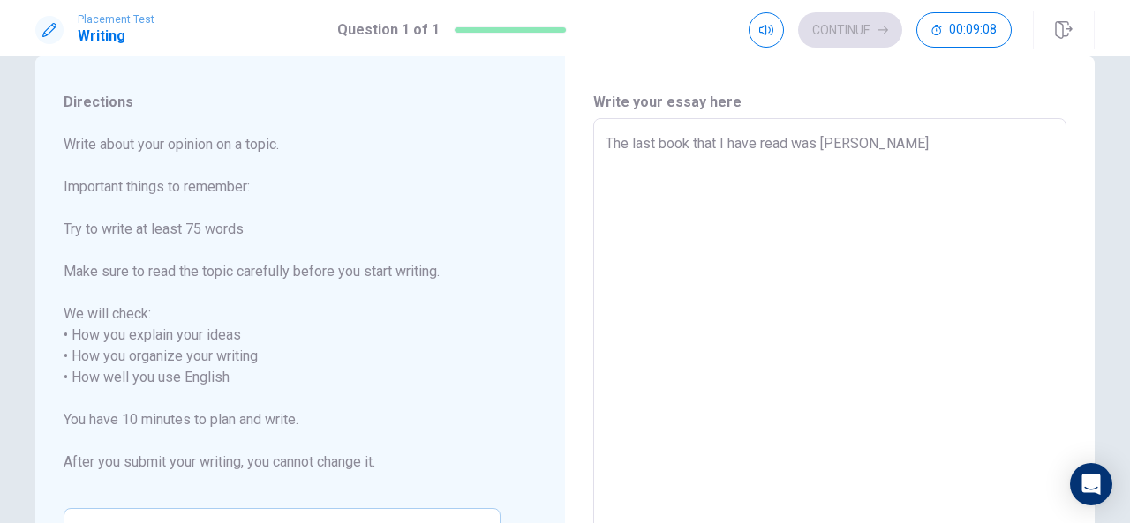
type textarea "x"
type textarea "The last book that I have read was [PERSON_NAME]"
type textarea "x"
type textarea "The last book that I have read was [PERSON_NAME]"
type textarea "x"
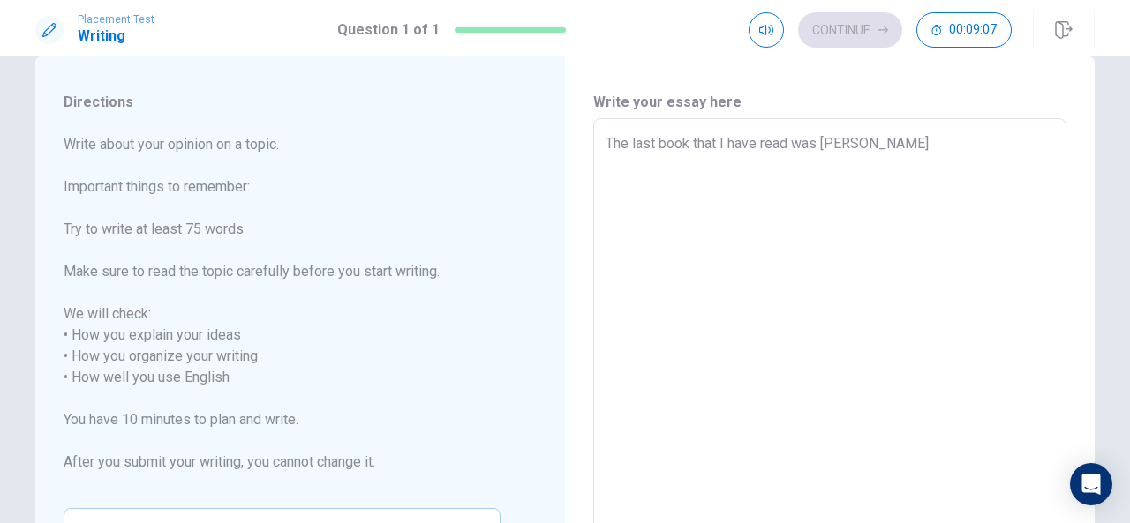
type textarea "The last book that I have read was [PERSON_NAME]"
type textarea "x"
type textarea "The last book that I have read was [PERSON_NAME]"
type textarea "x"
type textarea "The last book that I have read was [PERSON_NAME]"
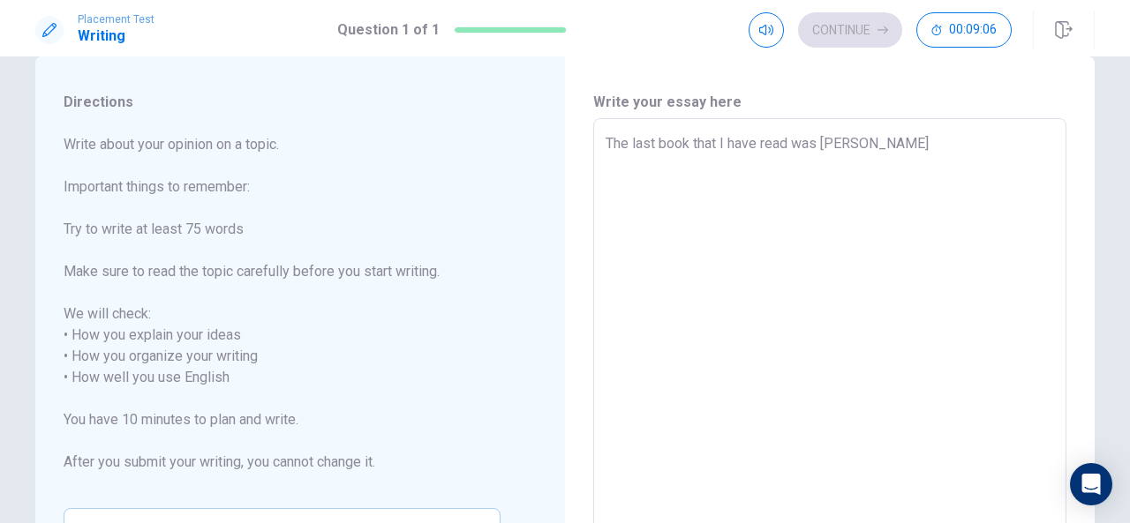
type textarea "x"
type textarea "The last book that I have read was [PERSON_NAME]"
type textarea "x"
type textarea "The last book that I have read was [PERSON_NAME]"
type textarea "x"
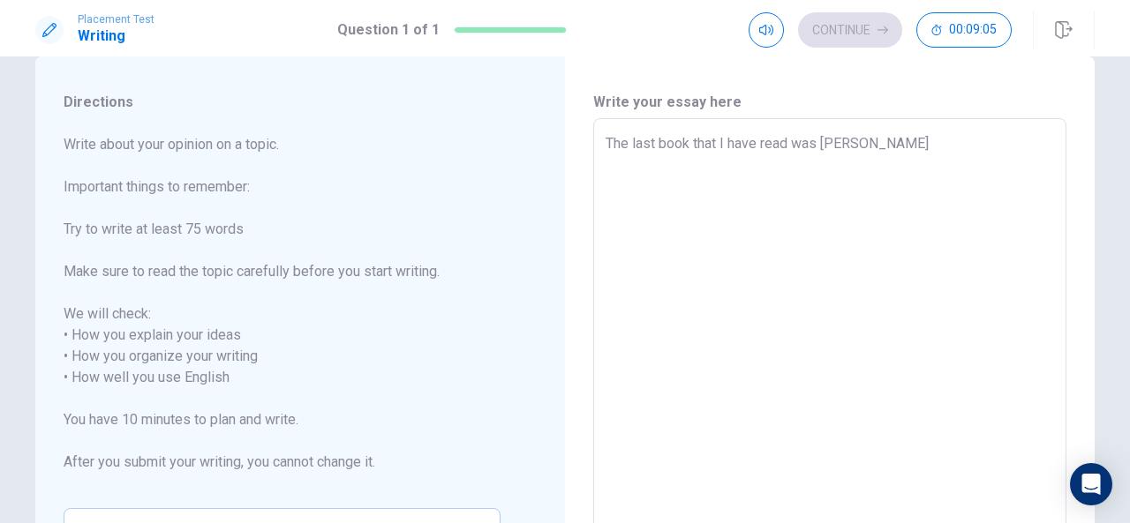
type textarea "The last book that I have read was [PERSON_NAME]'"
type textarea "x"
type textarea "The last book that I have read was [PERSON_NAME]"
type textarea "x"
type textarea "The last book that I have read was [PERSON_NAME]"
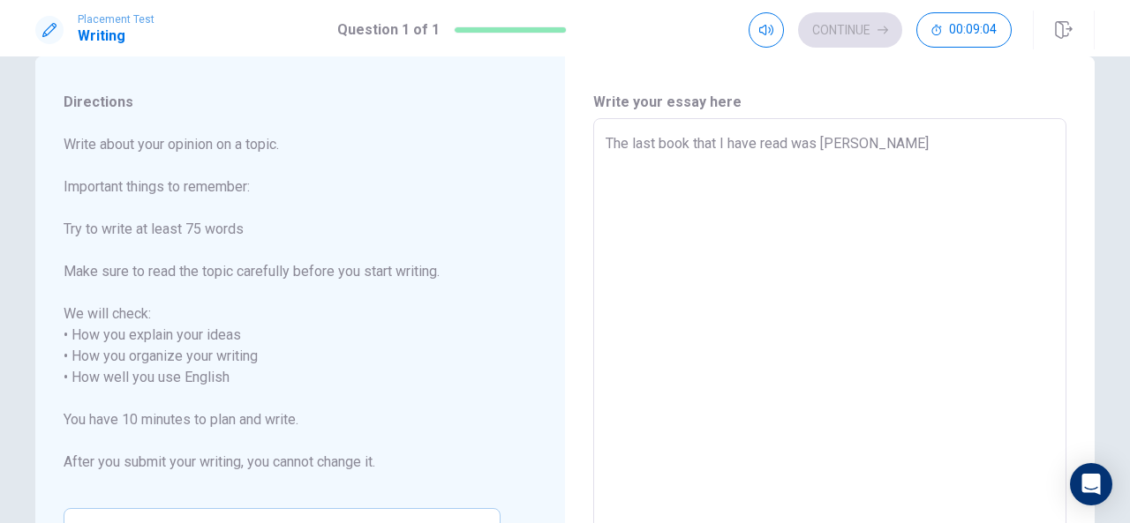
type textarea "x"
type textarea "The last book that I have read was [PERSON_NAME] b"
type textarea "x"
type textarea "The last book that I have read was [PERSON_NAME] bo"
type textarea "x"
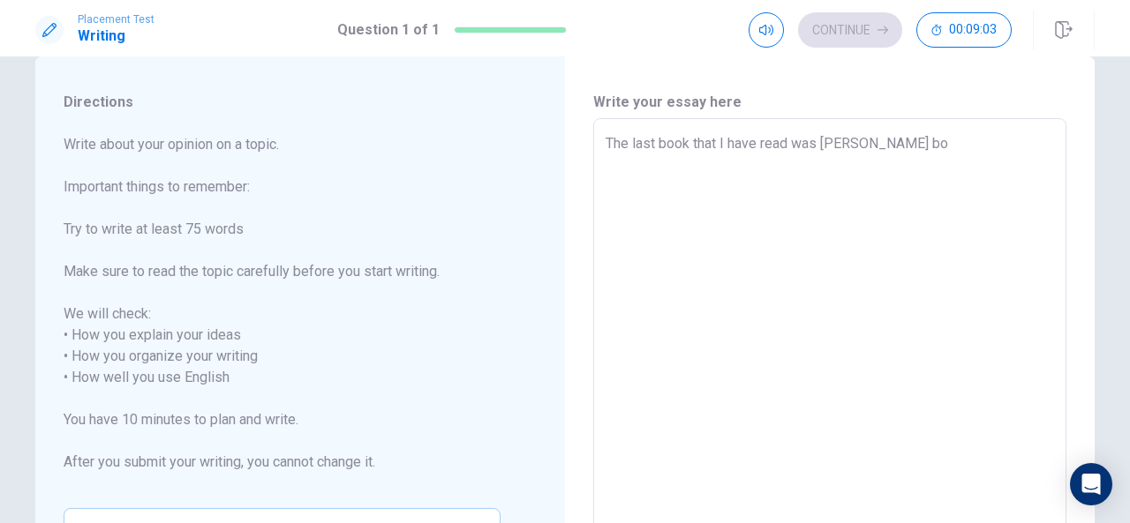
type textarea "The last book that I have read was [PERSON_NAME] boo"
type textarea "x"
type textarea "The last book that I have read was [PERSON_NAME] book"
type textarea "x"
type textarea "The last book that I have read was [PERSON_NAME] book"
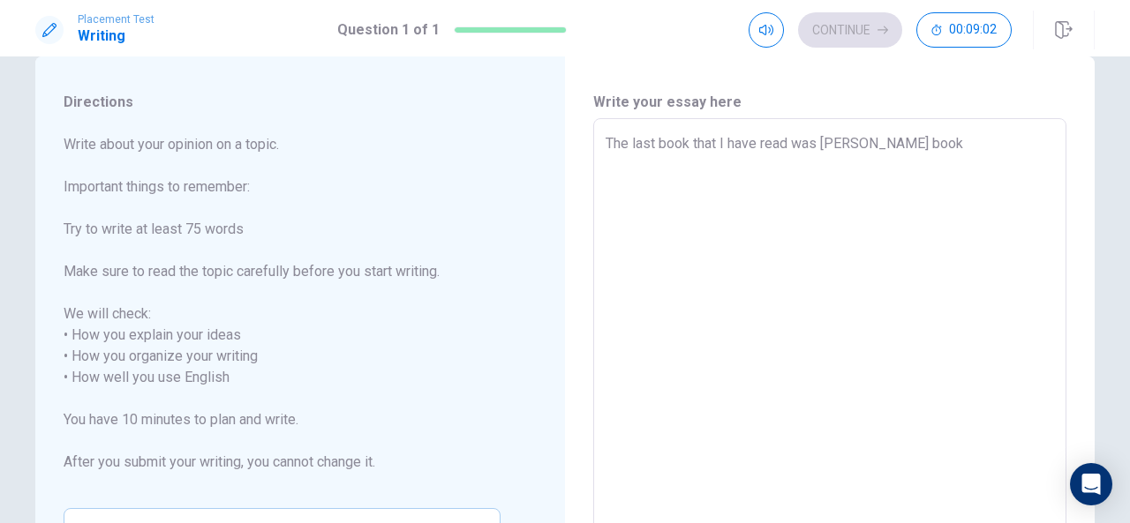
type textarea "x"
type textarea "The last book that I have read was [PERSON_NAME] book n"
type textarea "x"
type textarea "The last book that I have read was [PERSON_NAME] book na"
type textarea "x"
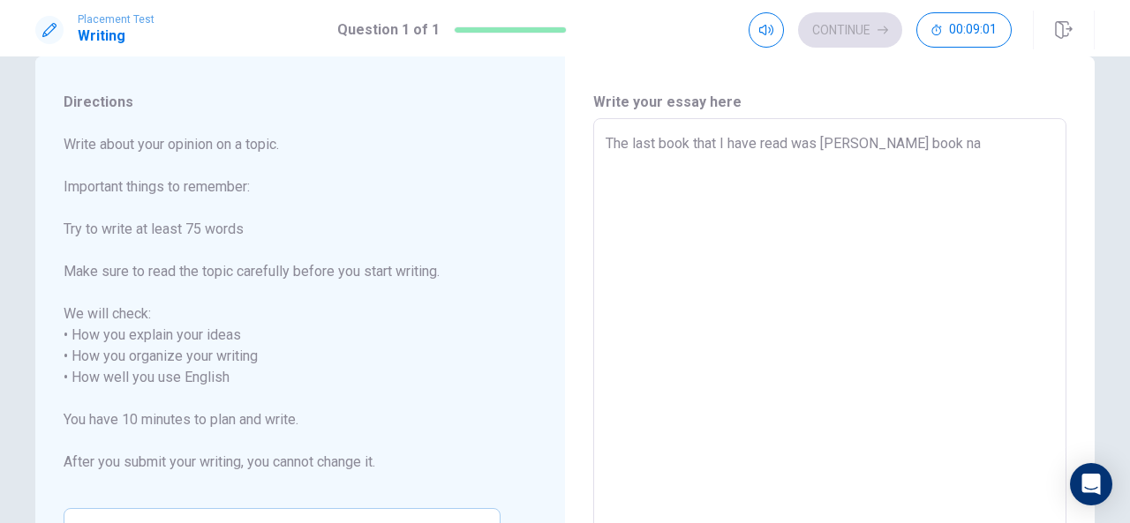
type textarea "The last book that I have read was [PERSON_NAME] book nam"
type textarea "x"
type textarea "The last book that I have read was [PERSON_NAME] book name"
type textarea "x"
type textarea "The last book that I have read was [PERSON_NAME] book named"
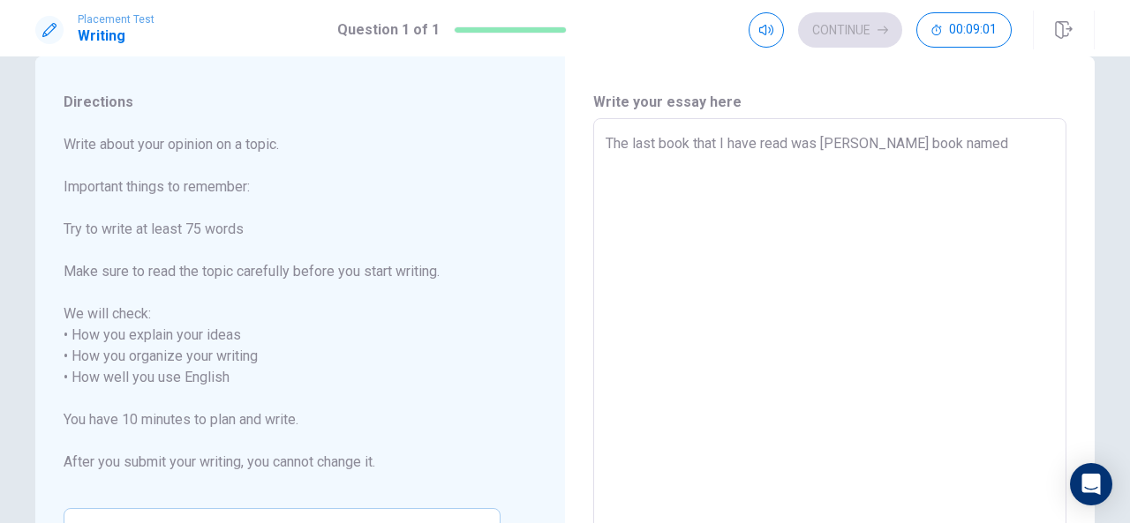
type textarea "x"
type textarea "The last book that I have read was [PERSON_NAME] book named"
type textarea "x"
type textarea "The last book that I have read was [PERSON_NAME] book named ""
type textarea "x"
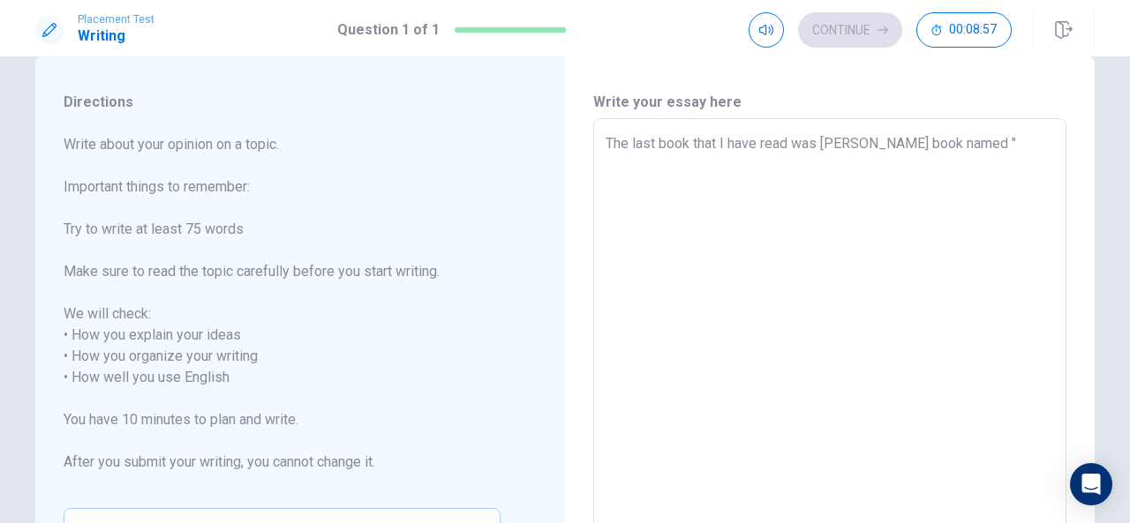
type textarea "The last book that I have read was [PERSON_NAME] book named ""
type textarea "x"
type textarea "The last book that I have read was [PERSON_NAME] book named " T"
type textarea "x"
type textarea "The last book that I have read was [PERSON_NAME] book named " Th"
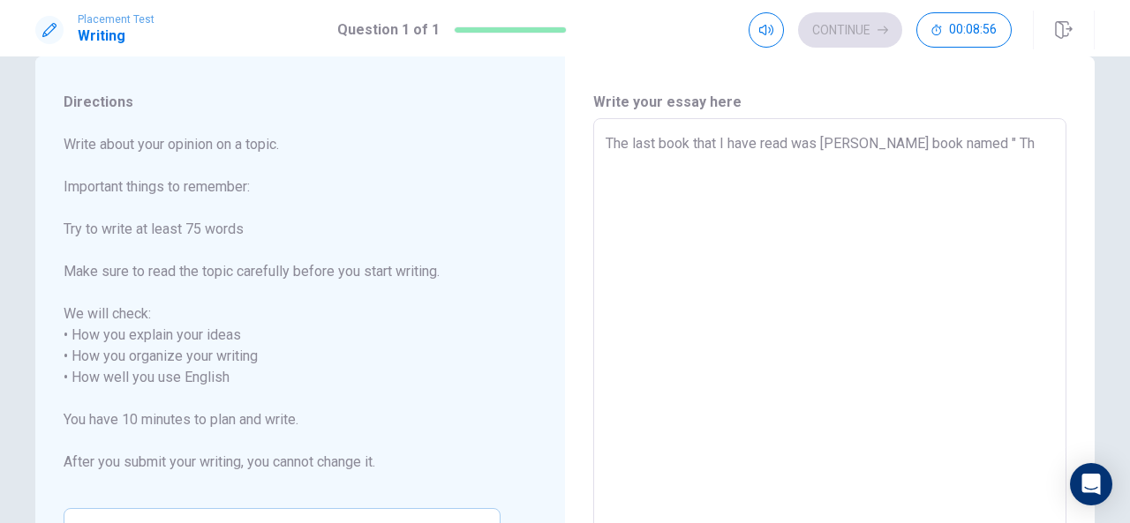
type textarea "x"
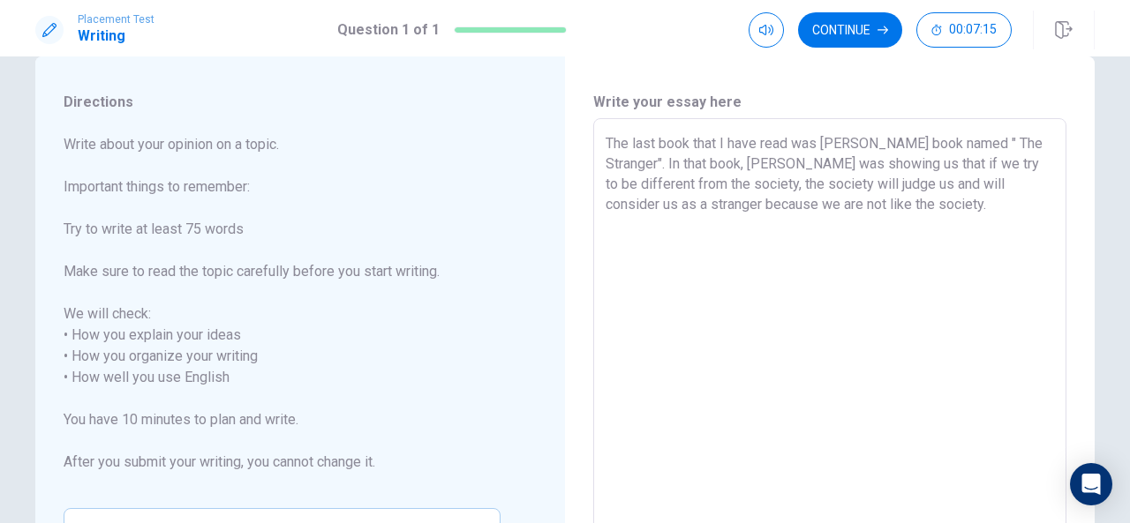
click at [486, 303] on span "Write about your opinion on a topic. Important things to remember: Try to write…" at bounding box center [282, 314] width 437 height 360
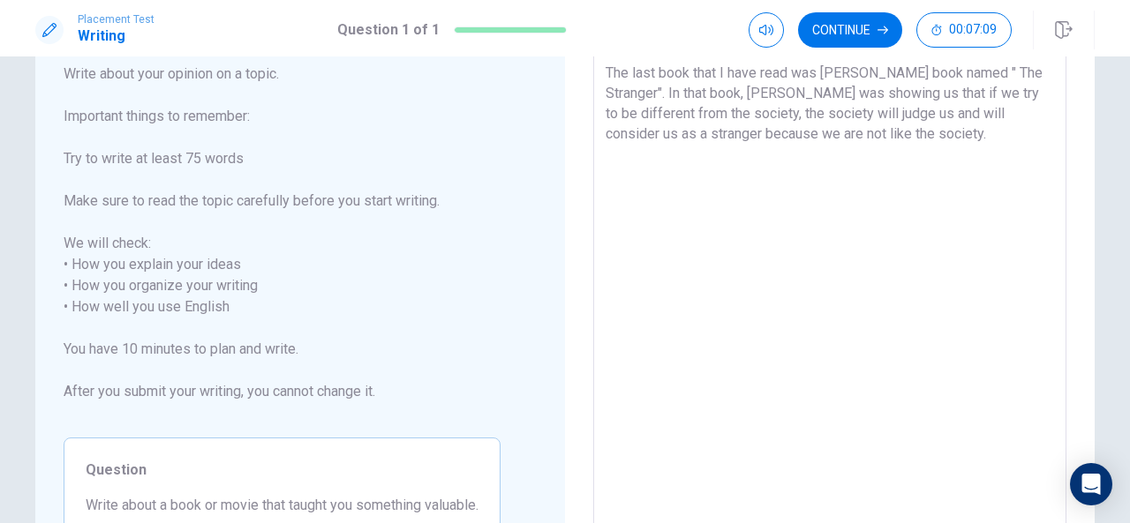
scroll to position [71, 0]
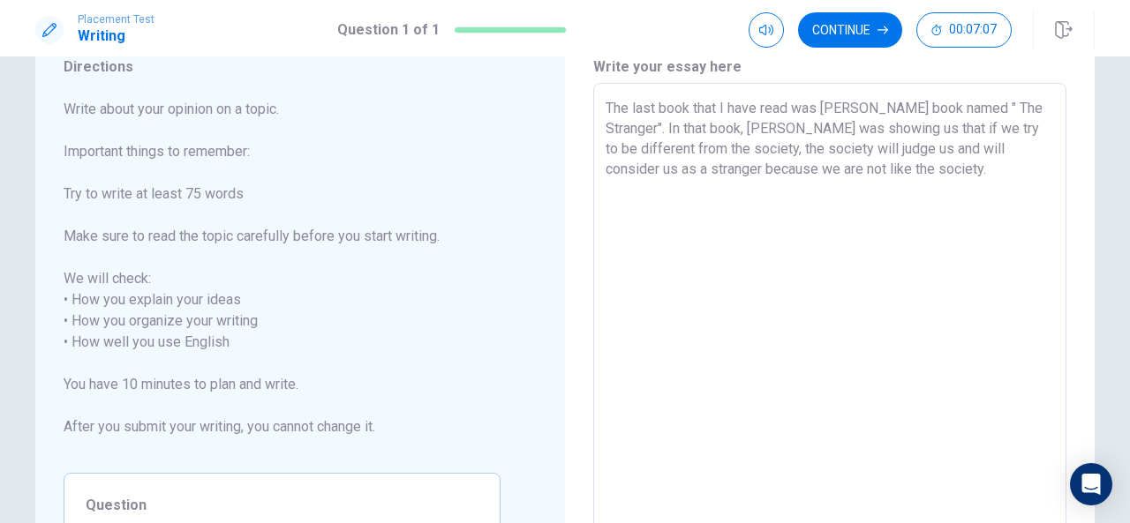
click at [925, 164] on textarea "The last book that I have read was [PERSON_NAME] book named " The Stranger". In…" at bounding box center [830, 332] width 448 height 469
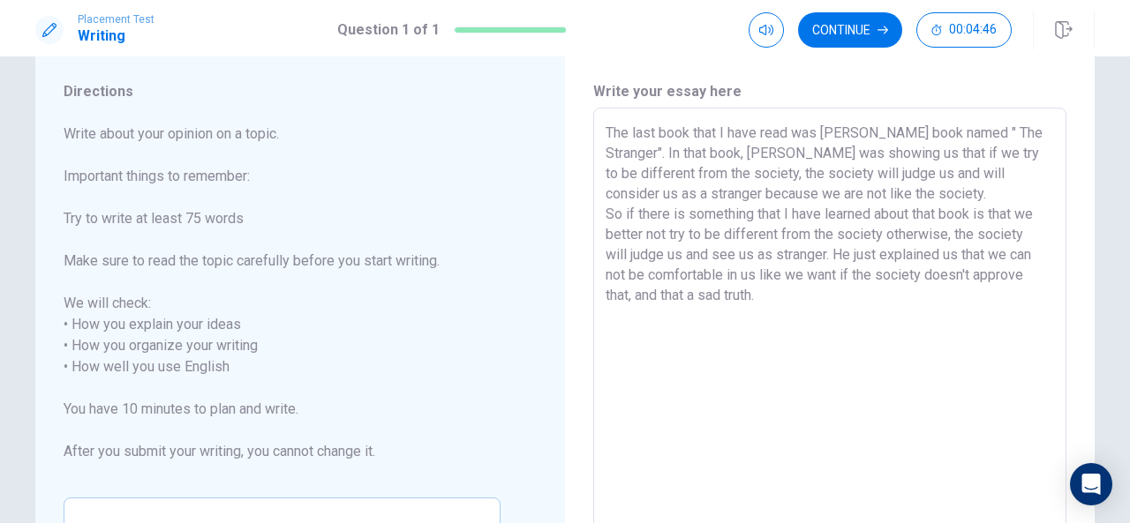
scroll to position [37, 0]
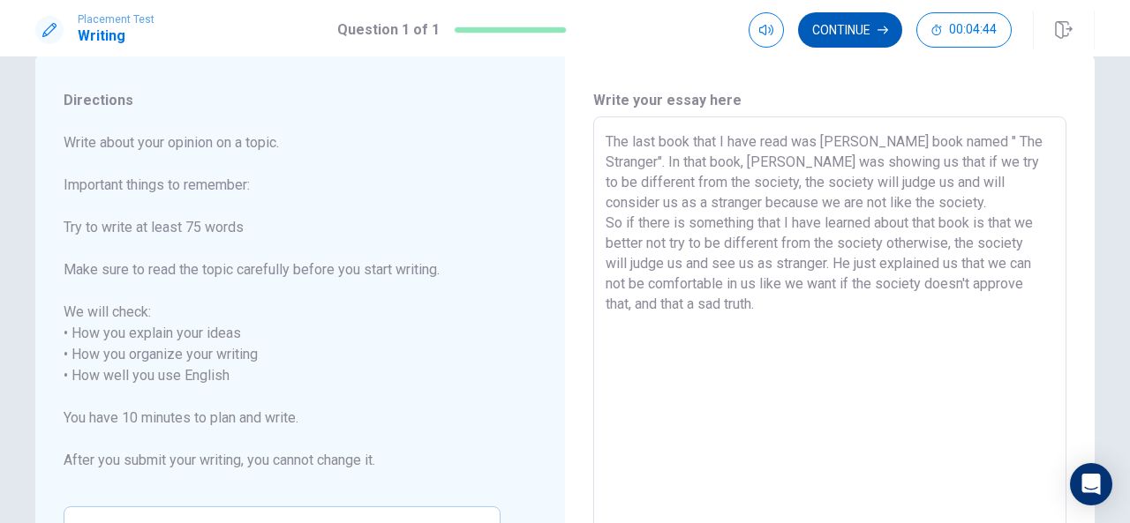
click at [846, 34] on button "Continue" at bounding box center [850, 29] width 104 height 35
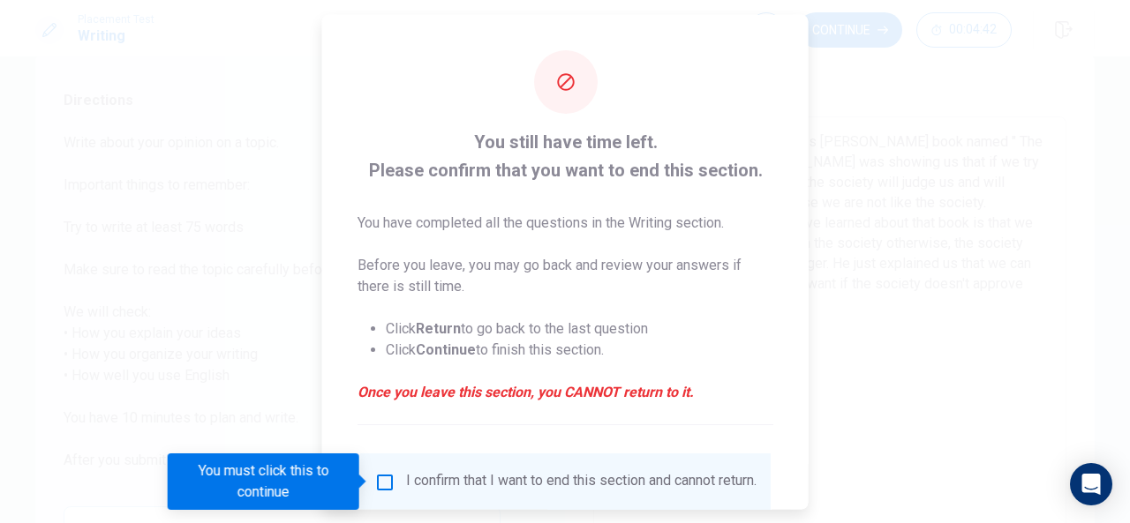
click at [385, 472] on input "You must click this to continue" at bounding box center [384, 481] width 21 height 21
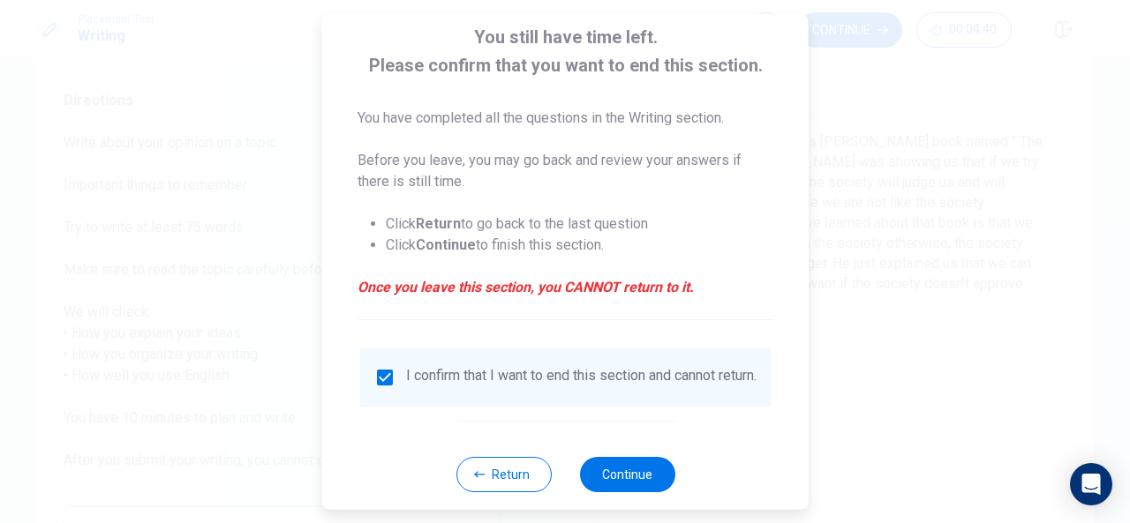
scroll to position [106, 0]
click at [611, 486] on button "Continue" at bounding box center [626, 473] width 95 height 35
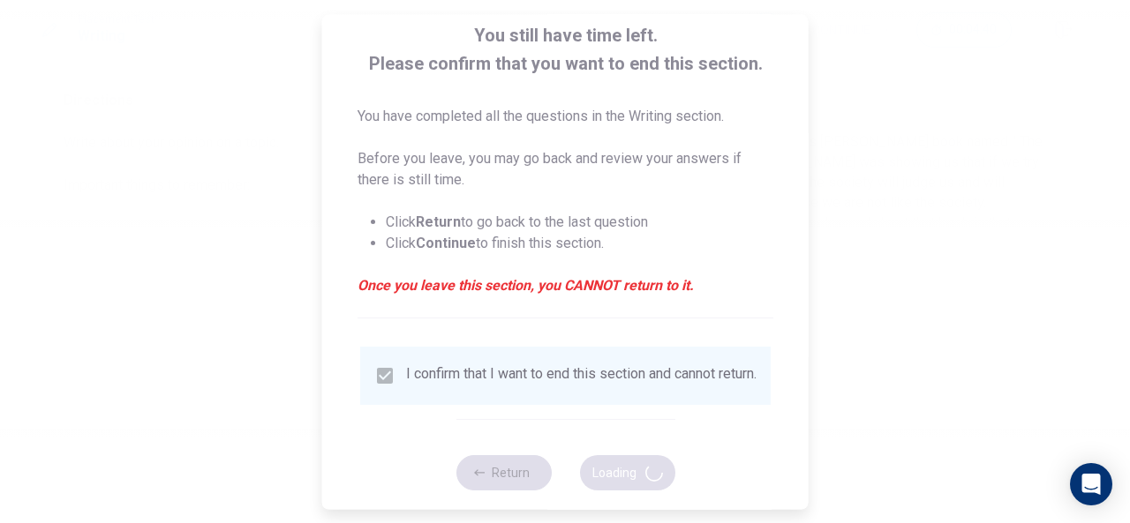
scroll to position [0, 0]
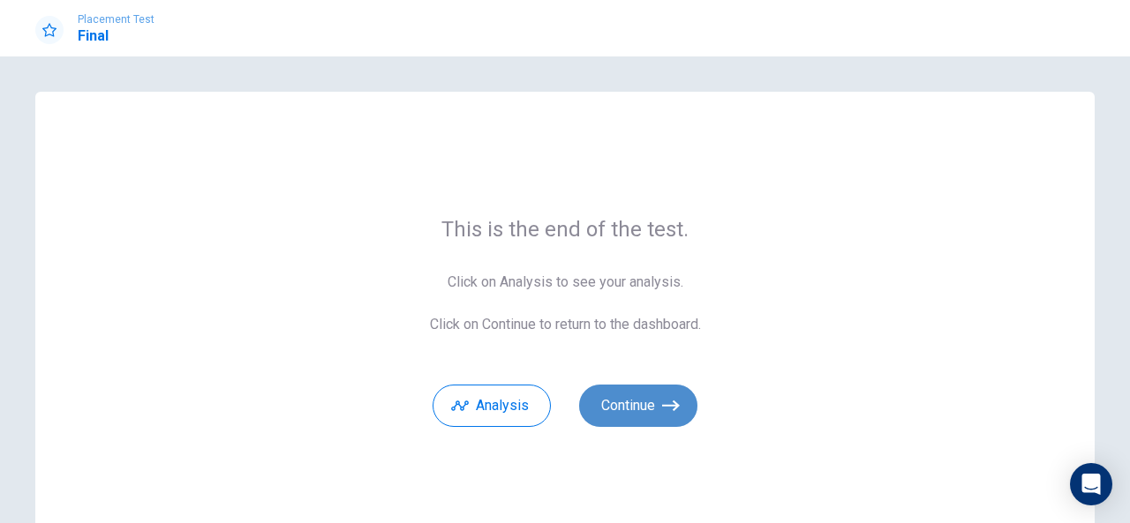
click at [623, 402] on button "Continue" at bounding box center [638, 406] width 118 height 42
